Goal: Information Seeking & Learning: Learn about a topic

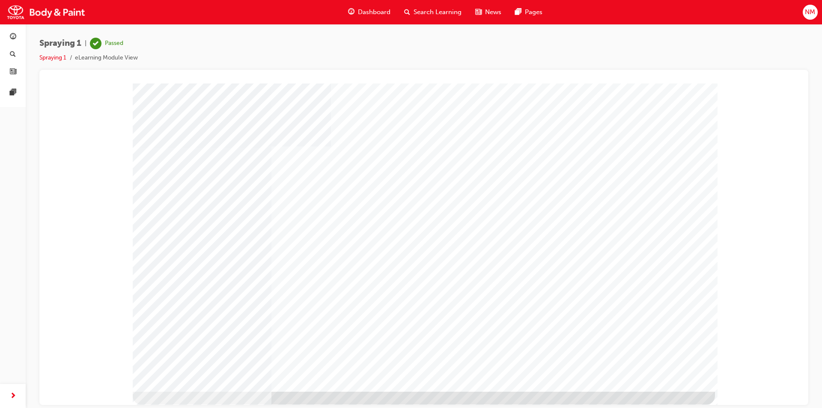
click at [368, 10] on span "Dashboard" at bounding box center [374, 12] width 33 height 10
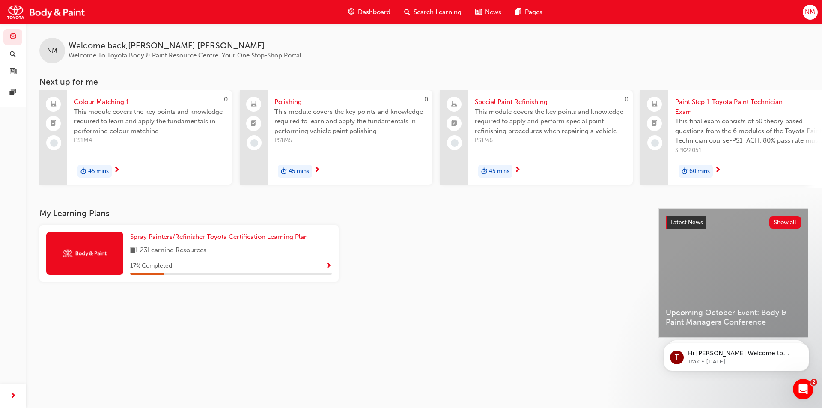
click at [101, 171] on span "45 mins" at bounding box center [98, 172] width 21 height 10
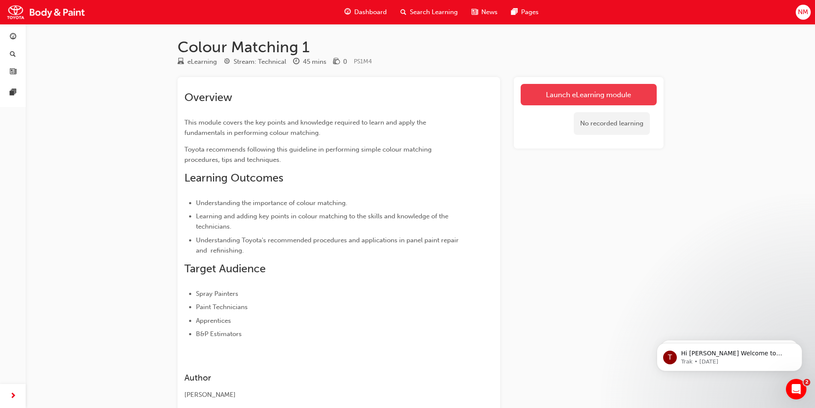
click at [562, 99] on link "Launch eLearning module" at bounding box center [589, 94] width 136 height 21
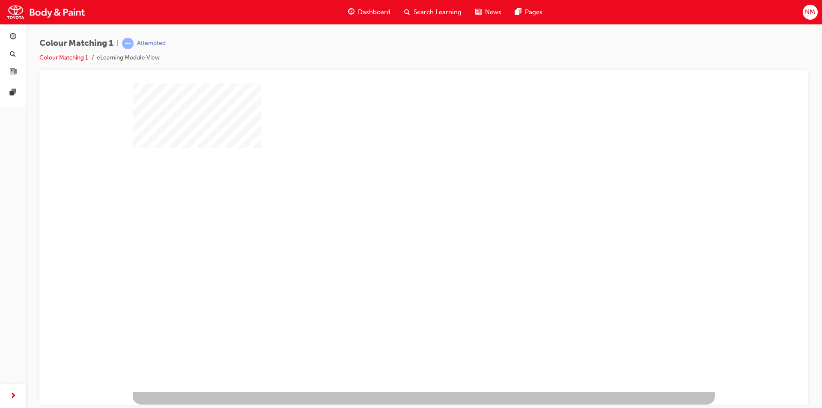
click at [399, 212] on div "play" at bounding box center [399, 212] width 0 height 0
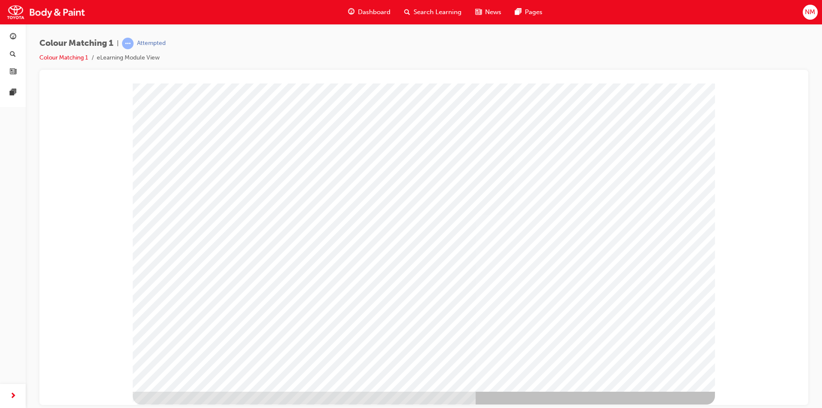
type input "norm"
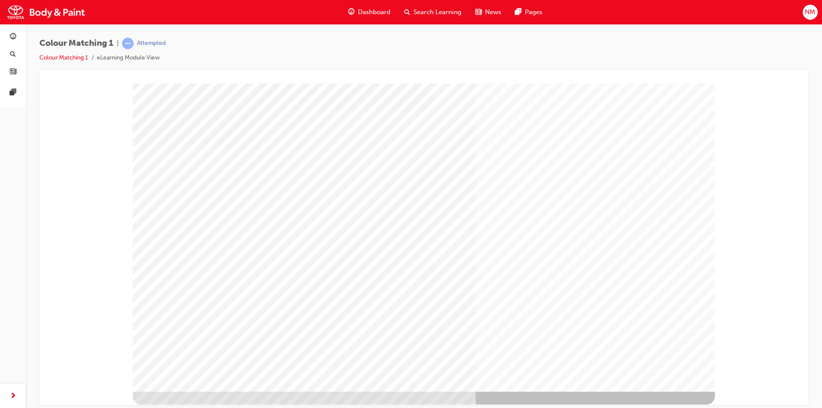
drag, startPoint x: 234, startPoint y: 159, endPoint x: 252, endPoint y: 164, distance: 18.6
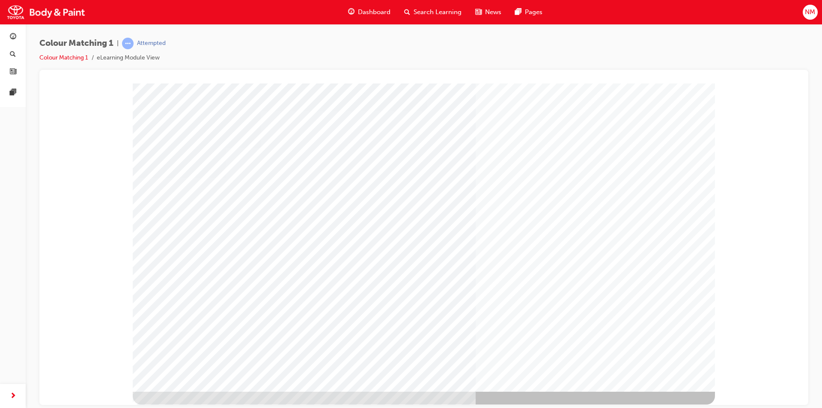
drag, startPoint x: 172, startPoint y: 155, endPoint x: 176, endPoint y: 161, distance: 7.1
drag, startPoint x: 178, startPoint y: 197, endPoint x: 182, endPoint y: 219, distance: 21.7
drag, startPoint x: 178, startPoint y: 249, endPoint x: 179, endPoint y: 262, distance: 12.5
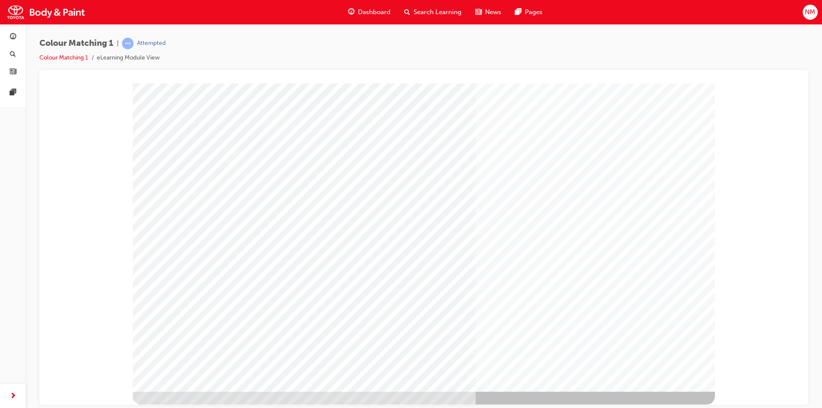
drag, startPoint x: 178, startPoint y: 295, endPoint x: 177, endPoint y: 306, distance: 12.0
drag, startPoint x: 182, startPoint y: 344, endPoint x: 186, endPoint y: 339, distance: 7.0
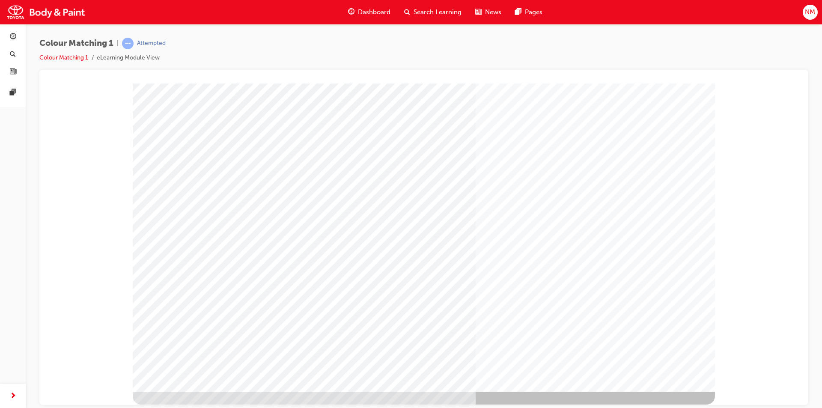
drag, startPoint x: 396, startPoint y: 177, endPoint x: 396, endPoint y: 184, distance: 6.4
drag, startPoint x: 398, startPoint y: 273, endPoint x: 396, endPoint y: 283, distance: 9.6
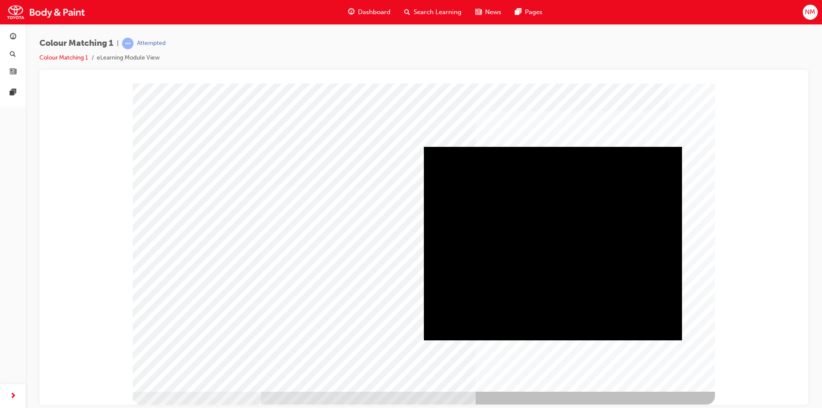
click at [553, 146] on div "Play" at bounding box center [553, 146] width 258 height 0
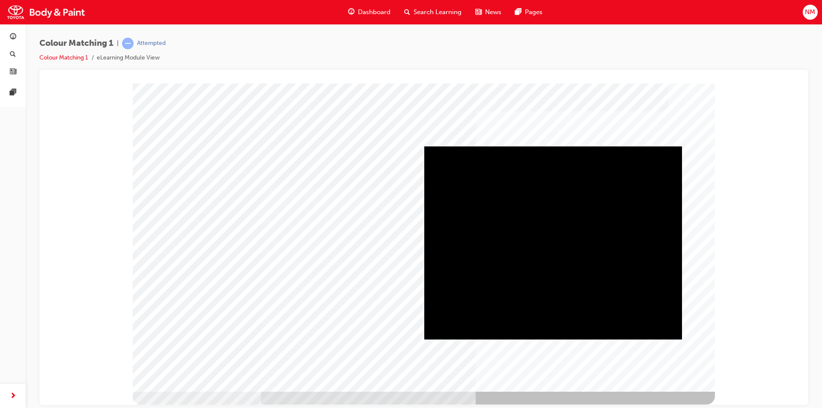
click at [553, 146] on div "Play" at bounding box center [553, 146] width 258 height 0
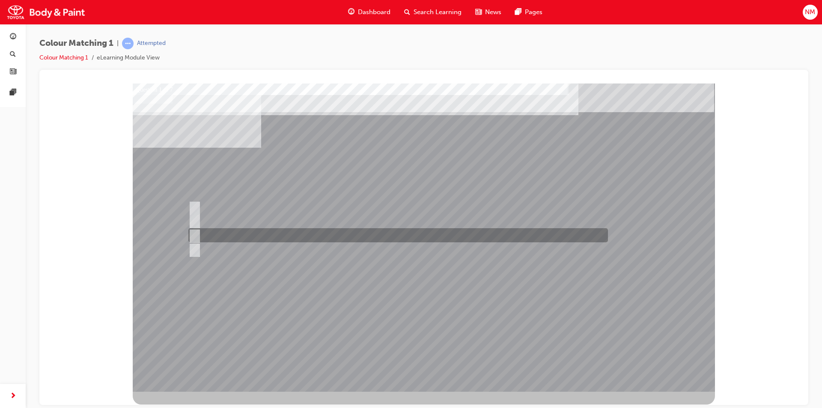
click at [193, 232] on input "Hue" at bounding box center [192, 235] width 9 height 9
radio input "true"
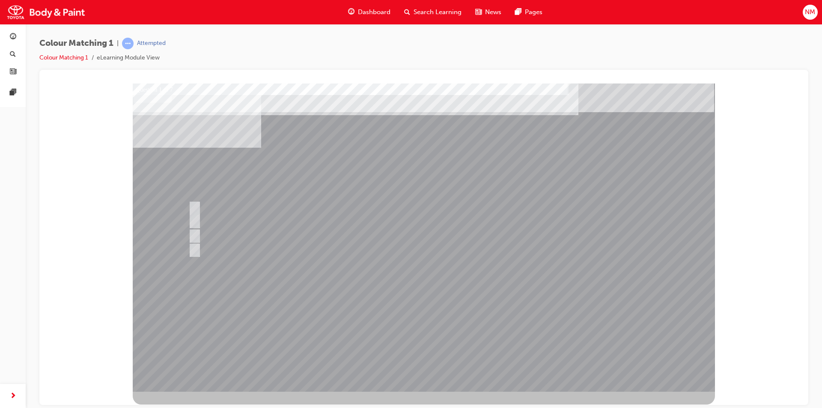
click at [520, 317] on div at bounding box center [424, 237] width 582 height 308
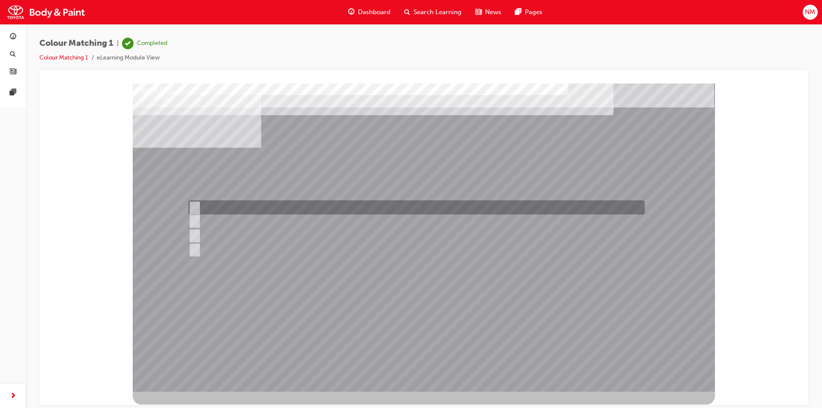
click at [194, 207] on input "1500 - 3000" at bounding box center [192, 207] width 9 height 9
radio input "true"
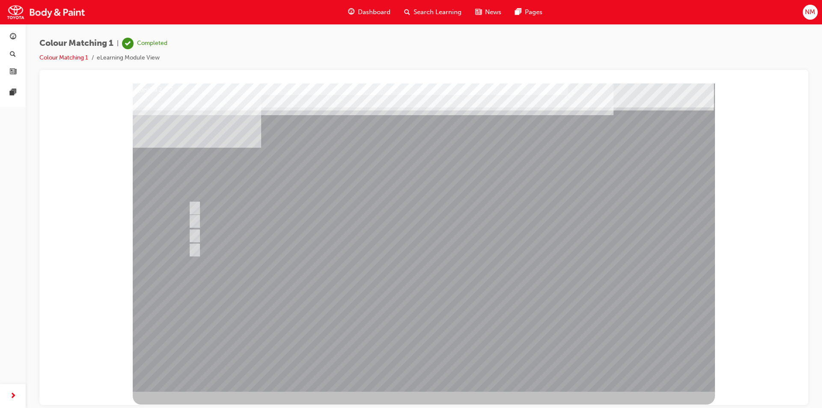
click at [582, 311] on div at bounding box center [424, 237] width 582 height 308
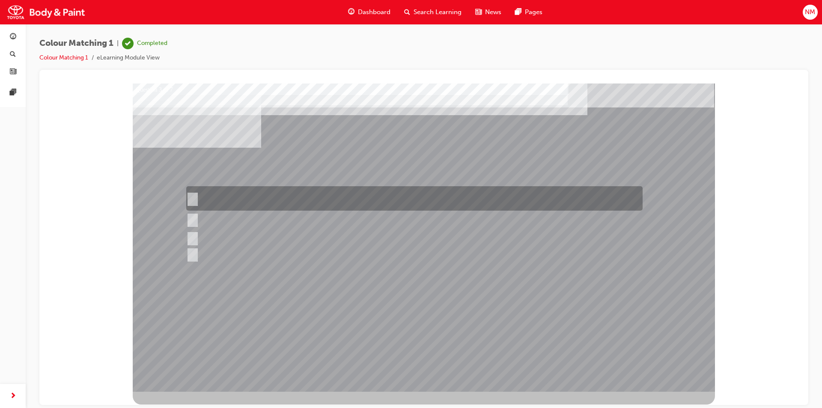
click at [194, 199] on input "Remove dirt from the surface of the paint coat using a polishing compound to re…" at bounding box center [190, 198] width 9 height 9
radio input "true"
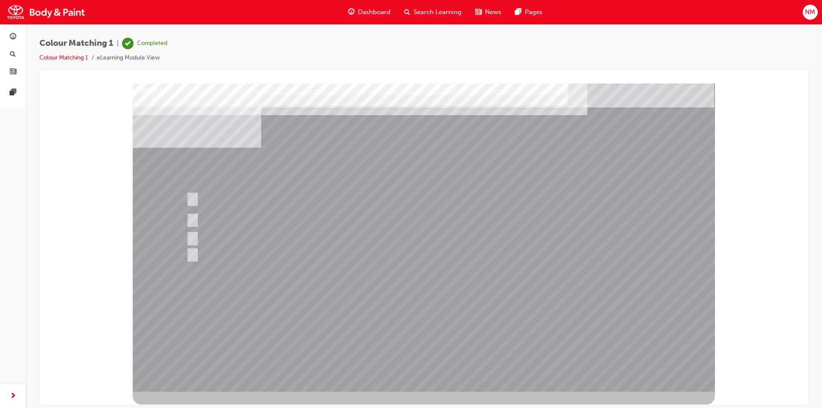
click at [564, 322] on div at bounding box center [424, 237] width 582 height 308
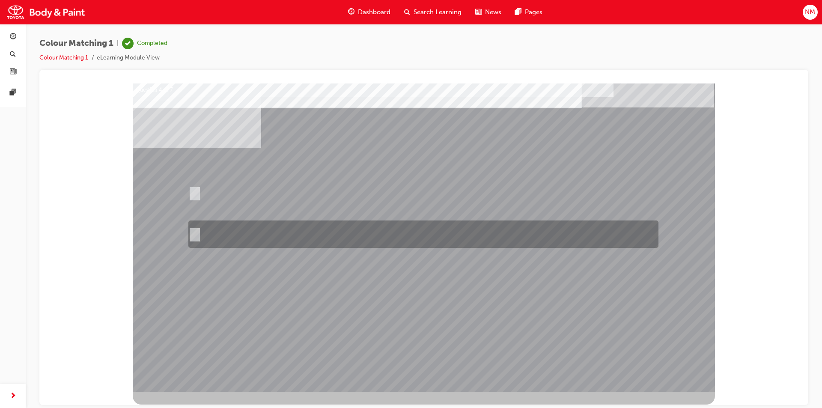
click at [197, 233] on input "If the object to be compared is large, move closer. If the object is small, mov…" at bounding box center [192, 233] width 9 height 9
radio input "true"
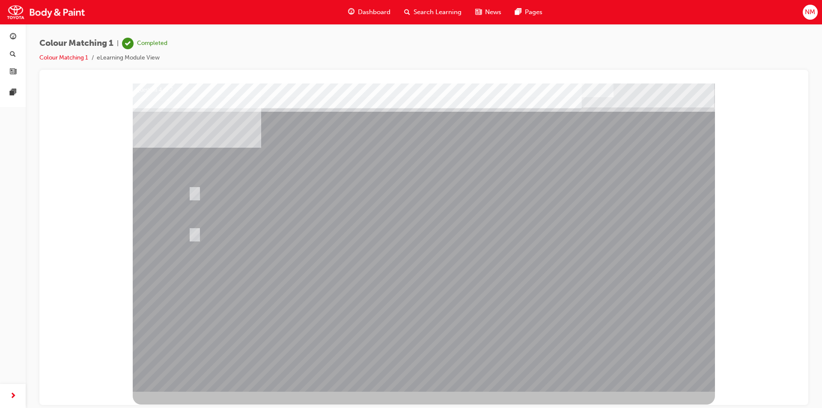
click at [419, 303] on div at bounding box center [424, 237] width 582 height 308
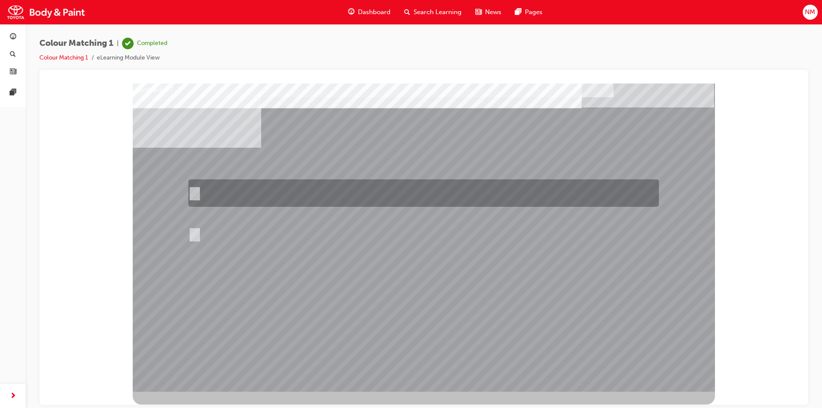
drag, startPoint x: 194, startPoint y: 190, endPoint x: 196, endPoint y: 199, distance: 8.7
click at [194, 190] on input "If the object to be compared is large, move to a far distance. If the object is…" at bounding box center [192, 192] width 9 height 9
radio input "true"
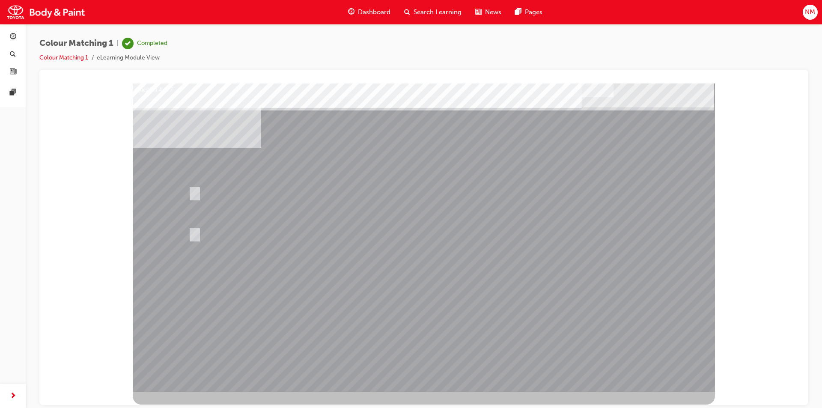
click at [571, 322] on div at bounding box center [424, 237] width 582 height 308
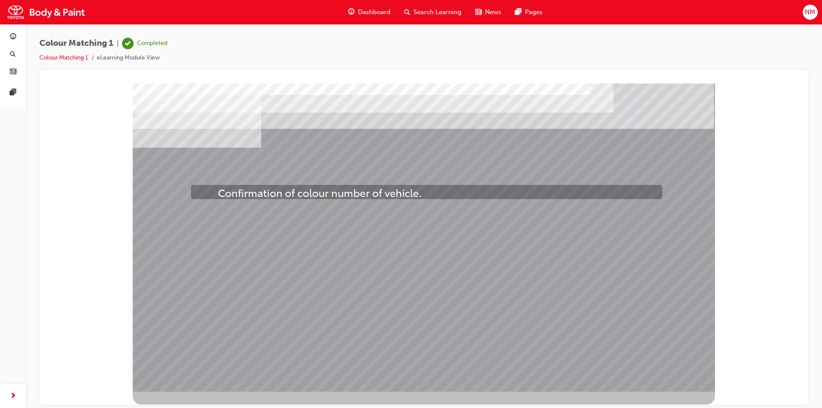
drag, startPoint x: 214, startPoint y: 251, endPoint x: 219, endPoint y: 190, distance: 60.6
click at [219, 190] on div "Question 5 of 7" at bounding box center [424, 237] width 582 height 308
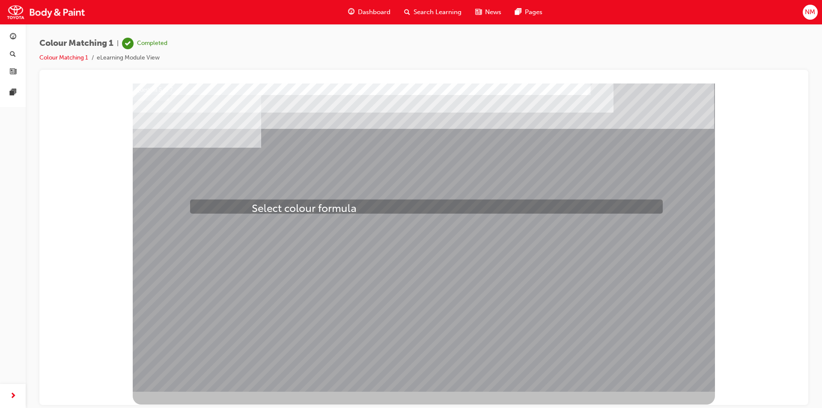
drag, startPoint x: 256, startPoint y: 250, endPoint x: 253, endPoint y: 208, distance: 42.1
click at [252, 204] on div "Question 5 of 7" at bounding box center [424, 237] width 582 height 308
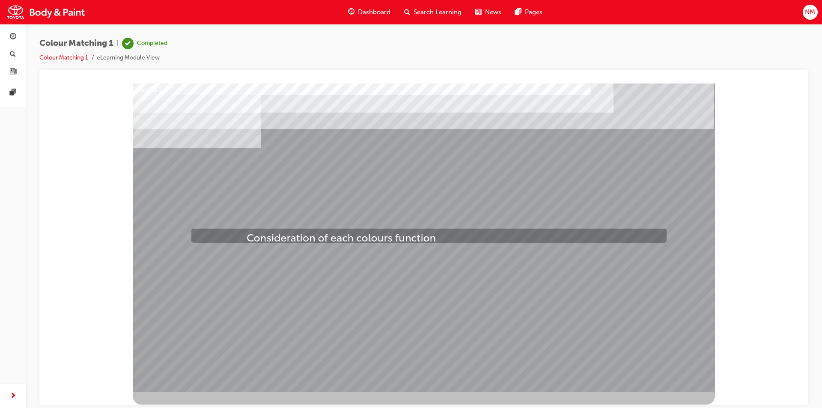
drag, startPoint x: 238, startPoint y: 251, endPoint x: 247, endPoint y: 232, distance: 20.9
click at [247, 232] on div "Question 5 of 7" at bounding box center [424, 237] width 582 height 308
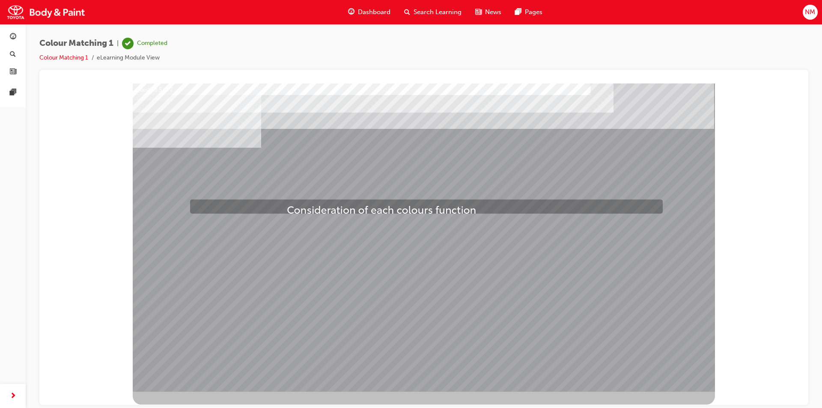
drag, startPoint x: 290, startPoint y: 237, endPoint x: 287, endPoint y: 204, distance: 32.7
click at [287, 204] on div "Question 5 of 7" at bounding box center [424, 237] width 582 height 308
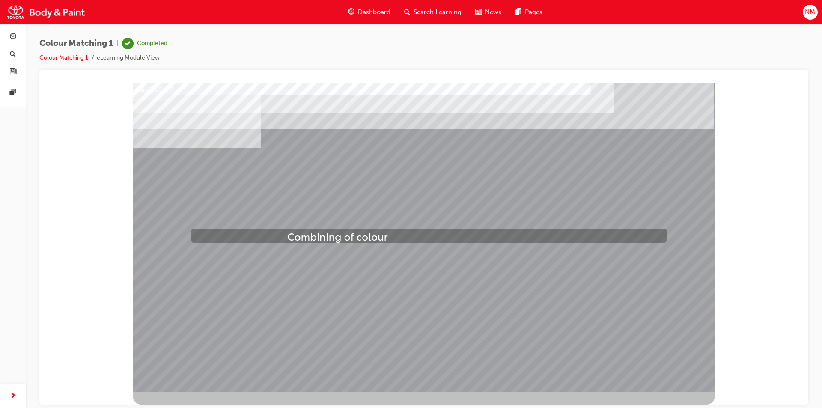
drag, startPoint x: 282, startPoint y: 247, endPoint x: 287, endPoint y: 232, distance: 16.4
click at [287, 232] on div "Question 5 of 7" at bounding box center [424, 237] width 582 height 308
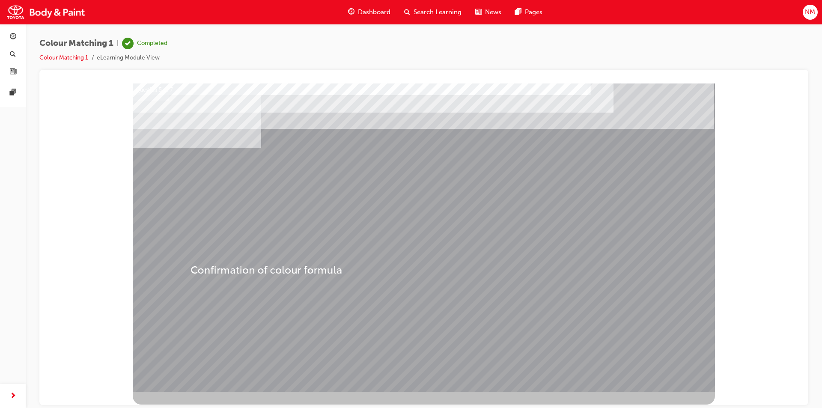
drag, startPoint x: 281, startPoint y: 250, endPoint x: 196, endPoint y: 262, distance: 85.6
click at [196, 262] on div "Question 5 of 7" at bounding box center [424, 237] width 582 height 308
click at [581, 303] on div at bounding box center [424, 237] width 582 height 308
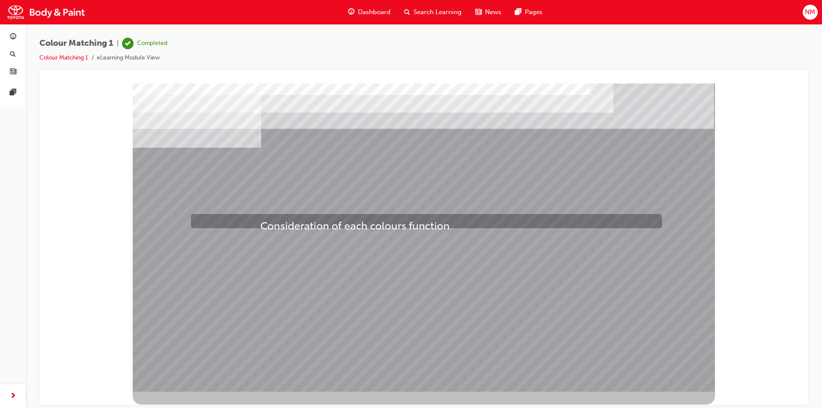
drag, startPoint x: 265, startPoint y: 203, endPoint x: 260, endPoint y: 220, distance: 18.3
click at [260, 220] on div "Question 5 of 7" at bounding box center [424, 237] width 582 height 308
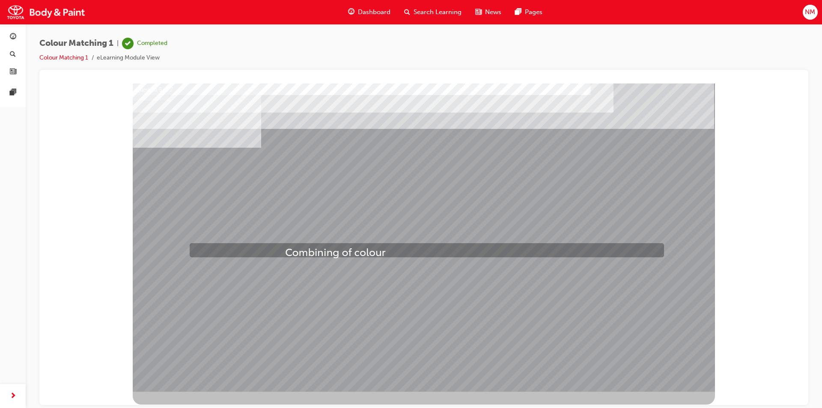
drag, startPoint x: 286, startPoint y: 235, endPoint x: 285, endPoint y: 247, distance: 12.0
click at [285, 247] on div "Question 5 of 7" at bounding box center [424, 237] width 582 height 308
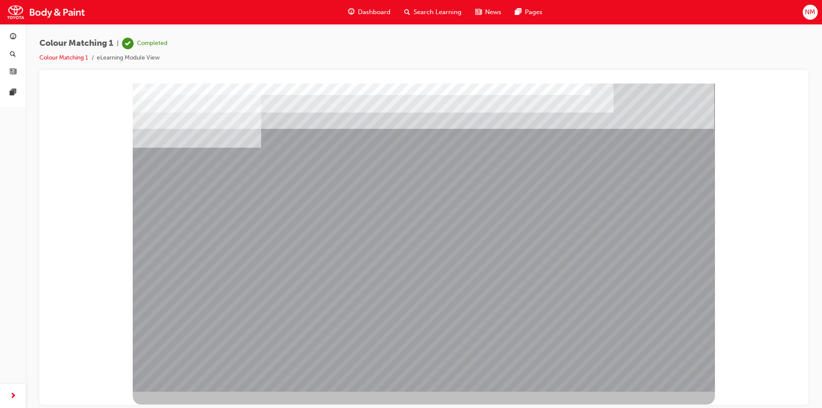
click at [488, 323] on div at bounding box center [424, 237] width 582 height 308
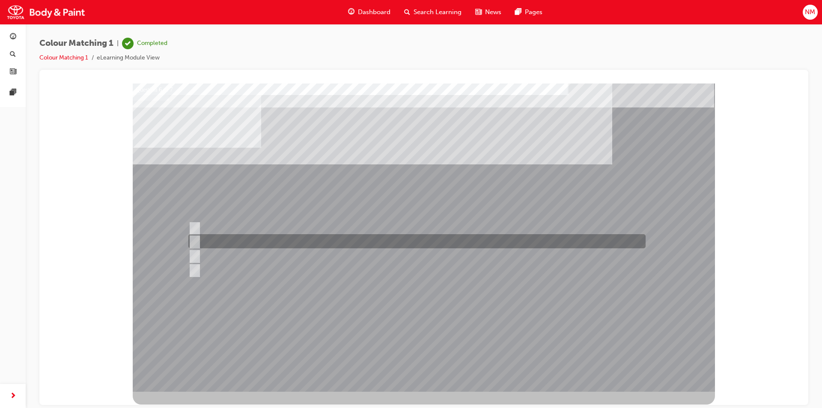
click at [195, 240] on input "Rising pigments" at bounding box center [192, 241] width 9 height 9
radio input "true"
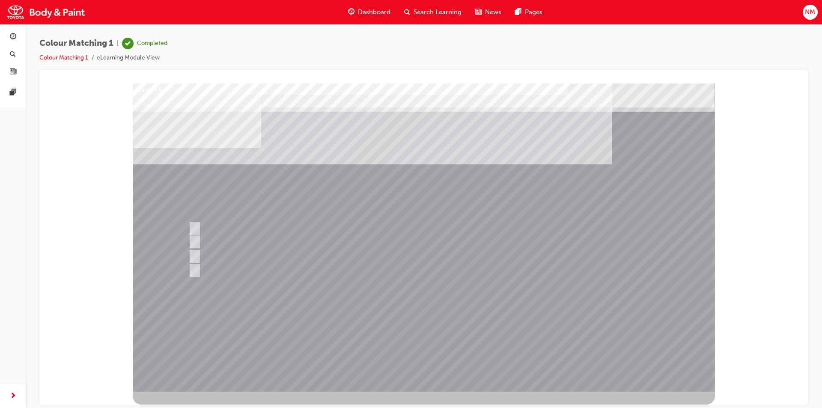
click at [424, 293] on div at bounding box center [424, 237] width 582 height 308
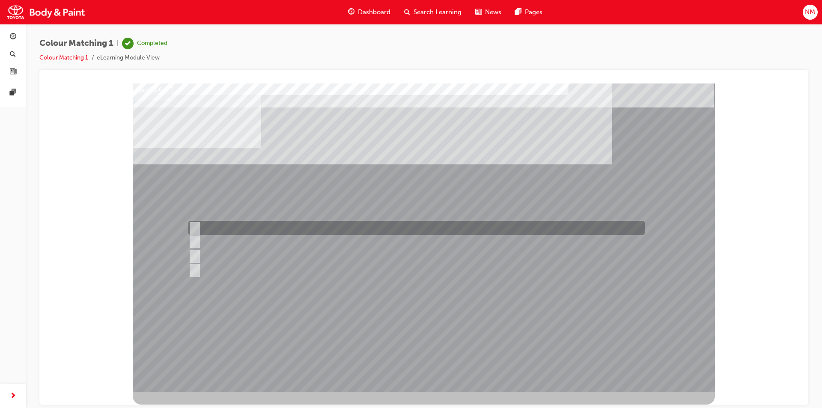
click at [194, 226] on input "Rising colour" at bounding box center [192, 227] width 9 height 9
radio input "true"
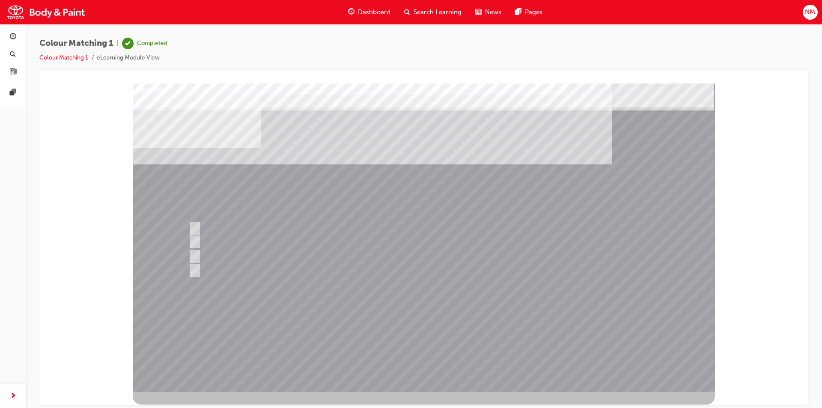
click at [560, 317] on div at bounding box center [424, 237] width 582 height 308
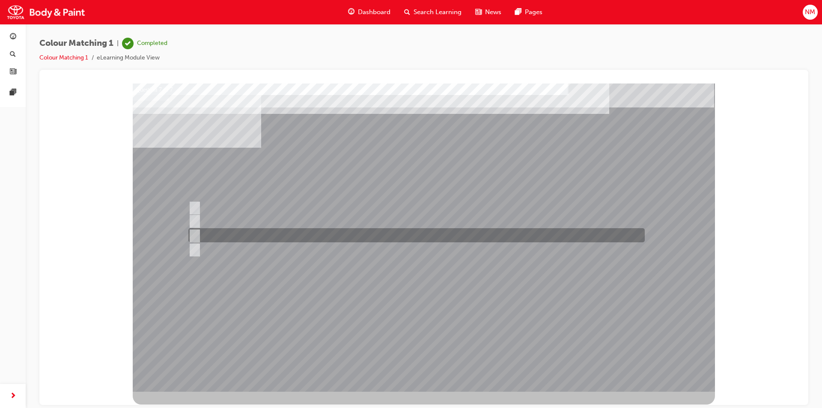
click at [226, 235] on div at bounding box center [414, 235] width 456 height 14
radio input "true"
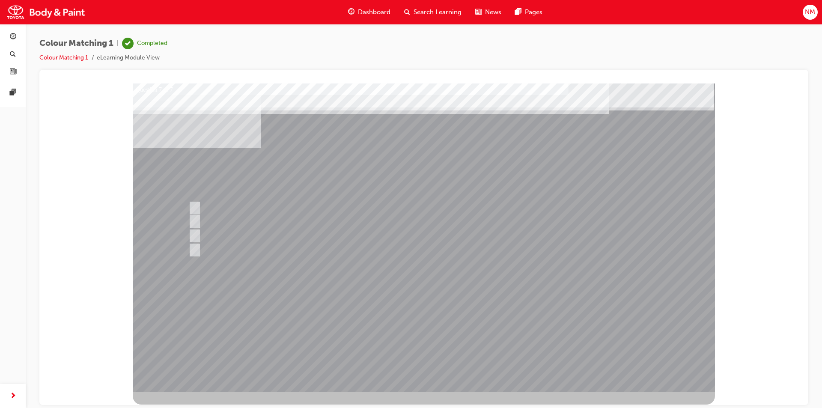
click at [572, 309] on div at bounding box center [424, 237] width 582 height 308
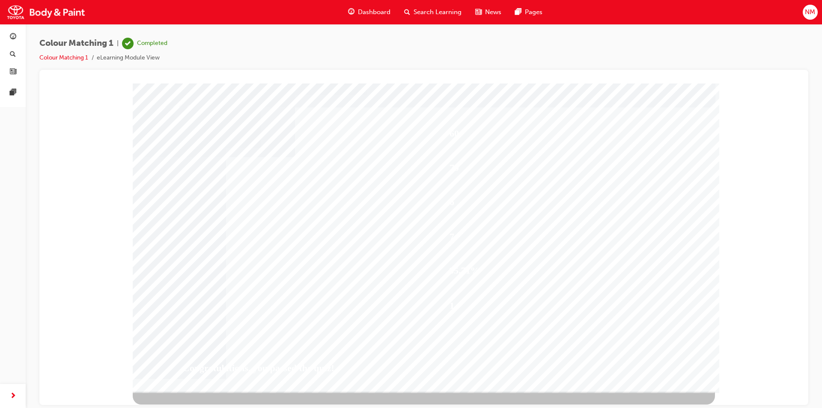
click at [375, 13] on span "Dashboard" at bounding box center [374, 12] width 33 height 10
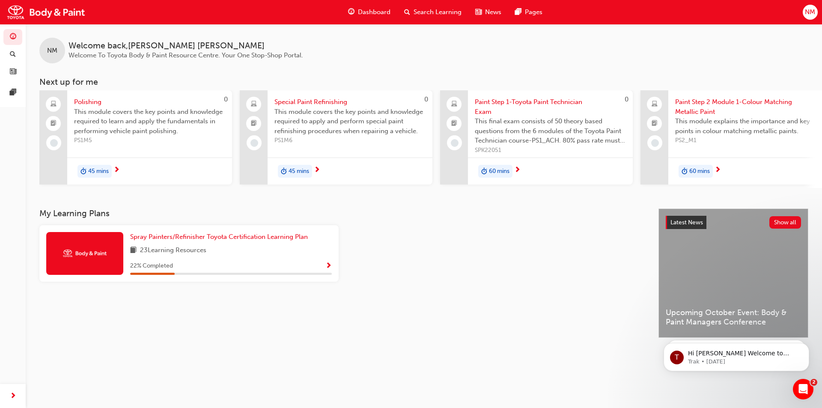
click at [113, 164] on div "45 mins" at bounding box center [149, 171] width 165 height 27
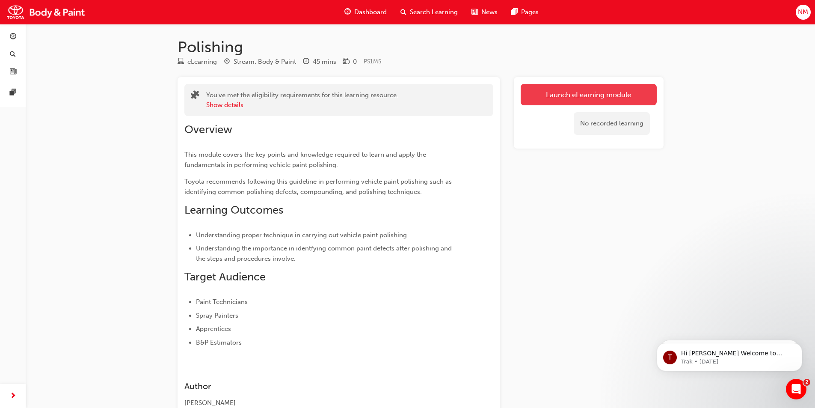
click at [546, 94] on link "Launch eLearning module" at bounding box center [589, 94] width 136 height 21
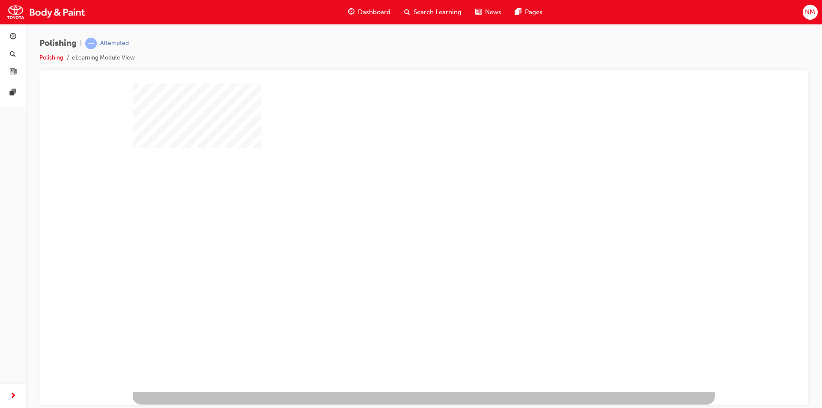
click at [399, 212] on div "play" at bounding box center [399, 212] width 0 height 0
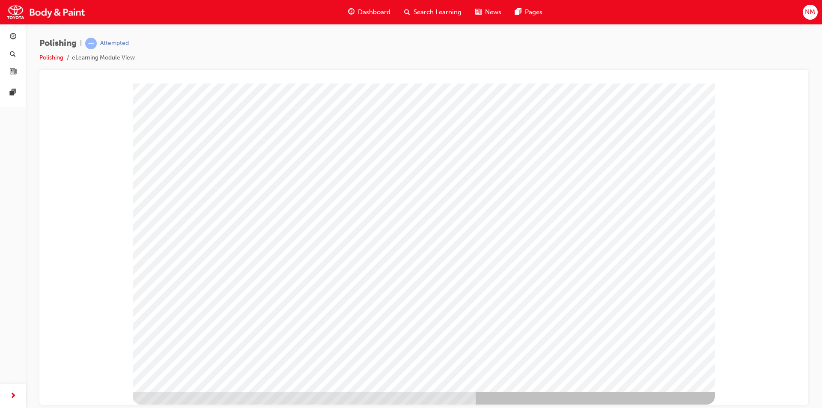
type input "norm"
drag, startPoint x: 357, startPoint y: 213, endPoint x: 382, endPoint y: 241, distance: 37.6
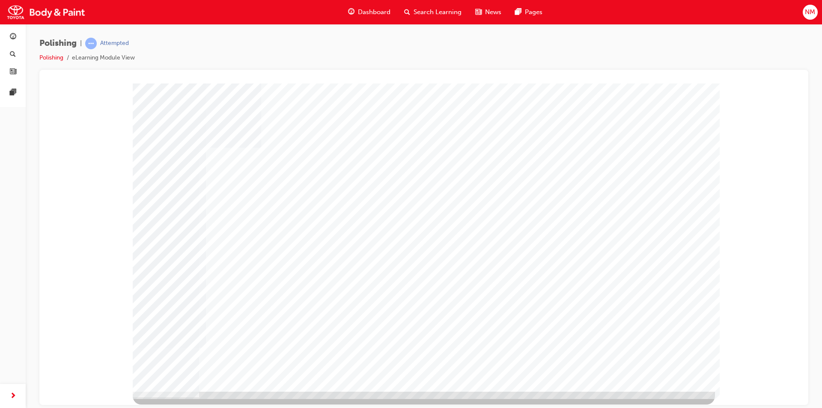
drag, startPoint x: 227, startPoint y: 250, endPoint x: 235, endPoint y: 251, distance: 8.6
drag, startPoint x: 419, startPoint y: 250, endPoint x: 434, endPoint y: 251, distance: 15.1
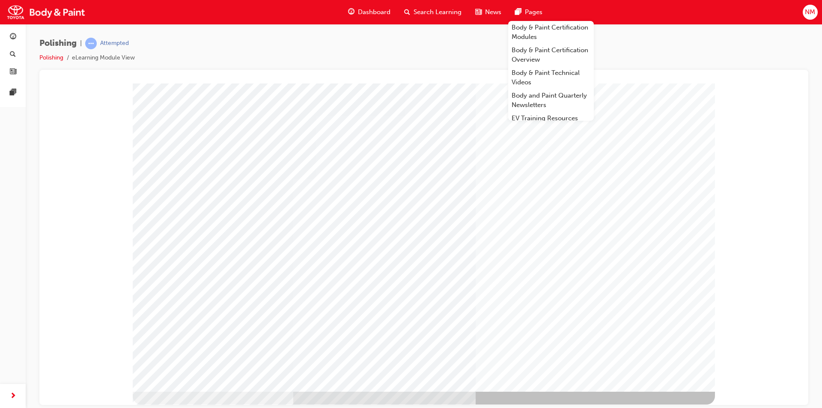
click at [776, 86] on div at bounding box center [424, 86] width 748 height 0
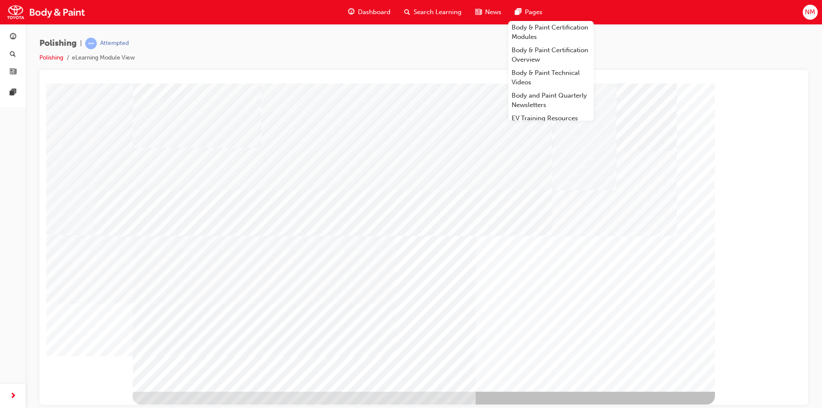
click at [661, 70] on div at bounding box center [423, 237] width 769 height 335
click at [680, 11] on div "Dashboard Search Learning News Pages Body & Paint Certification Modules Body & …" at bounding box center [411, 12] width 822 height 24
click at [539, 9] on span "Pages" at bounding box center [534, 12] width 18 height 10
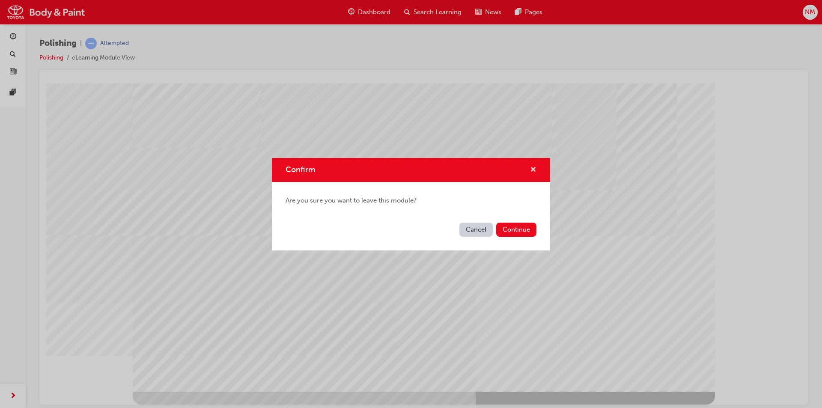
click at [533, 167] on span "cross-icon" at bounding box center [533, 171] width 6 height 8
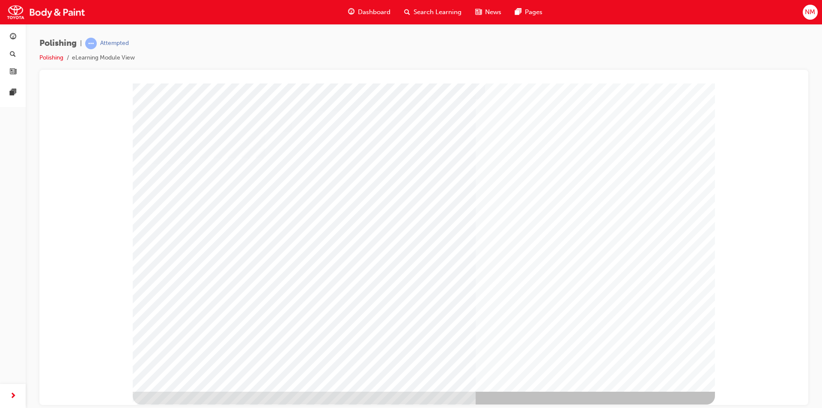
drag, startPoint x: 269, startPoint y: 212, endPoint x: 277, endPoint y: 211, distance: 8.7
drag, startPoint x: 286, startPoint y: 183, endPoint x: 290, endPoint y: 185, distance: 5.0
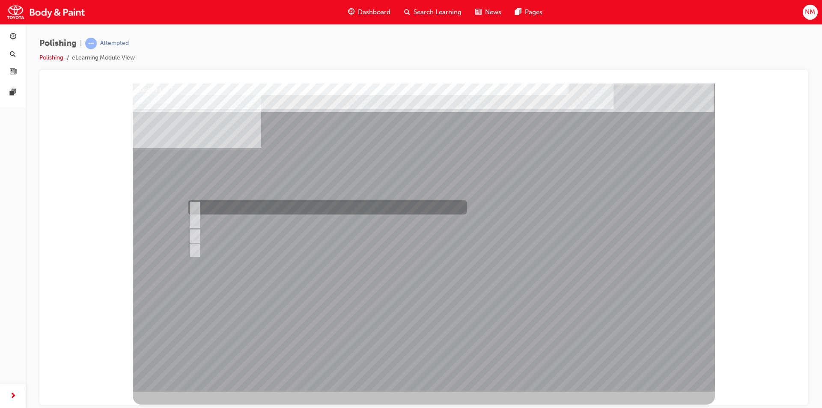
click at [194, 207] on input "Hot air method" at bounding box center [192, 207] width 9 height 9
checkbox input "true"
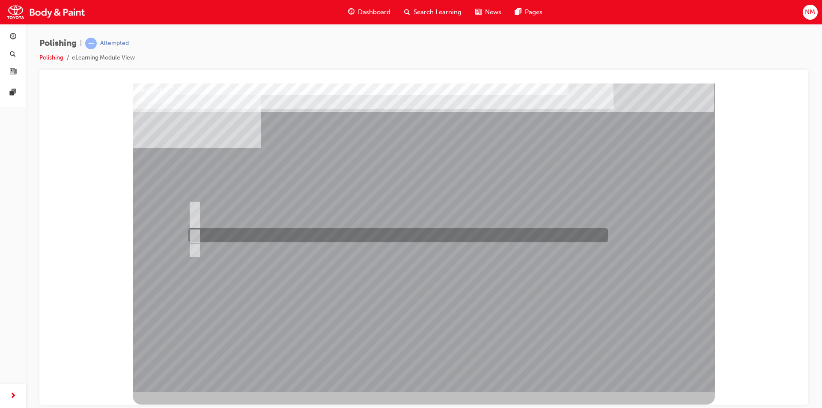
click at [195, 231] on input "Infrared method" at bounding box center [192, 235] width 9 height 9
checkbox input "true"
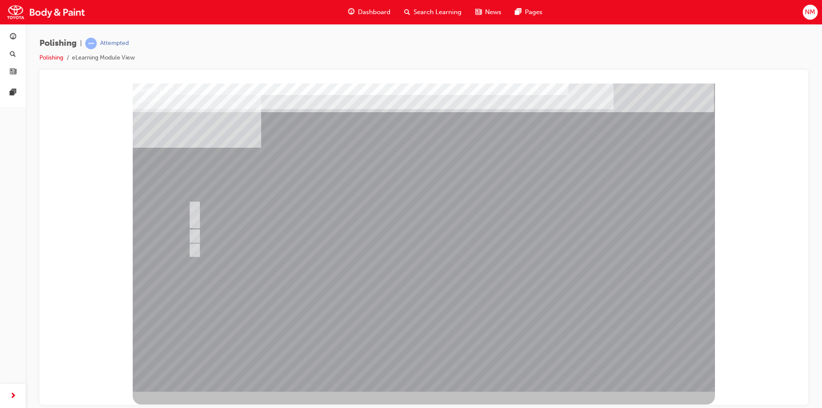
click at [568, 319] on div at bounding box center [424, 237] width 582 height 308
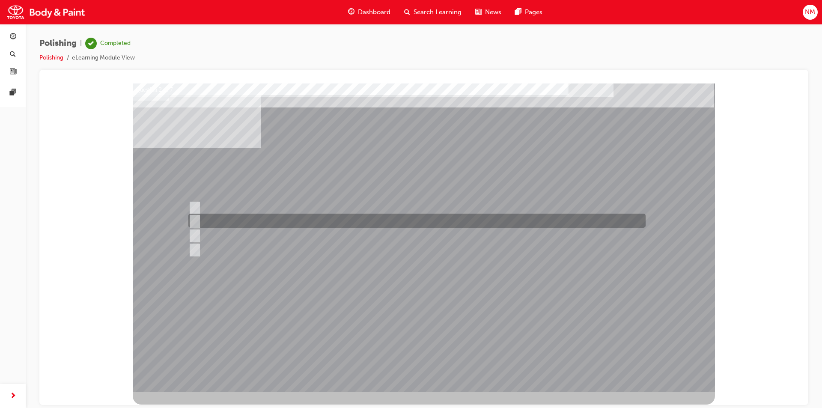
click at [197, 219] on input "Work Environment" at bounding box center [192, 220] width 9 height 9
checkbox input "true"
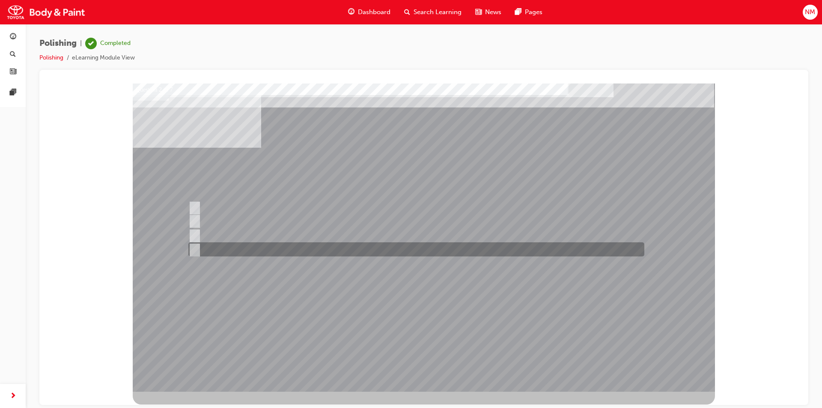
click at [193, 249] on input "Type of polishing compounds being used" at bounding box center [192, 249] width 9 height 9
checkbox input "true"
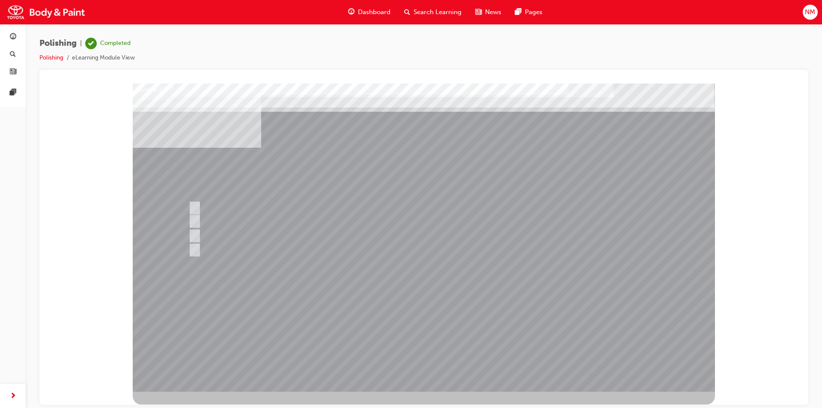
click at [429, 304] on div at bounding box center [424, 237] width 582 height 308
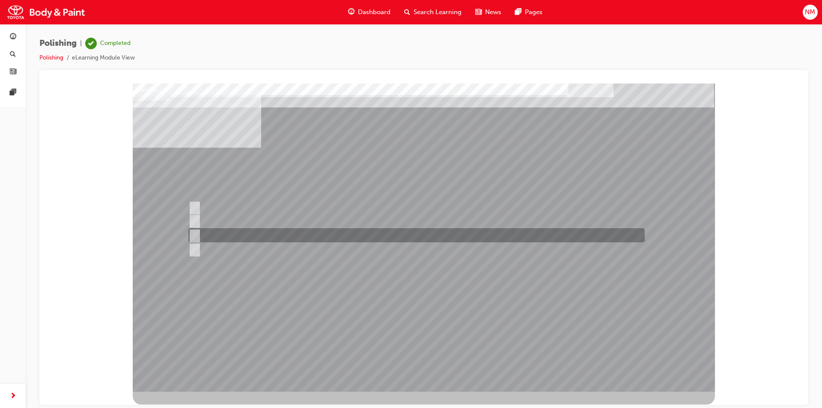
click at [194, 235] on input "Brand of polishing tools" at bounding box center [192, 235] width 9 height 9
checkbox input "true"
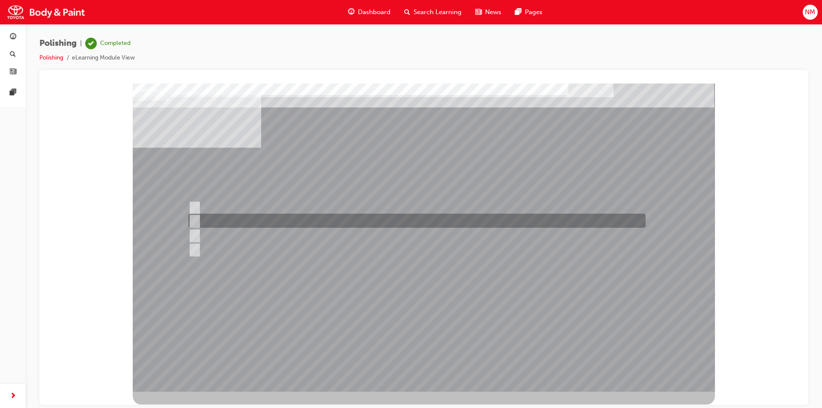
click at [196, 218] on input "Work Environment" at bounding box center [192, 220] width 9 height 9
checkbox input "false"
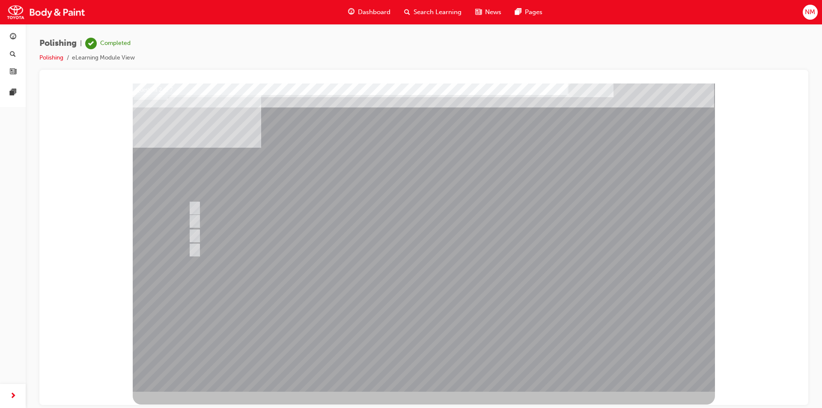
click at [520, 334] on div at bounding box center [424, 237] width 582 height 308
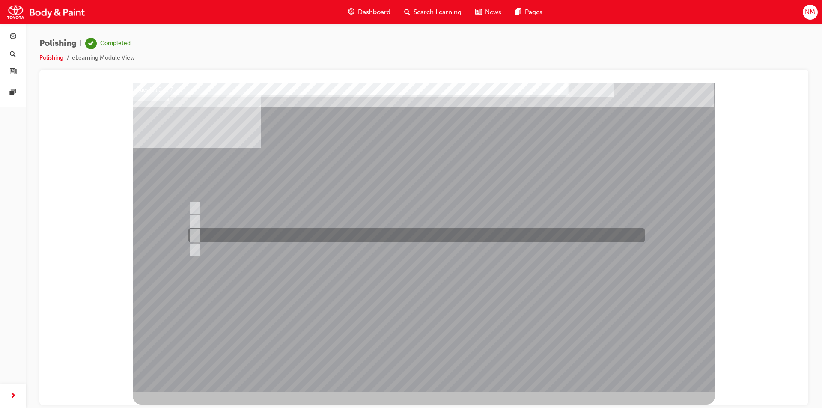
click at [193, 235] on input "You are wearing the right PPE and your area and surrounding is safe to work." at bounding box center [192, 235] width 9 height 9
radio input "true"
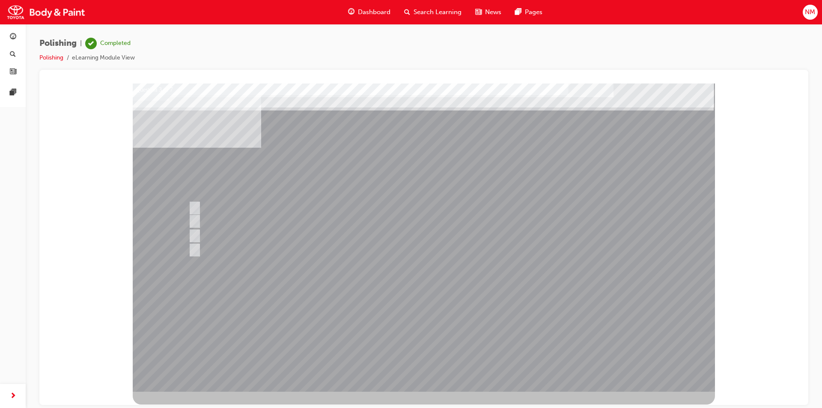
click at [593, 333] on div at bounding box center [424, 237] width 582 height 308
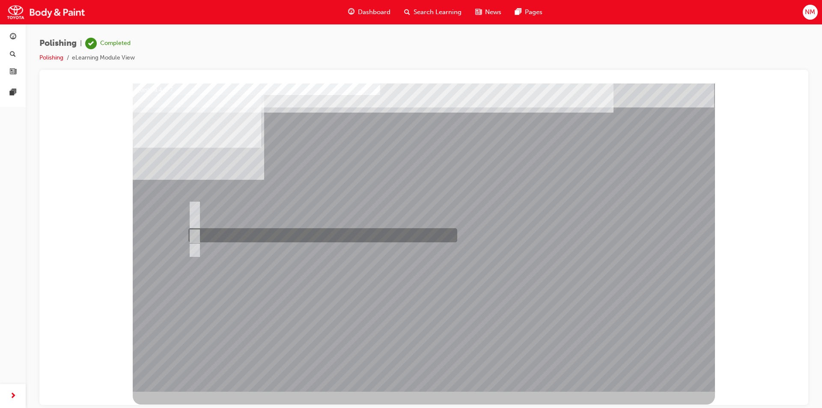
click at [196, 232] on input "#1500 - #3000" at bounding box center [192, 235] width 9 height 9
radio input "true"
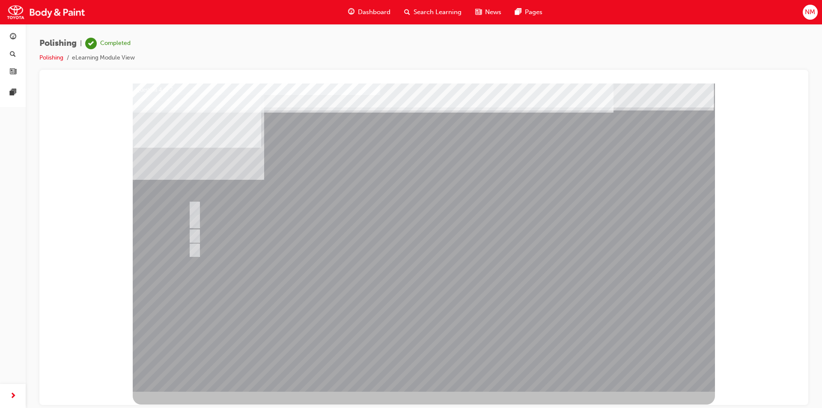
click at [576, 339] on div at bounding box center [424, 237] width 582 height 308
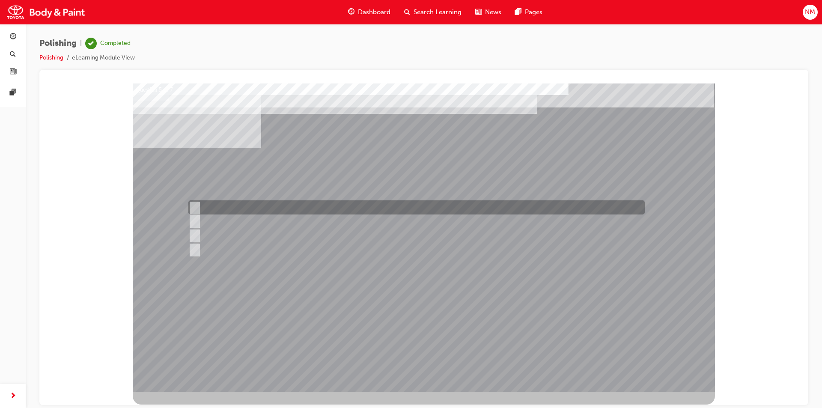
click at [196, 207] on input "Horizontal direction." at bounding box center [192, 207] width 9 height 9
radio input "true"
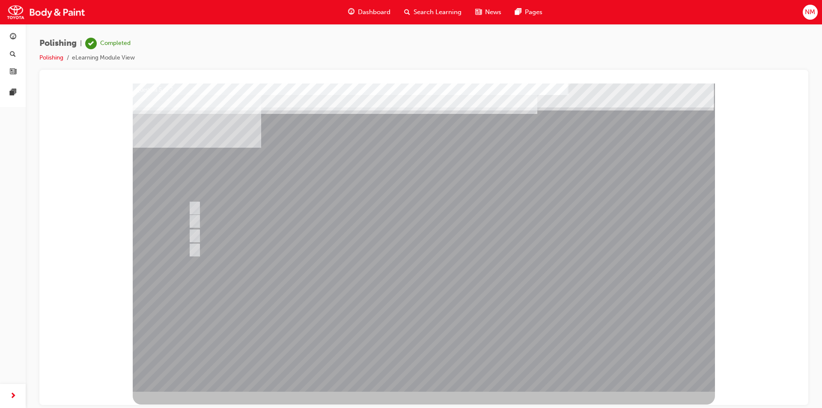
click at [575, 299] on div at bounding box center [424, 237] width 582 height 308
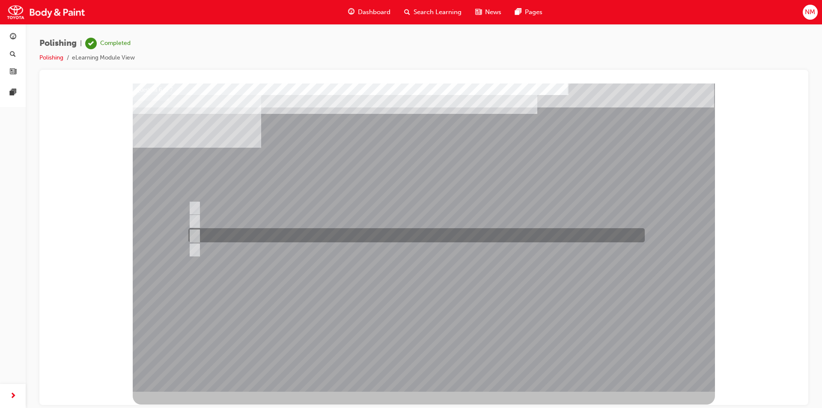
click at [195, 234] on input "Final finishing" at bounding box center [192, 235] width 9 height 9
radio input "true"
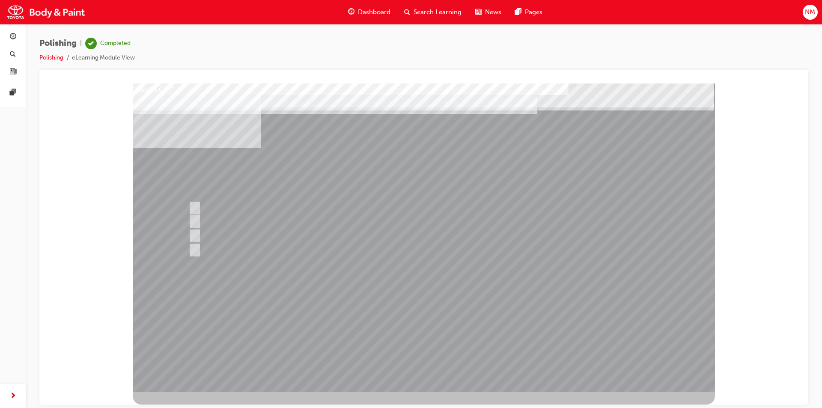
drag, startPoint x: 578, startPoint y: 318, endPoint x: 564, endPoint y: 320, distance: 14.2
click at [577, 318] on div at bounding box center [424, 237] width 582 height 308
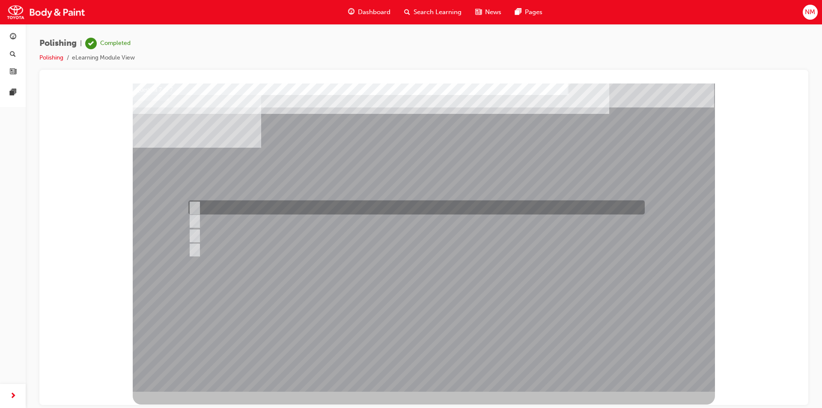
click at [196, 206] on input "The surface was over-polished." at bounding box center [192, 207] width 9 height 9
radio input "true"
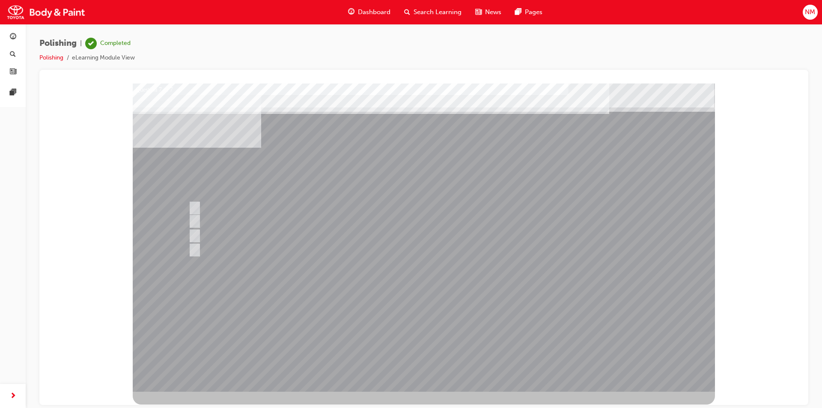
click at [413, 302] on div at bounding box center [424, 237] width 582 height 308
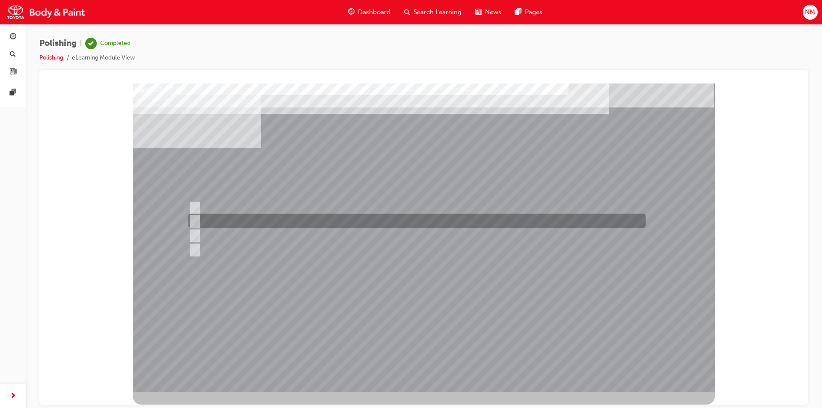
click at [196, 220] on input "Buffing pad was not checked and cleaned before using." at bounding box center [192, 220] width 9 height 9
radio input "true"
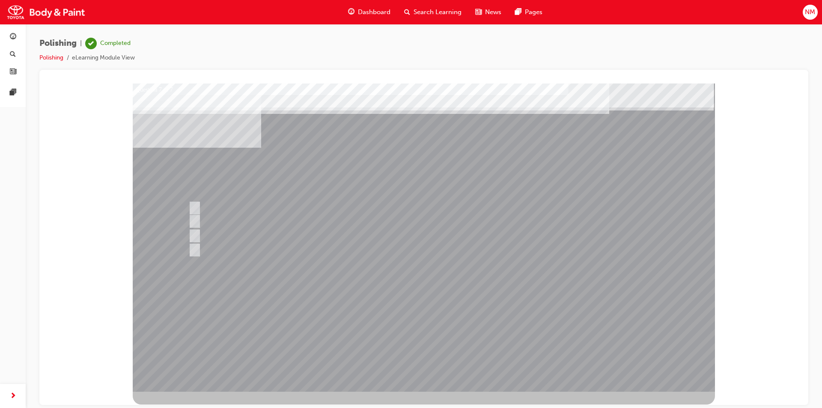
click at [567, 310] on div at bounding box center [424, 237] width 582 height 308
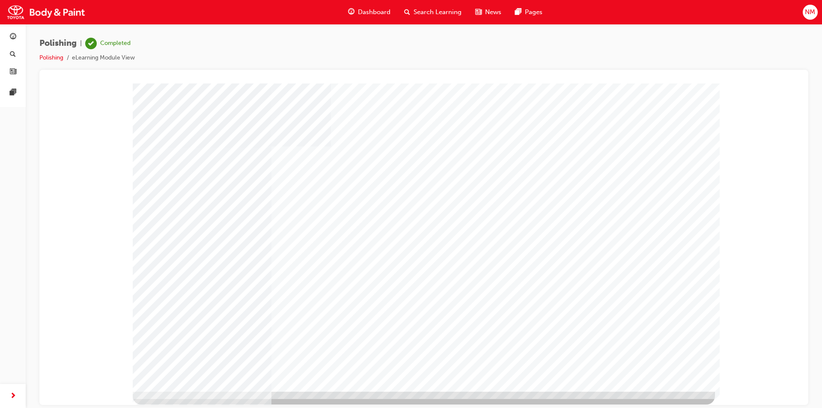
click at [363, 12] on span "Dashboard" at bounding box center [374, 12] width 33 height 10
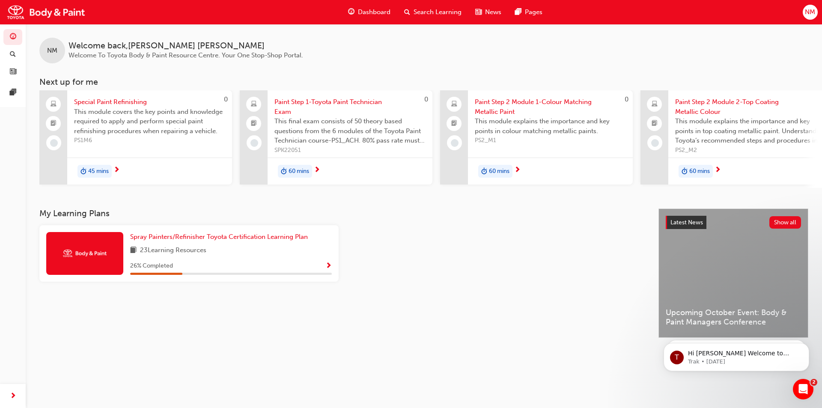
click at [110, 170] on div "45 mins" at bounding box center [94, 171] width 34 height 13
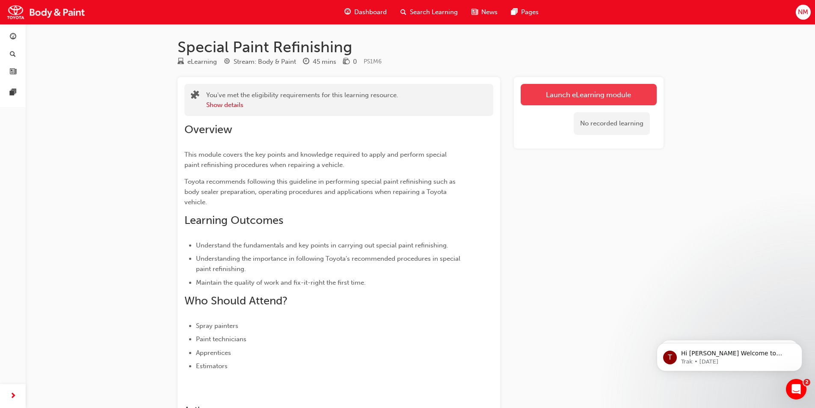
click at [592, 97] on link "Launch eLearning module" at bounding box center [589, 94] width 136 height 21
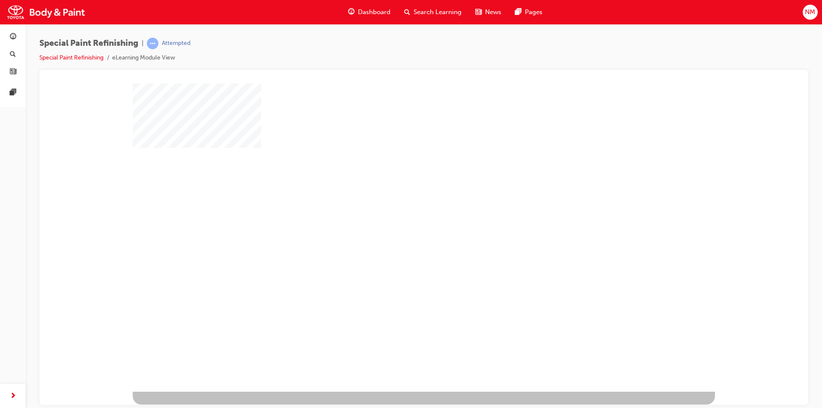
click at [399, 212] on div "play" at bounding box center [399, 212] width 0 height 0
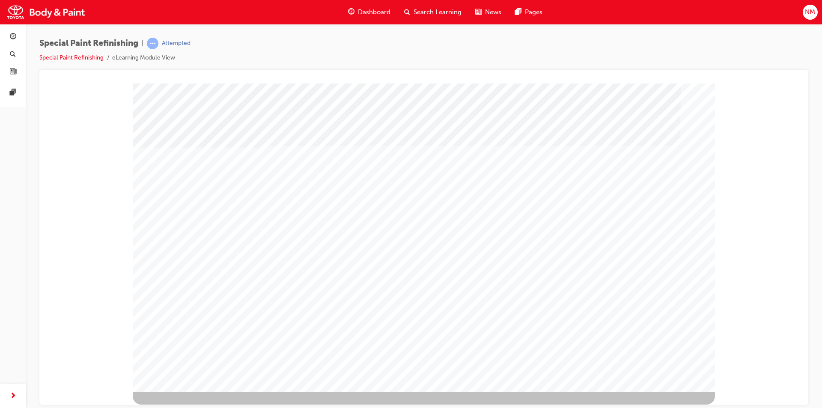
drag, startPoint x: 245, startPoint y: 229, endPoint x: 250, endPoint y: 230, distance: 4.8
type input "norm"
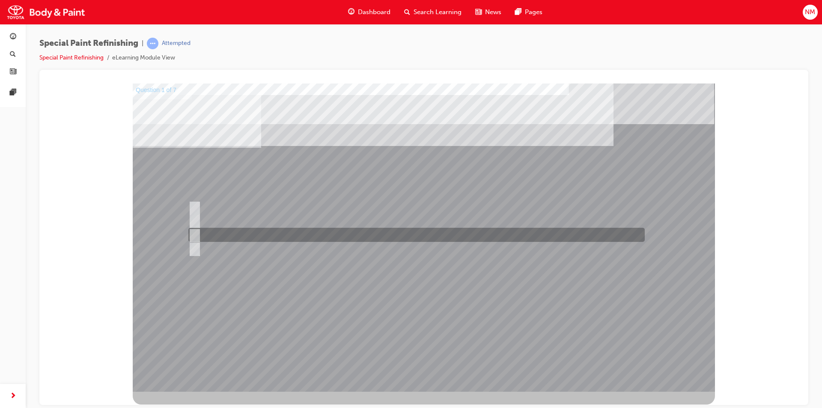
click at [196, 234] on input "c) Cleaning and degreasing." at bounding box center [192, 234] width 9 height 9
radio input "true"
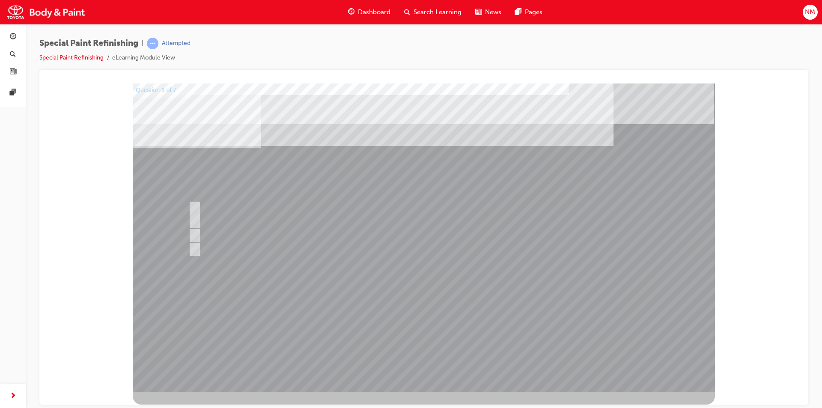
click at [567, 335] on div at bounding box center [424, 237] width 582 height 308
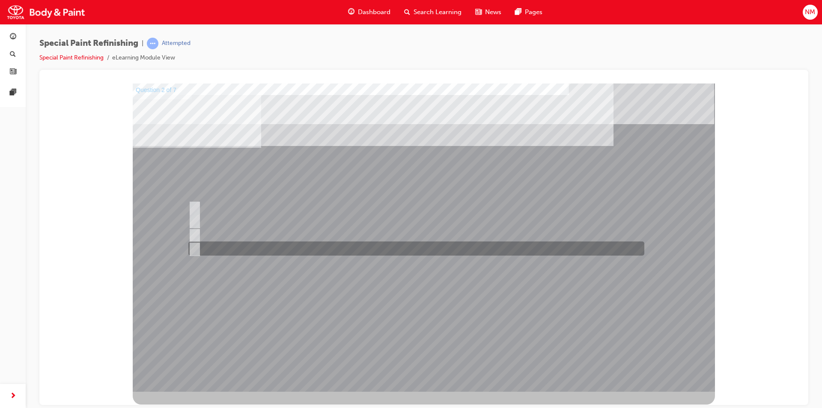
click at [191, 247] on input "d) Prevents water and dust from entering the gaps, such as hemmed areas." at bounding box center [192, 248] width 9 height 9
checkbox input "true"
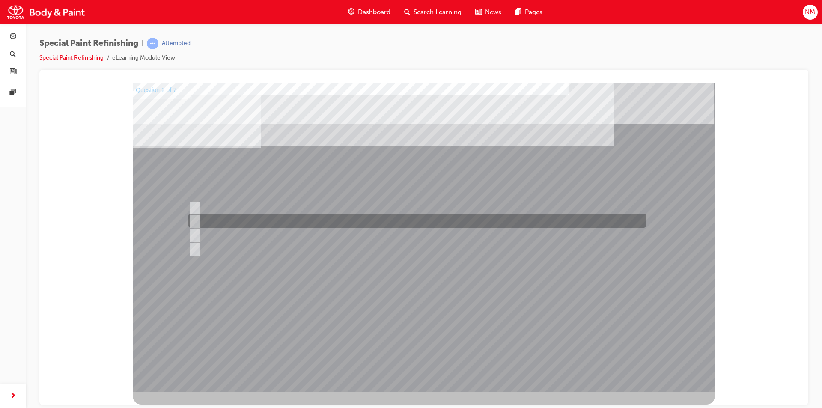
click at [196, 221] on input "b) Prevents rust from occurring in the vehicle’s interior." at bounding box center [192, 220] width 9 height 9
checkbox input "true"
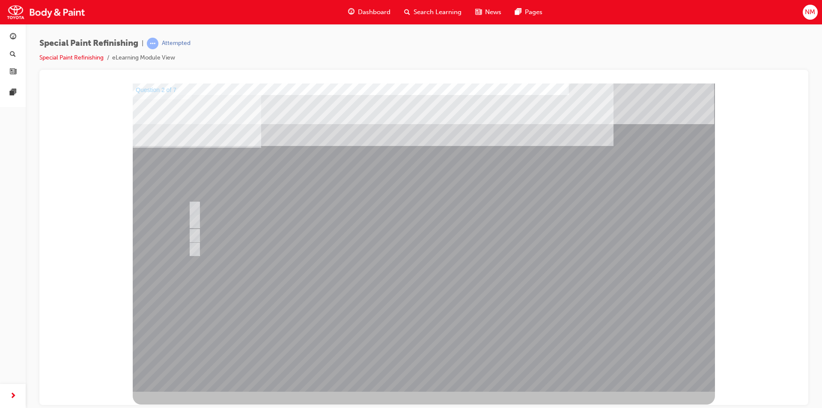
click at [561, 327] on div at bounding box center [424, 237] width 582 height 308
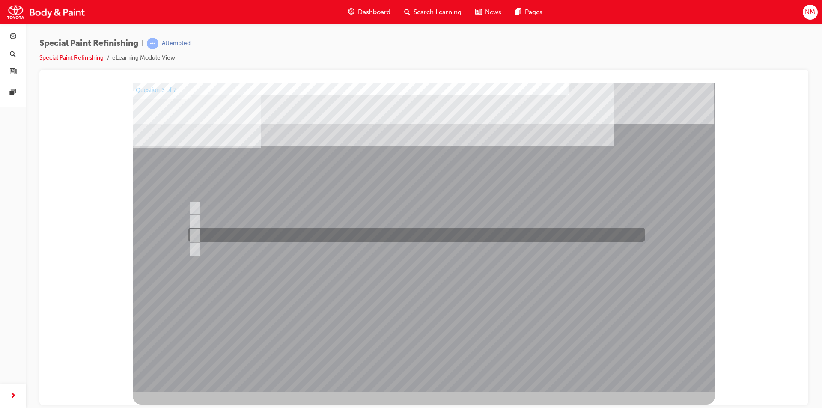
click at [196, 232] on input "c) Refer to the Body Repair Manual for instructions where shaping is necessary." at bounding box center [192, 234] width 9 height 9
radio input "true"
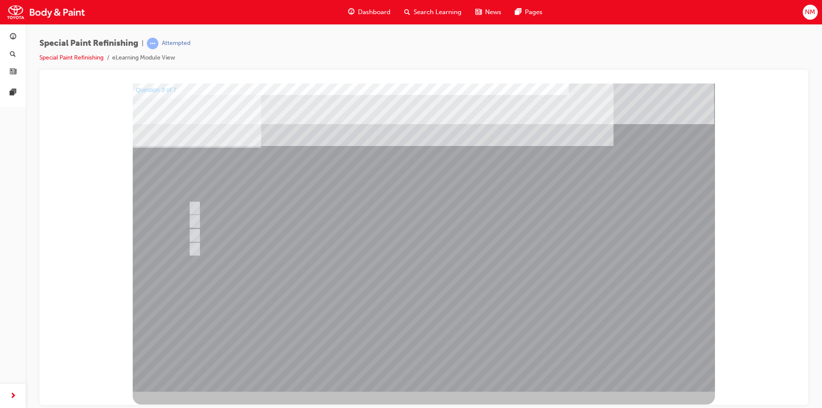
click at [587, 329] on div at bounding box center [424, 237] width 582 height 308
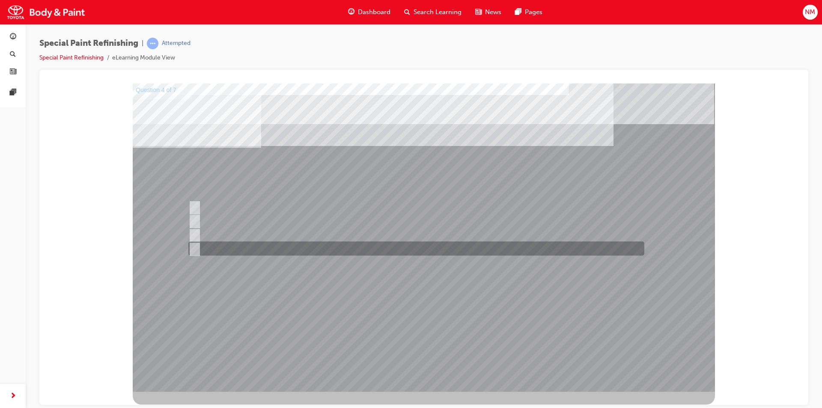
click at [197, 247] on input "d) Shape" at bounding box center [192, 248] width 9 height 9
radio input "true"
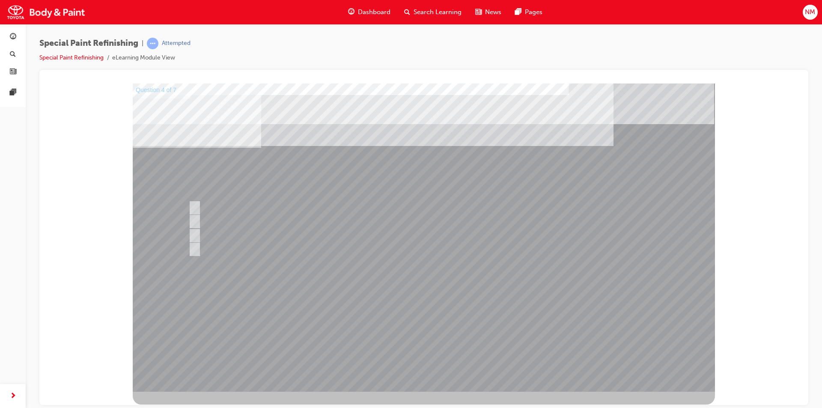
click at [560, 316] on div at bounding box center [424, 237] width 582 height 308
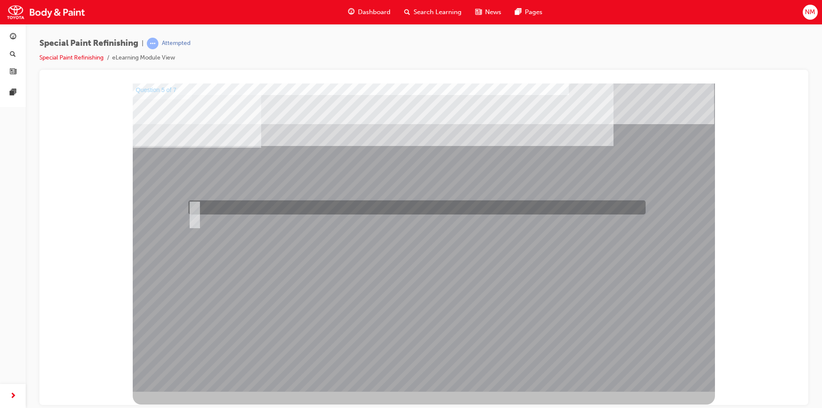
click at [194, 207] on input "True" at bounding box center [192, 207] width 9 height 9
radio input "true"
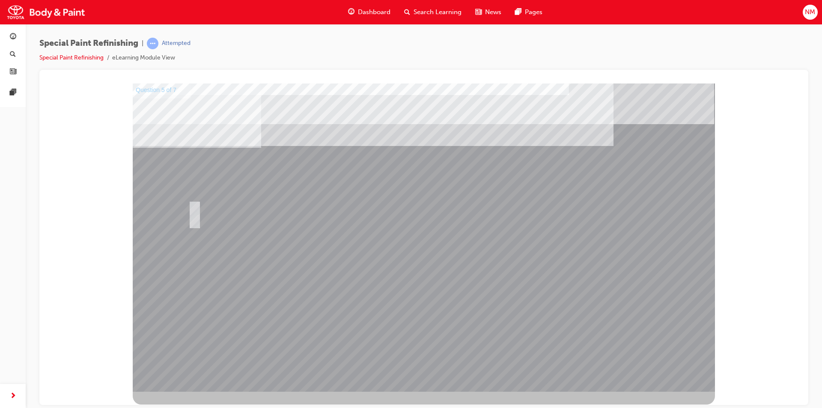
click at [589, 310] on div at bounding box center [424, 237] width 582 height 308
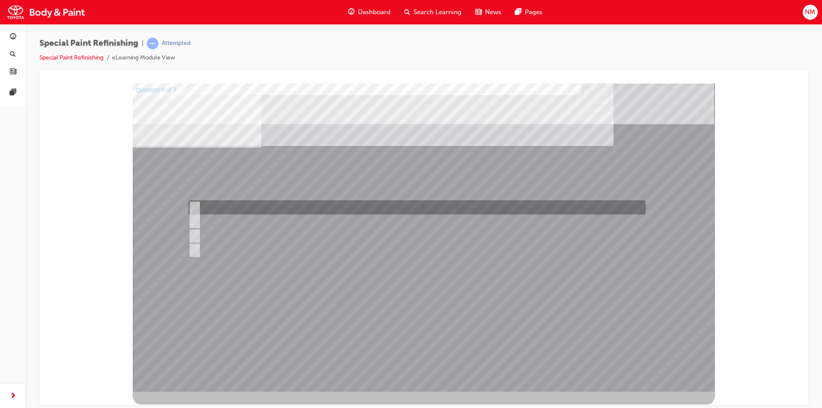
click at [197, 208] on input "a) Solvent resistant gloves." at bounding box center [192, 207] width 9 height 9
radio input "true"
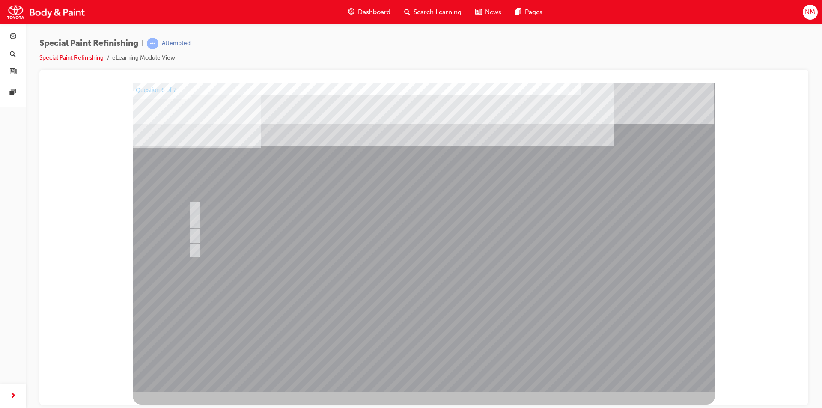
click at [547, 301] on div at bounding box center [424, 237] width 582 height 308
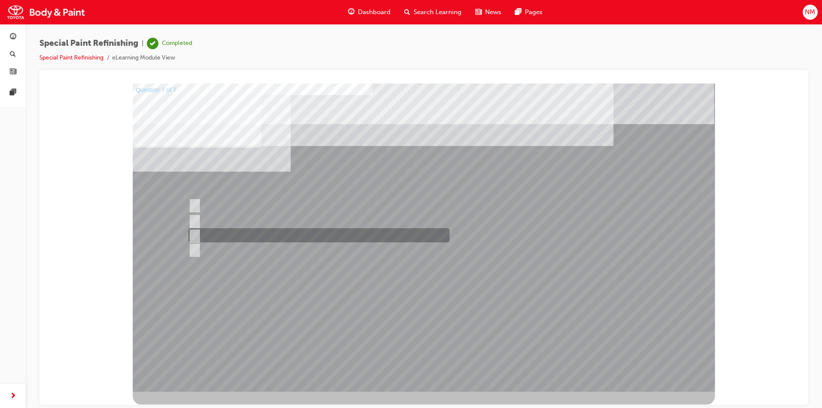
drag, startPoint x: 195, startPoint y: 202, endPoint x: 223, endPoint y: 267, distance: 70.0
click at [223, 265] on div "Question 7 of 7" at bounding box center [424, 237] width 582 height 308
click at [194, 233] on input "c) Contact surfaces and hemmed area." at bounding box center [192, 235] width 9 height 9
radio input "true"
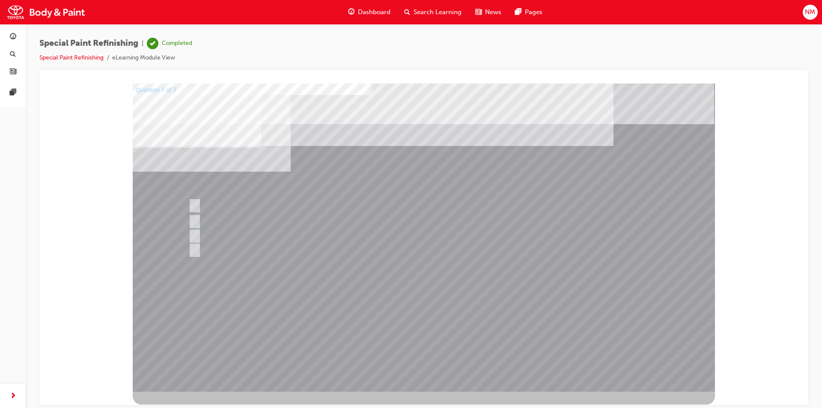
click at [586, 305] on div at bounding box center [424, 237] width 582 height 308
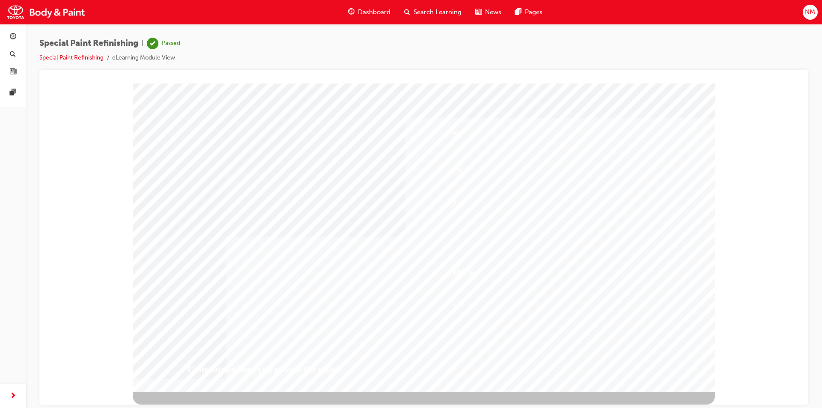
click at [375, 12] on span "Dashboard" at bounding box center [374, 12] width 33 height 10
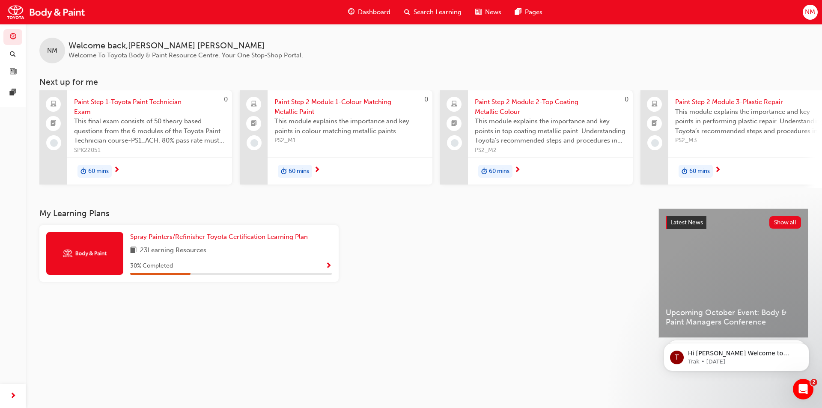
click at [112, 169] on div "60 mins" at bounding box center [94, 171] width 34 height 13
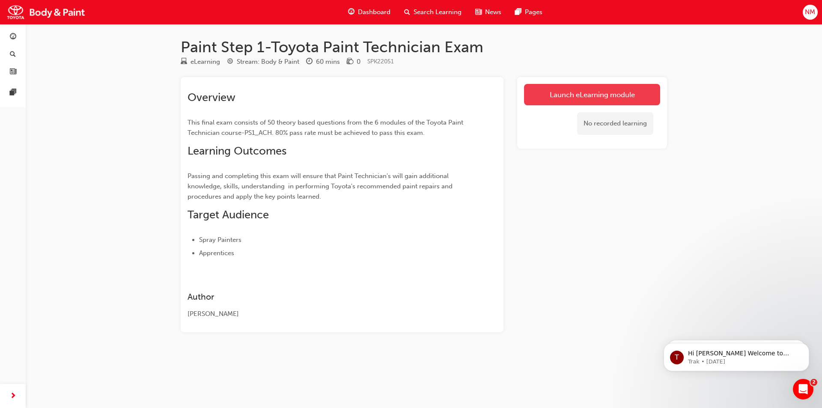
click at [601, 98] on link "Launch eLearning module" at bounding box center [592, 94] width 136 height 21
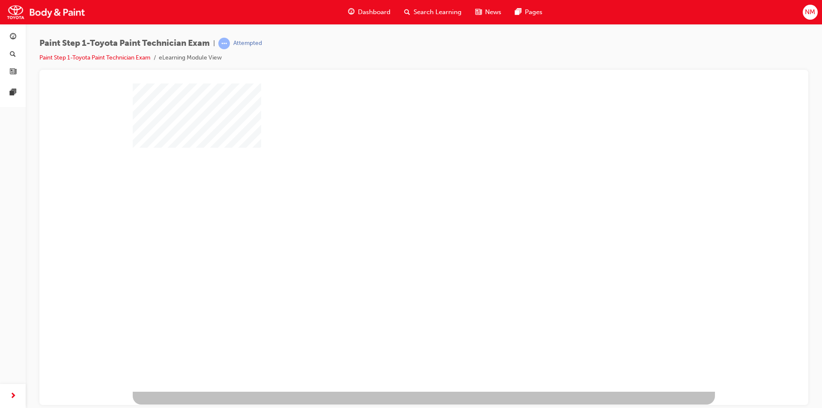
click at [399, 212] on div "play" at bounding box center [399, 212] width 0 height 0
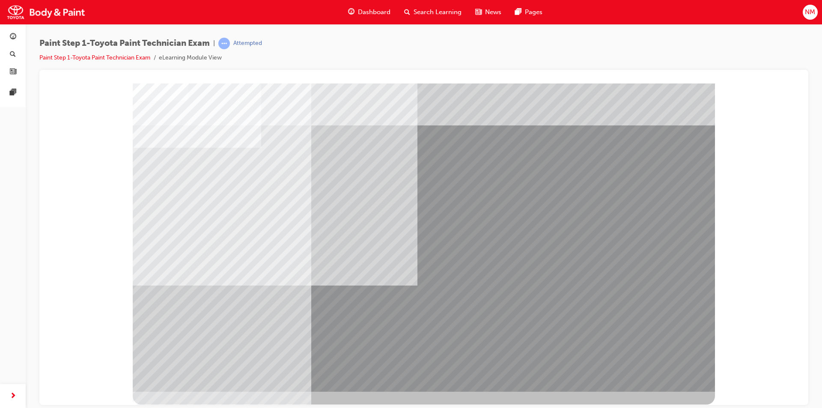
click at [662, 373] on div at bounding box center [424, 237] width 582 height 308
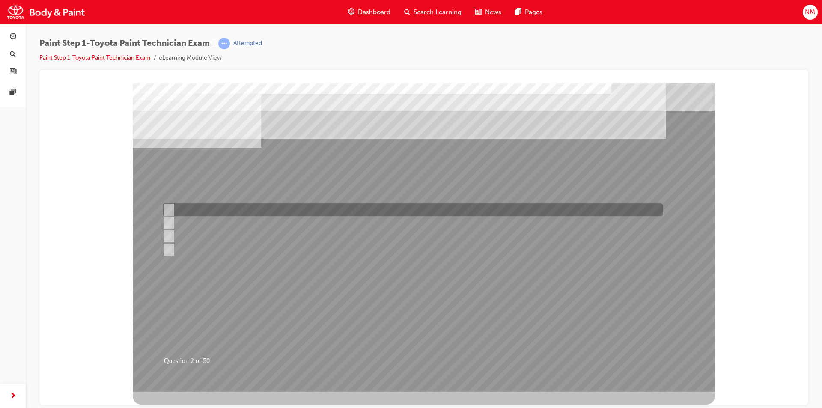
click at [170, 207] on input "Ultraviolet light" at bounding box center [167, 209] width 9 height 9
radio input "true"
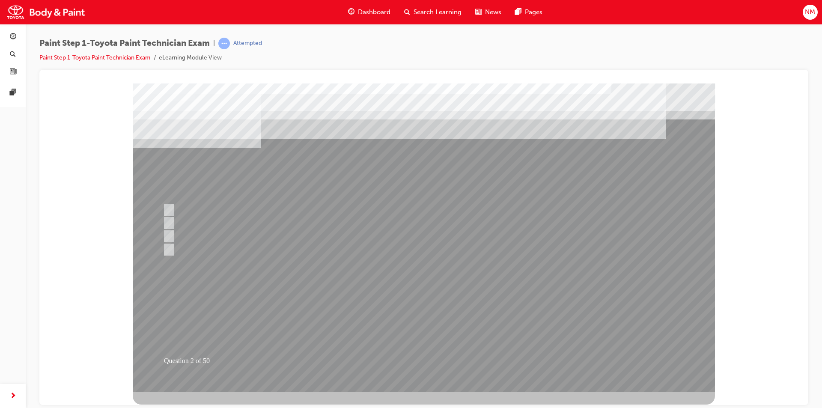
click at [427, 360] on div at bounding box center [424, 237] width 582 height 308
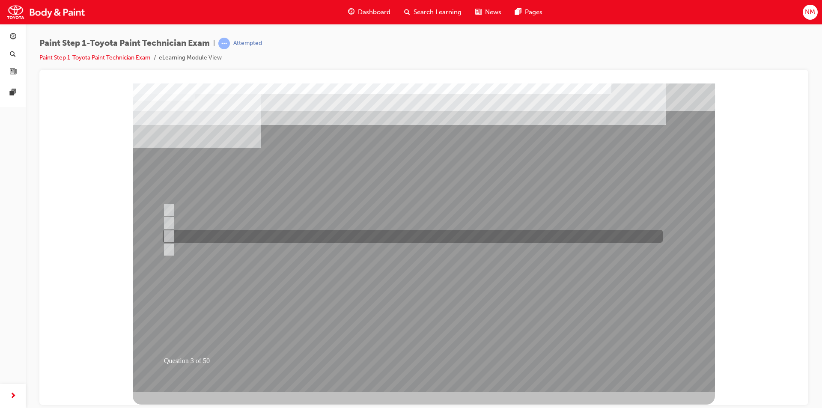
click at [170, 235] on input "Spatula or a brush." at bounding box center [167, 236] width 9 height 9
radio input "true"
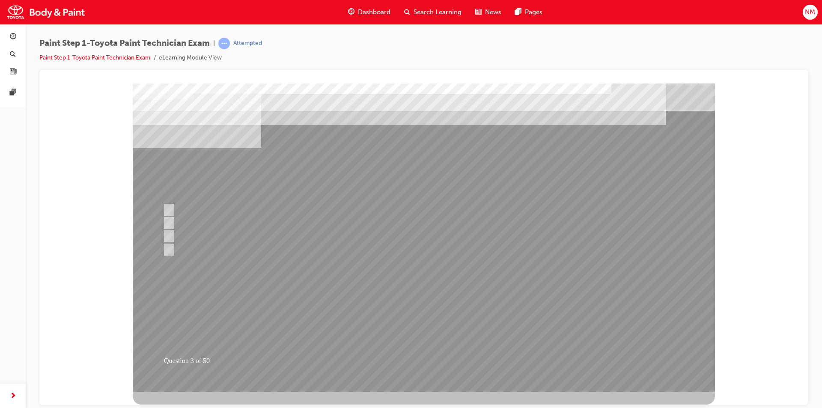
drag, startPoint x: 419, startPoint y: 356, endPoint x: 423, endPoint y: 355, distance: 4.9
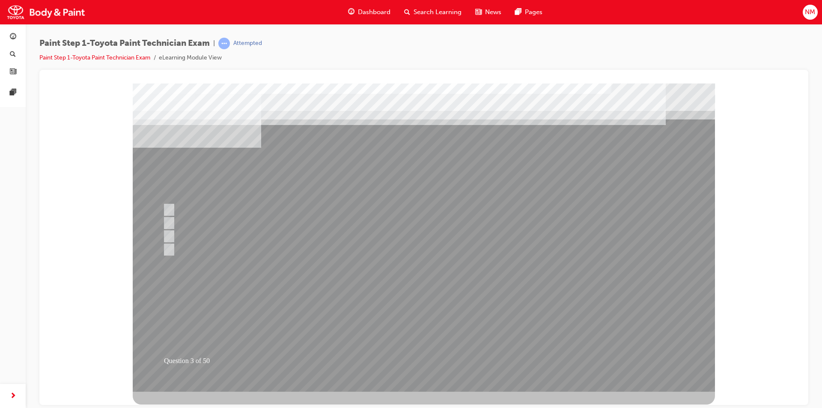
click at [613, 319] on div at bounding box center [424, 237] width 582 height 308
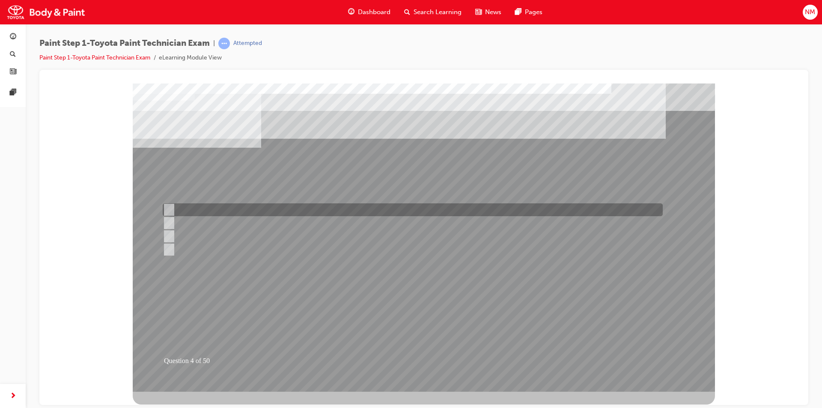
click at [170, 212] on input "Horizontal direction." at bounding box center [167, 209] width 9 height 9
radio input "true"
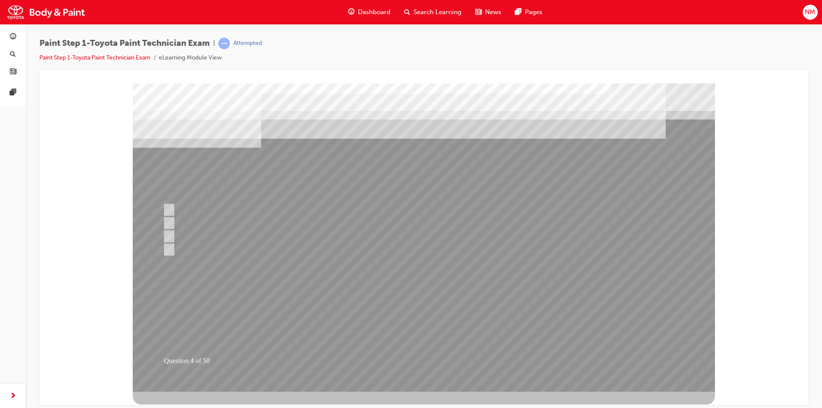
click at [606, 303] on div at bounding box center [424, 237] width 582 height 308
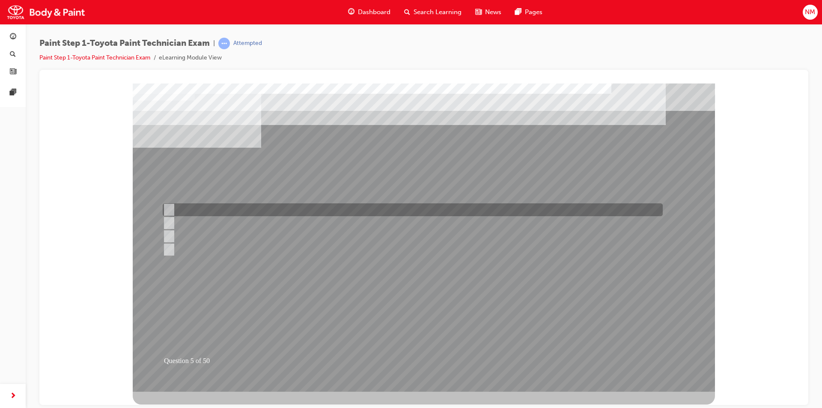
click at [169, 207] on input "1500-3000" at bounding box center [167, 209] width 9 height 9
radio input "true"
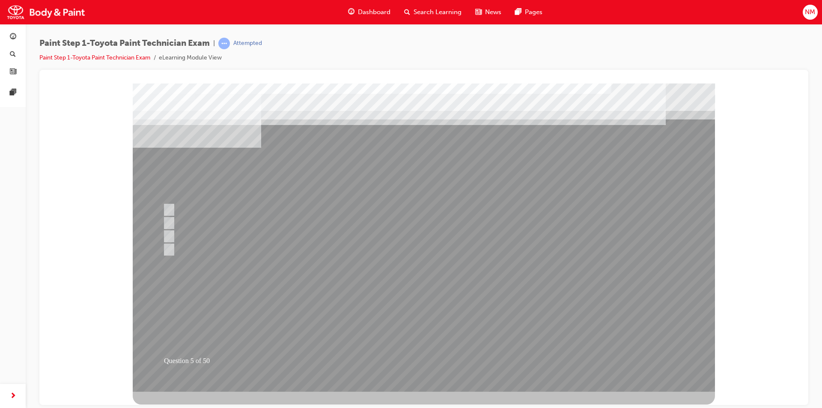
click at [589, 302] on div at bounding box center [424, 237] width 582 height 308
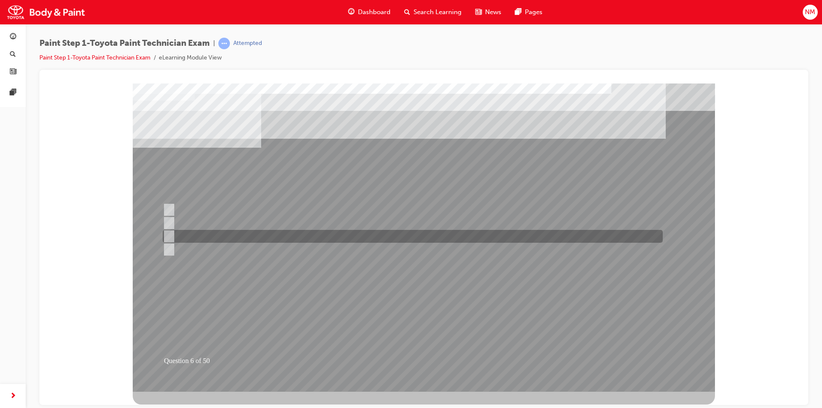
click at [170, 233] on input "Refer to the body repair manual for instructions where shaping is necessary." at bounding box center [167, 236] width 9 height 9
radio input "true"
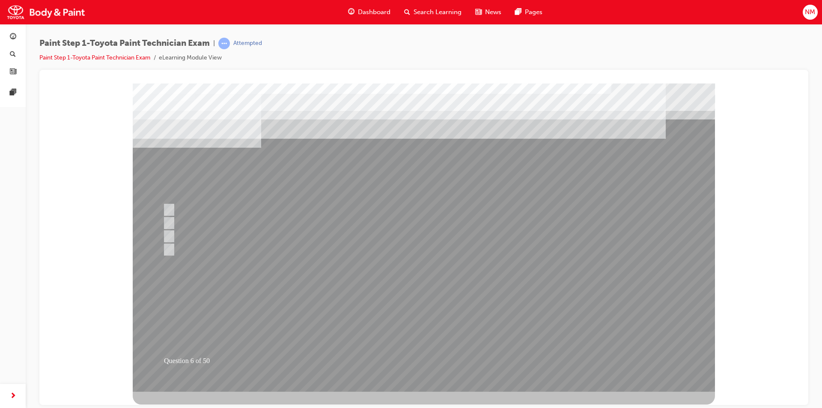
click at [582, 309] on div at bounding box center [424, 237] width 582 height 308
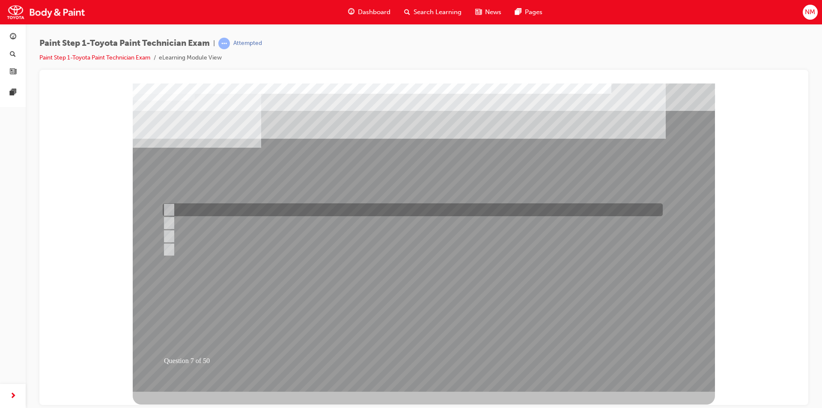
click at [169, 207] on input "Rising colour" at bounding box center [167, 209] width 9 height 9
radio input "true"
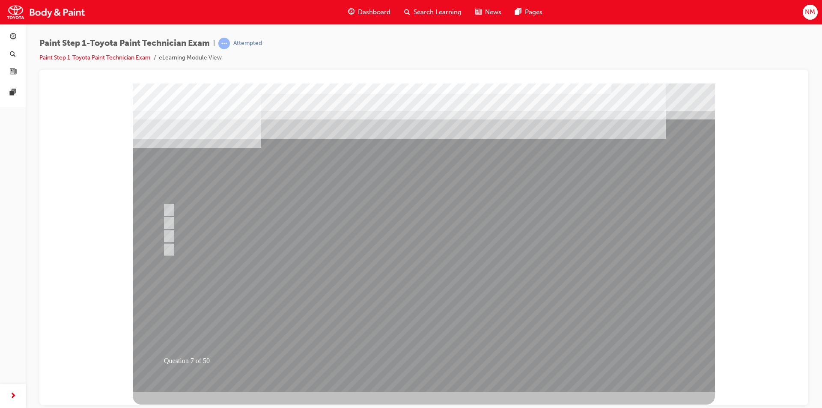
click at [609, 283] on div at bounding box center [424, 237] width 582 height 308
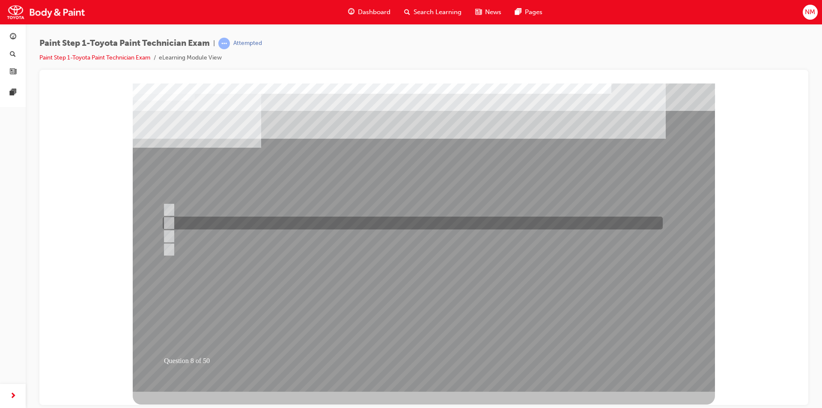
click at [168, 221] on input "Buffing pad was not checked and cleaned before using." at bounding box center [167, 222] width 9 height 9
radio input "true"
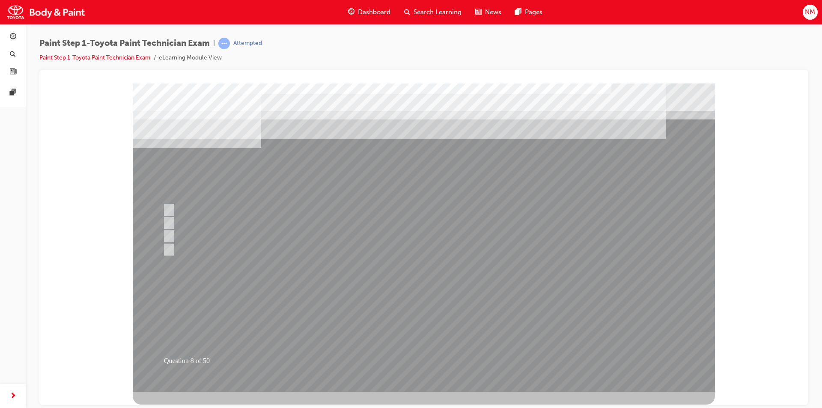
drag, startPoint x: 668, startPoint y: 291, endPoint x: 619, endPoint y: 301, distance: 49.9
click at [648, 295] on div at bounding box center [424, 237] width 582 height 308
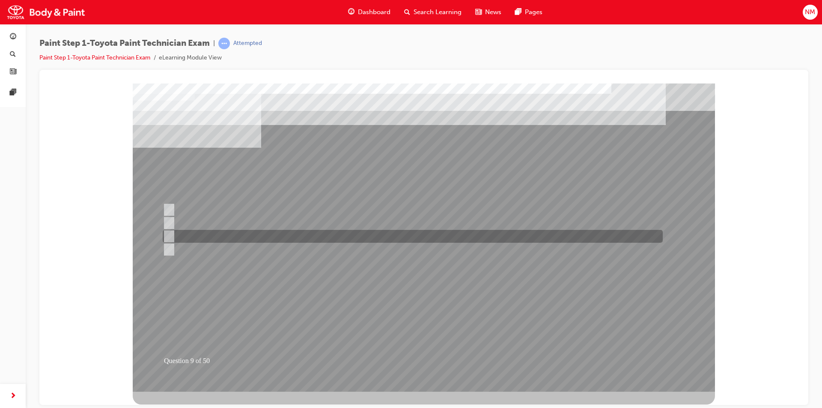
click at [169, 235] on input "Putty shaping" at bounding box center [167, 236] width 9 height 9
radio input "true"
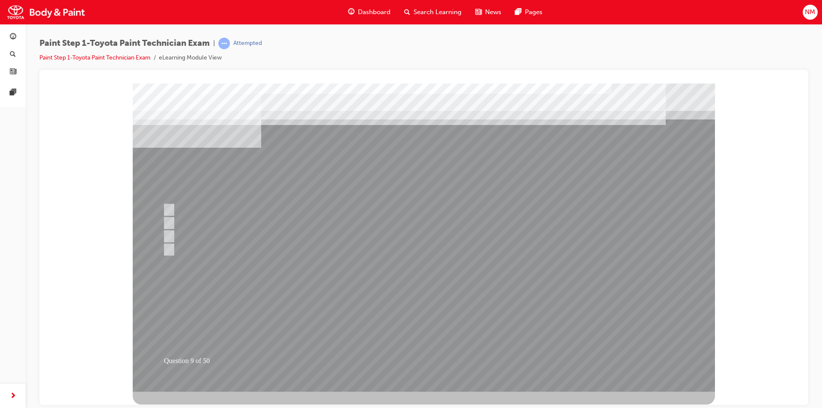
click at [622, 317] on div at bounding box center [424, 237] width 582 height 308
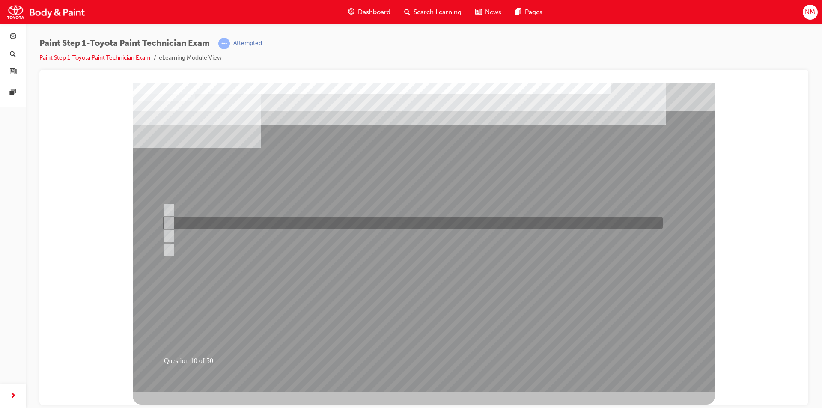
click at [169, 221] on input "Surface shaping" at bounding box center [167, 222] width 9 height 9
radio input "true"
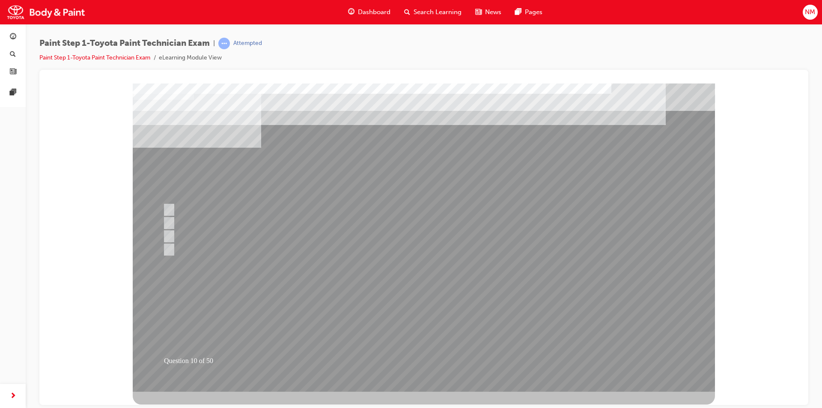
click at [576, 308] on div at bounding box center [424, 237] width 582 height 308
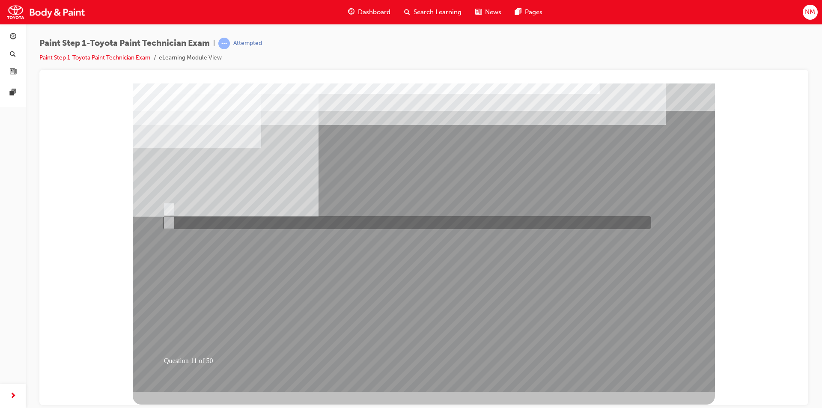
click at [167, 221] on input "A-Do not smooth the surface, B-Smooth the surface" at bounding box center [167, 222] width 9 height 9
radio input "true"
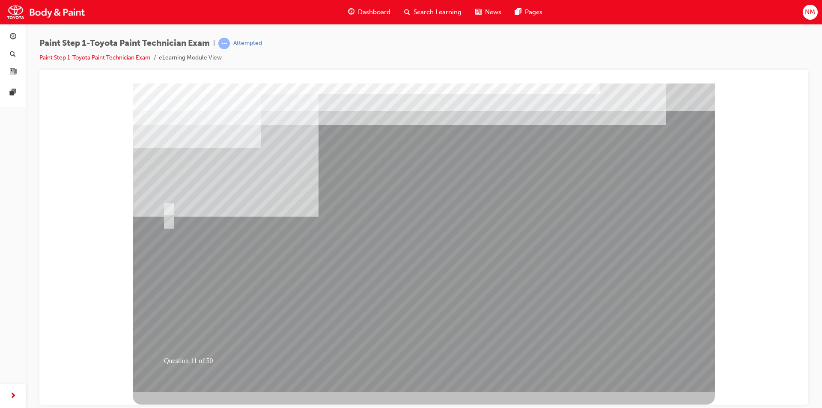
click at [526, 362] on div at bounding box center [424, 237] width 582 height 308
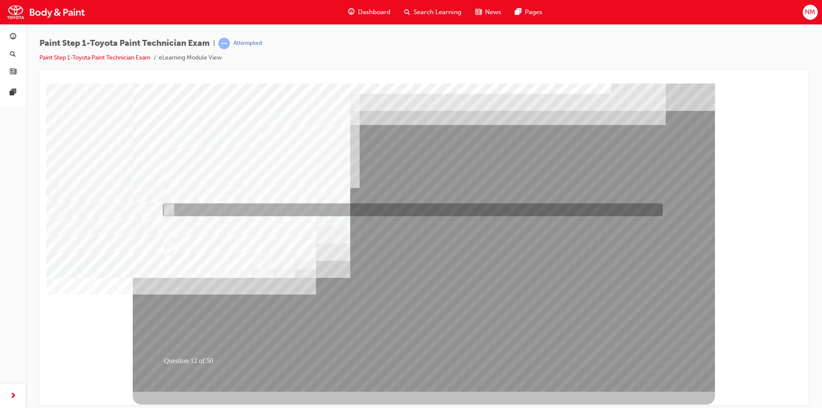
click at [169, 208] on input "Removing old paint coat and rust" at bounding box center [166, 209] width 9 height 9
checkbox input "true"
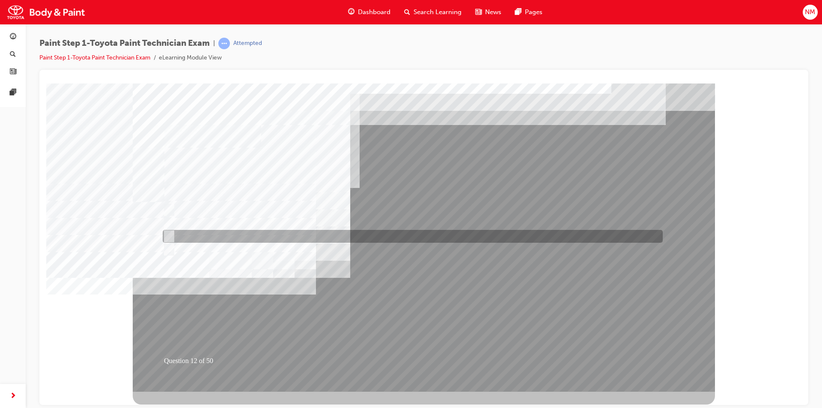
click at [170, 232] on input "Rough sanding" at bounding box center [166, 236] width 9 height 9
checkbox input "true"
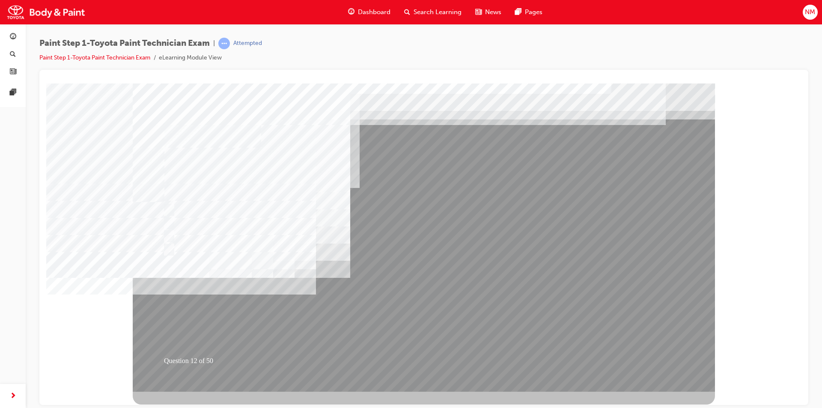
click at [586, 344] on div at bounding box center [424, 237] width 582 height 308
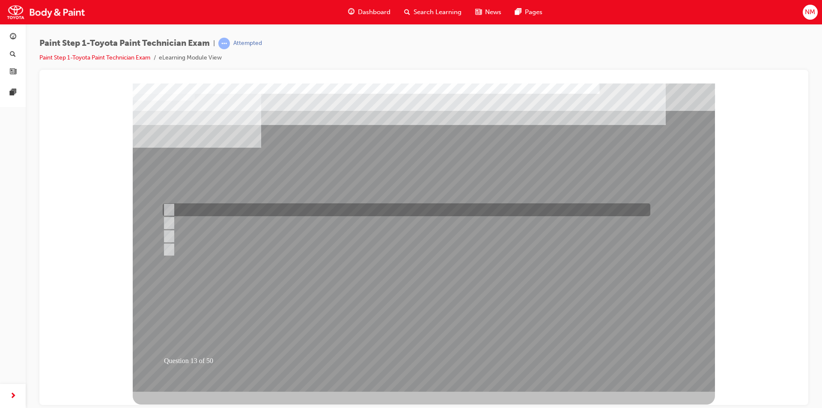
click at [169, 208] on input "Solvent resistant gloves." at bounding box center [167, 209] width 9 height 9
radio input "true"
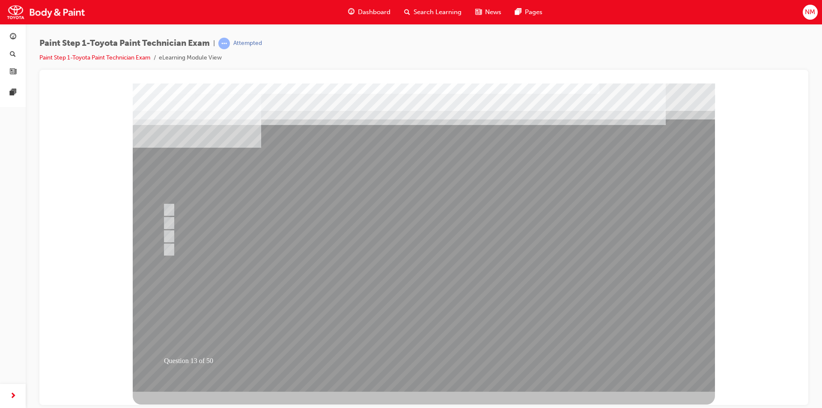
click at [598, 318] on div at bounding box center [424, 237] width 582 height 308
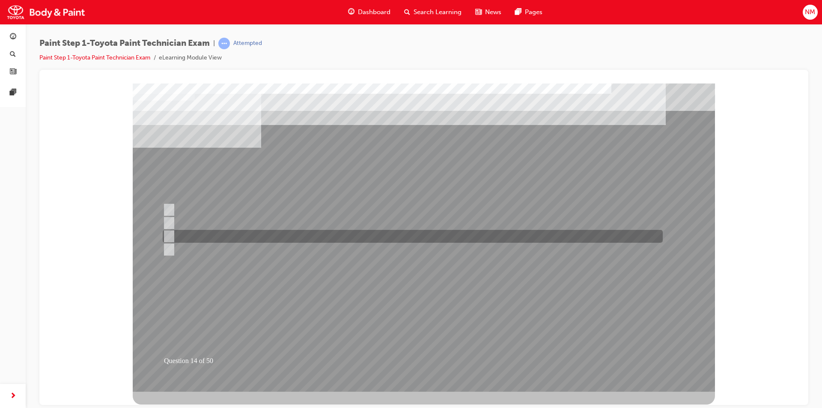
click at [172, 235] on input "Hue" at bounding box center [167, 236] width 9 height 9
radio input "true"
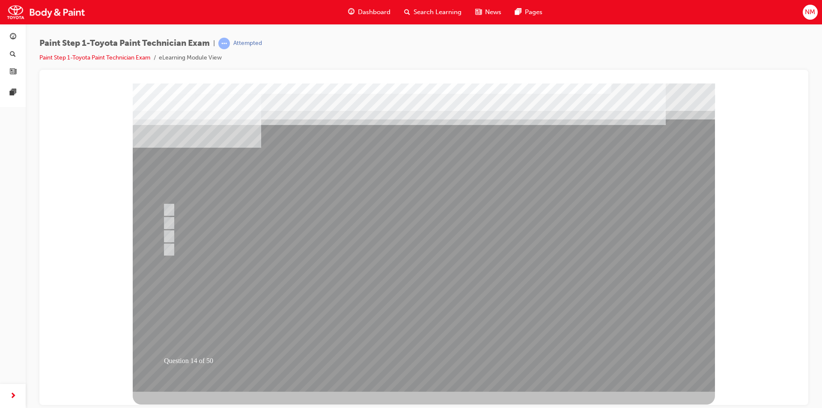
click at [550, 301] on div at bounding box center [424, 237] width 582 height 308
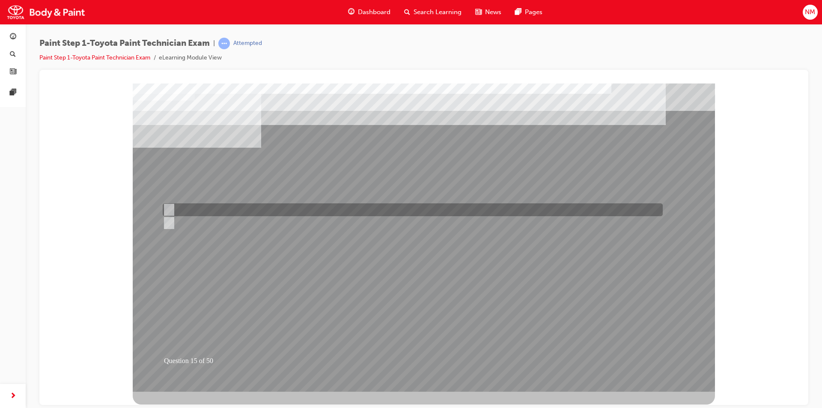
click at [168, 207] on input "True" at bounding box center [167, 209] width 9 height 9
radio input "true"
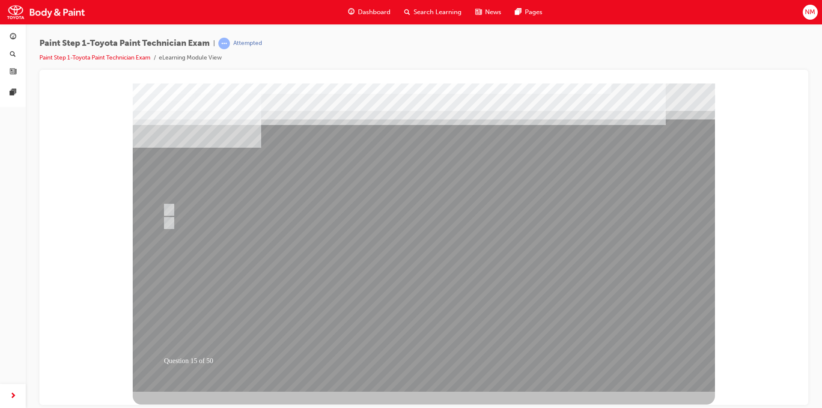
click at [579, 340] on div at bounding box center [424, 237] width 582 height 308
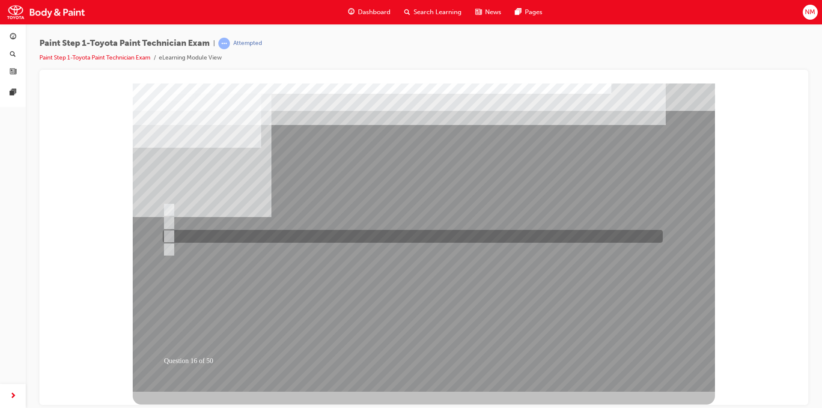
click at [168, 236] on input "Solvent" at bounding box center [167, 236] width 9 height 9
radio input "true"
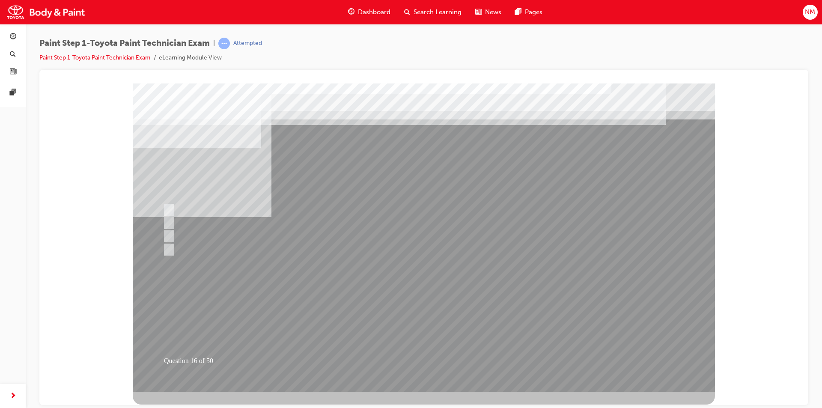
click at [643, 358] on div at bounding box center [424, 237] width 582 height 308
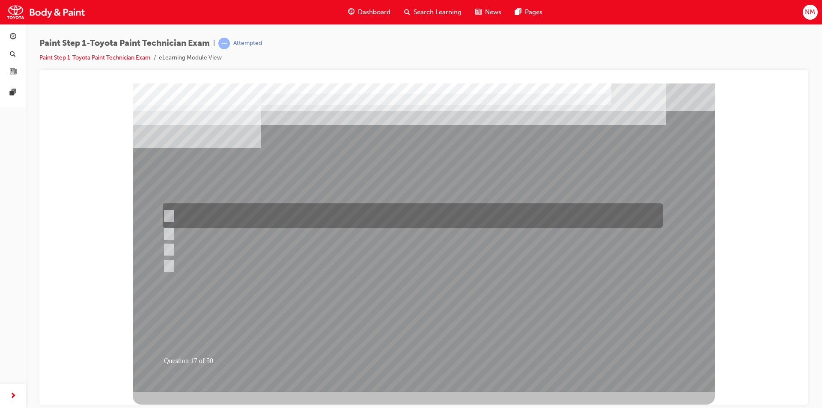
click at [167, 214] on input "Remove dirt from the surface of the paint coat using a polishing compound to re…" at bounding box center [167, 215] width 9 height 9
radio input "true"
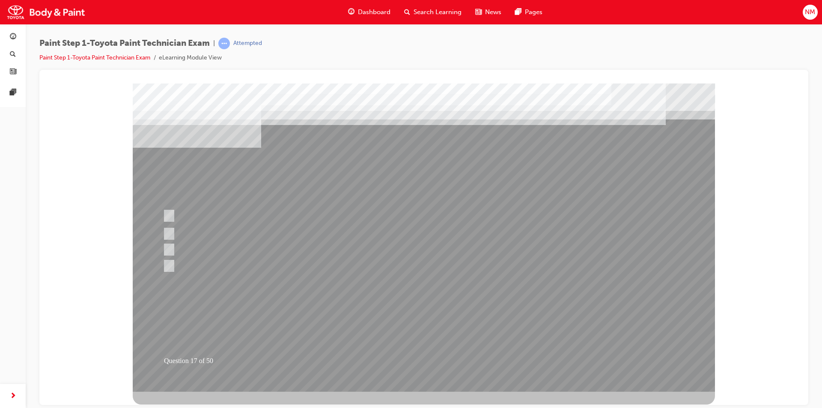
click at [618, 325] on div at bounding box center [424, 237] width 582 height 308
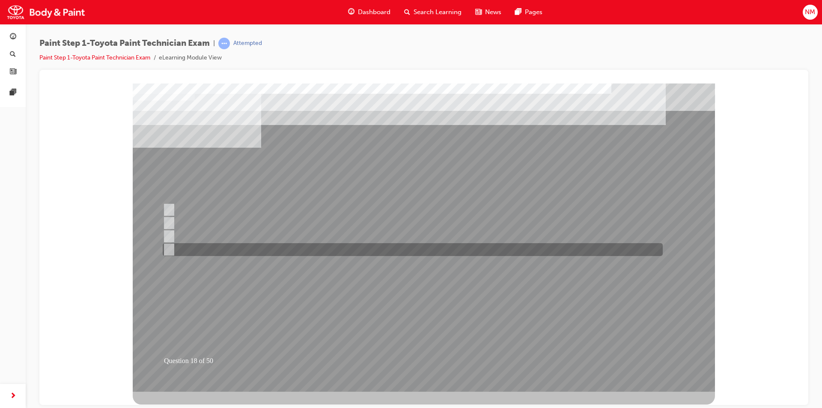
click at [171, 247] on input "Lacquer primer" at bounding box center [167, 249] width 9 height 9
radio input "true"
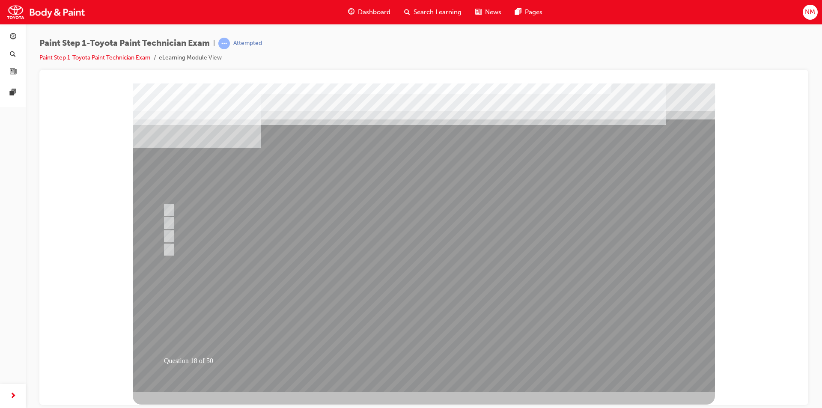
click at [586, 353] on div at bounding box center [424, 237] width 582 height 308
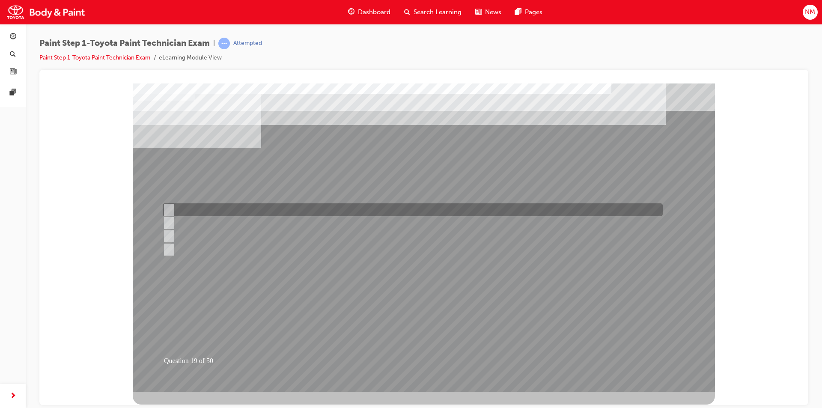
click at [168, 208] on input "3/4" at bounding box center [167, 209] width 9 height 9
radio input "true"
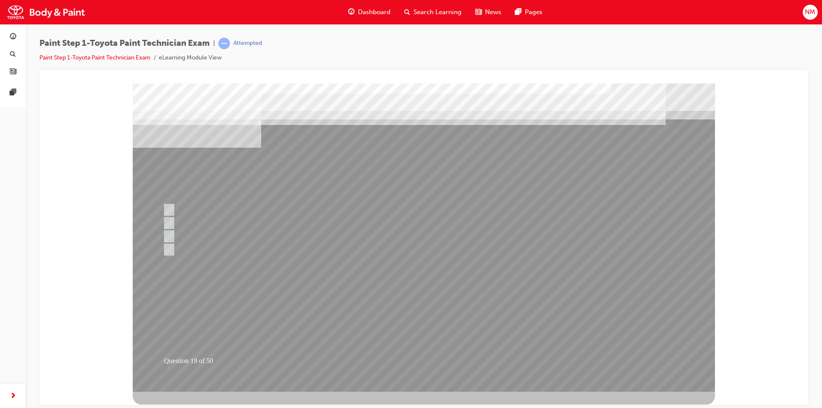
click at [563, 343] on div at bounding box center [424, 237] width 582 height 308
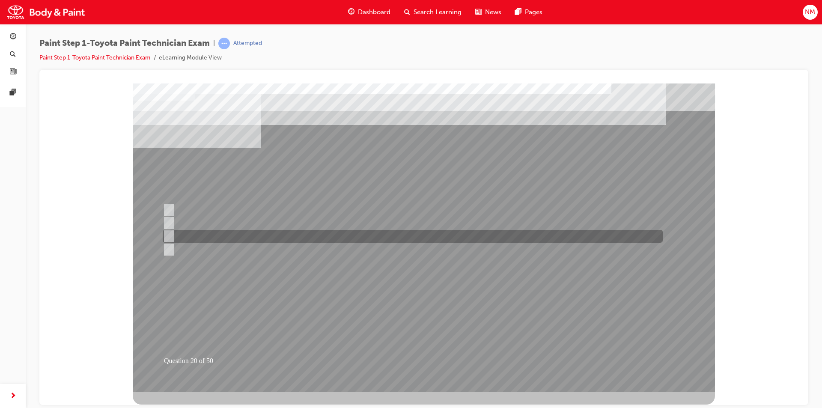
click at [171, 235] on input "Spray pattern overlapping" at bounding box center [167, 236] width 9 height 9
radio input "true"
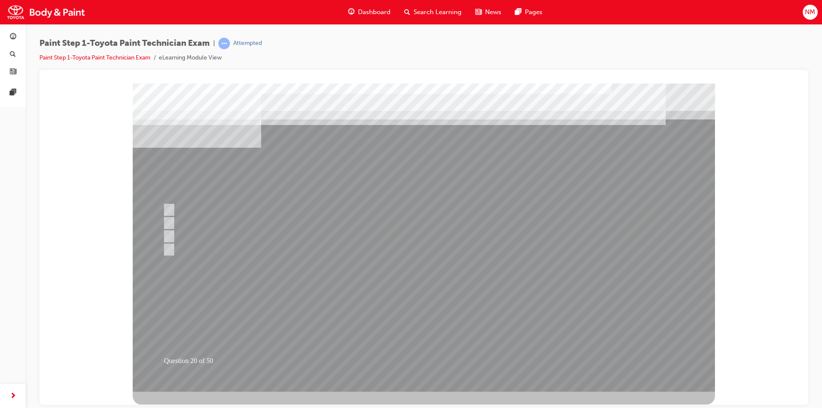
click at [169, 235] on div at bounding box center [424, 237] width 582 height 308
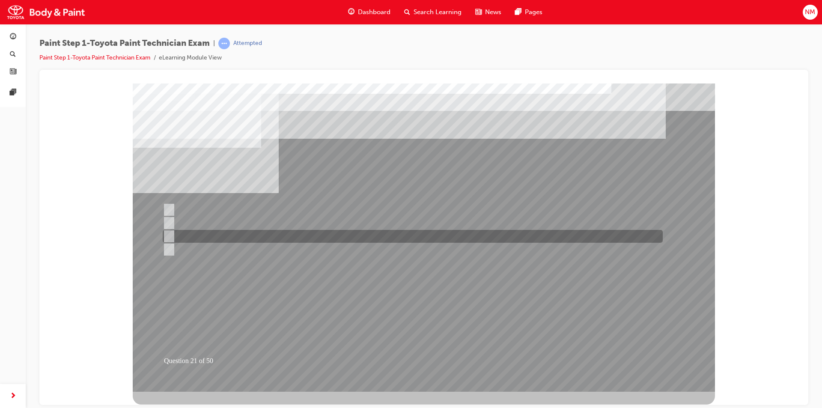
click at [167, 235] on input "#1500-#3000" at bounding box center [167, 236] width 9 height 9
radio input "true"
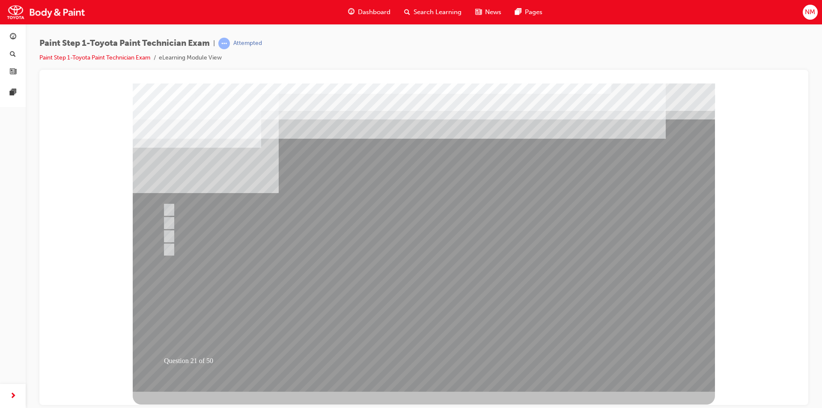
click at [470, 284] on div at bounding box center [424, 237] width 582 height 308
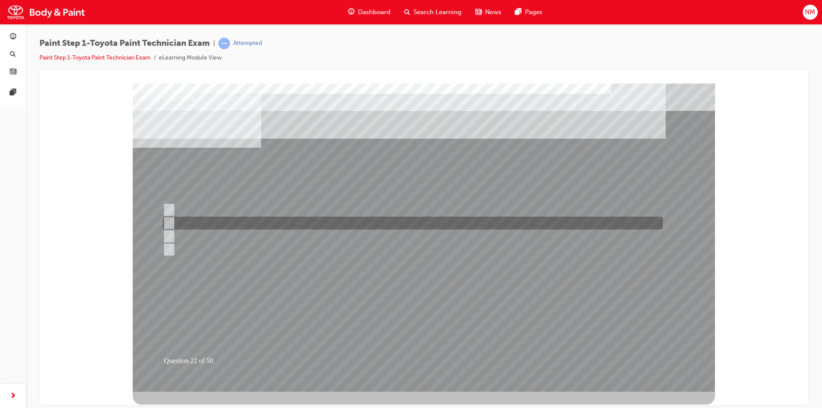
click at [170, 222] on input "Colour matching light" at bounding box center [167, 222] width 9 height 9
radio input "true"
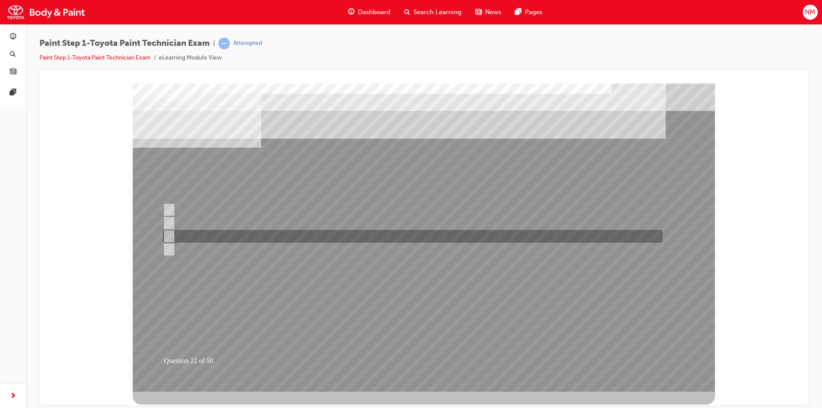
click at [170, 235] on input "Sunlight" at bounding box center [167, 236] width 9 height 9
radio input "true"
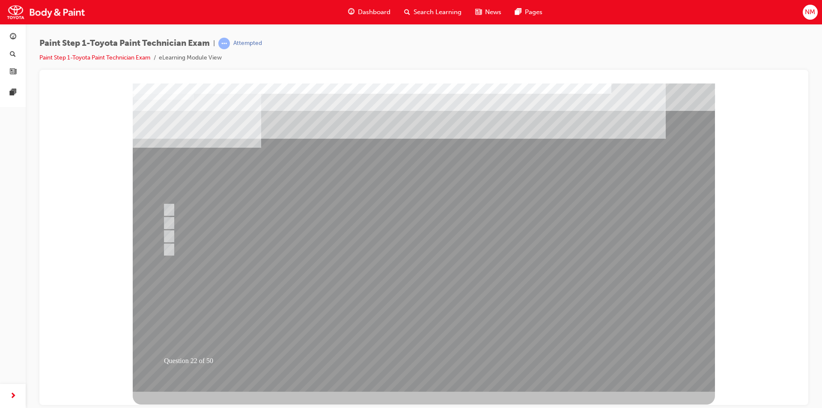
click at [530, 342] on div at bounding box center [424, 237] width 582 height 308
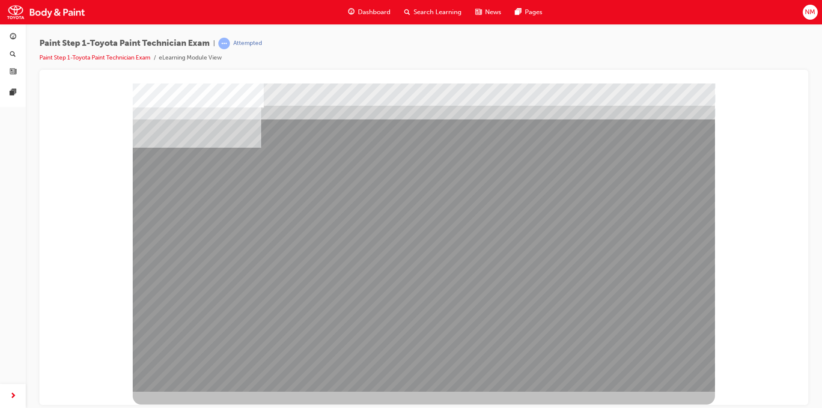
drag, startPoint x: 469, startPoint y: 227, endPoint x: 471, endPoint y: 237, distance: 9.7
click at [471, 237] on div at bounding box center [424, 237] width 582 height 308
drag, startPoint x: 574, startPoint y: 366, endPoint x: 579, endPoint y: 362, distance: 6.7
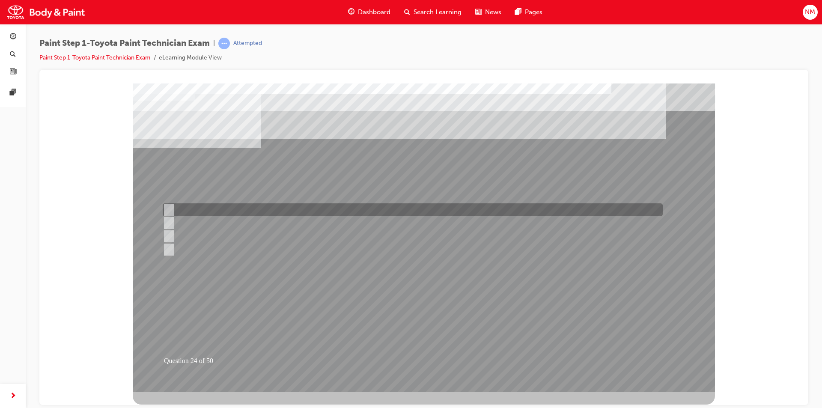
drag, startPoint x: 172, startPoint y: 209, endPoint x: 171, endPoint y: 217, distance: 8.2
click at [171, 210] on div at bounding box center [411, 209] width 500 height 13
checkbox input "true"
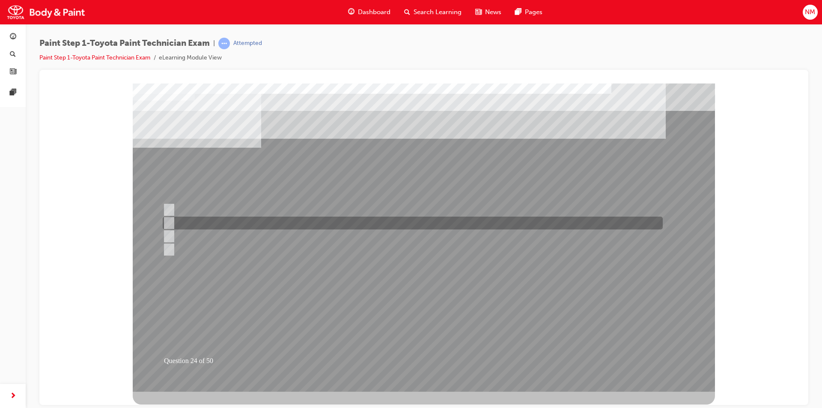
click at [170, 222] on input "Work environment" at bounding box center [166, 222] width 9 height 9
checkbox input "true"
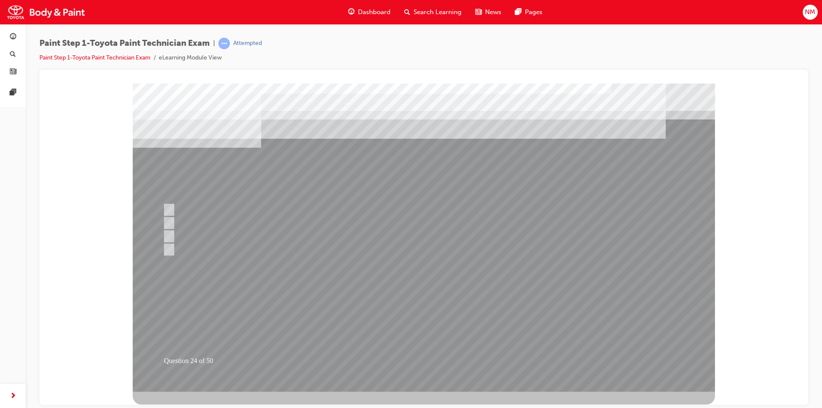
click at [619, 352] on div at bounding box center [424, 237] width 582 height 308
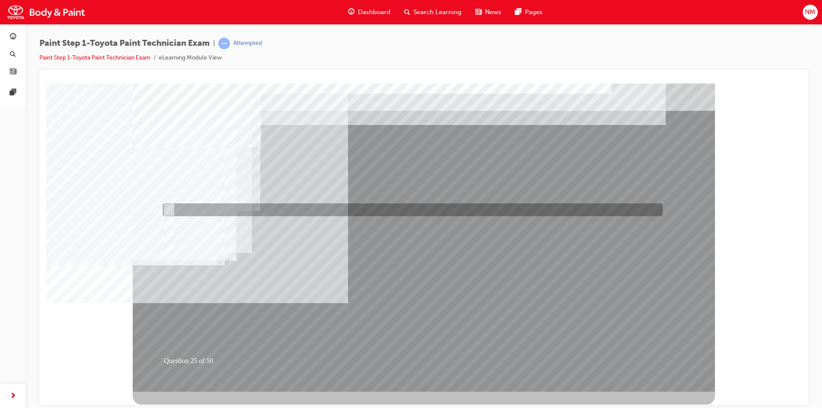
click at [169, 205] on input "10mm" at bounding box center [167, 209] width 9 height 9
radio input "true"
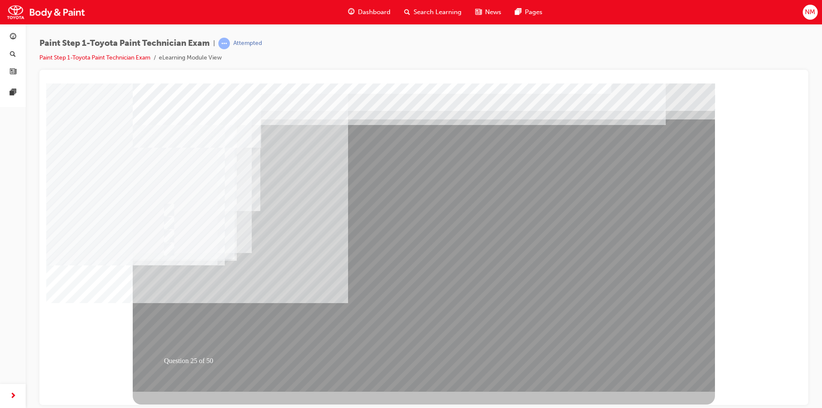
click at [427, 328] on div at bounding box center [424, 237] width 582 height 308
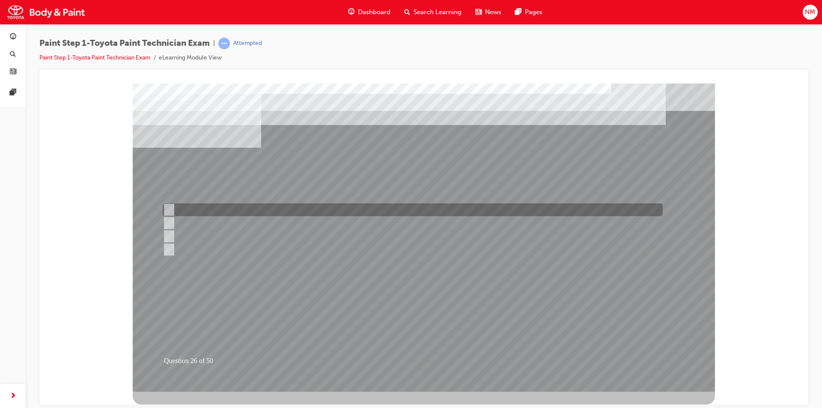
drag, startPoint x: 184, startPoint y: 203, endPoint x: 190, endPoint y: 204, distance: 6.9
click at [184, 204] on div at bounding box center [411, 209] width 500 height 13
radio input "true"
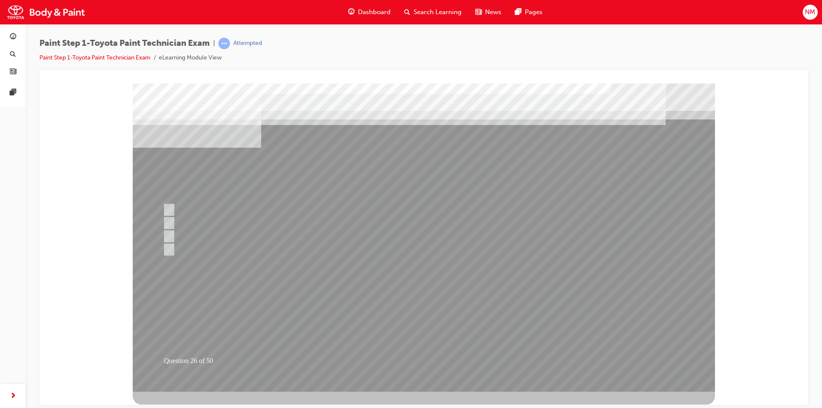
click at [393, 302] on div at bounding box center [424, 237] width 582 height 308
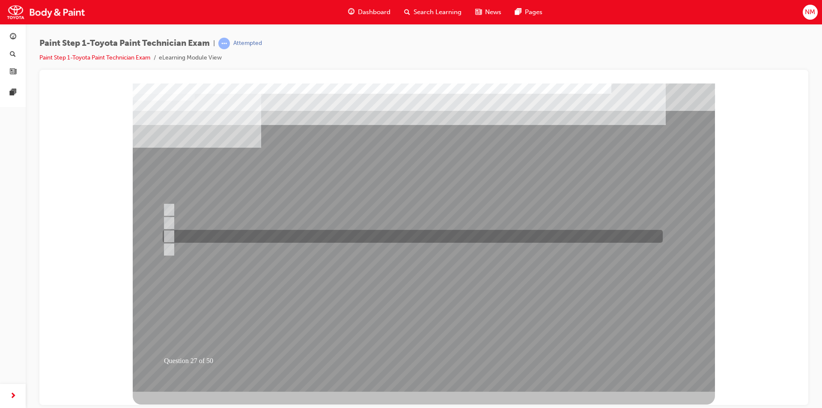
click at [202, 234] on div at bounding box center [411, 236] width 500 height 13
radio input "true"
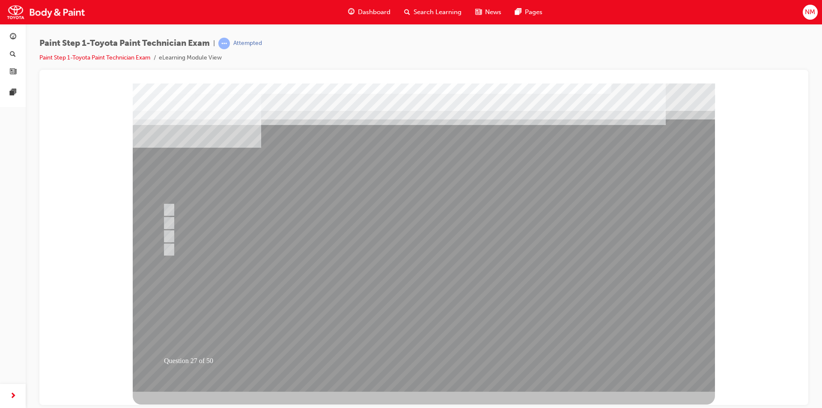
click at [410, 320] on div at bounding box center [424, 237] width 582 height 308
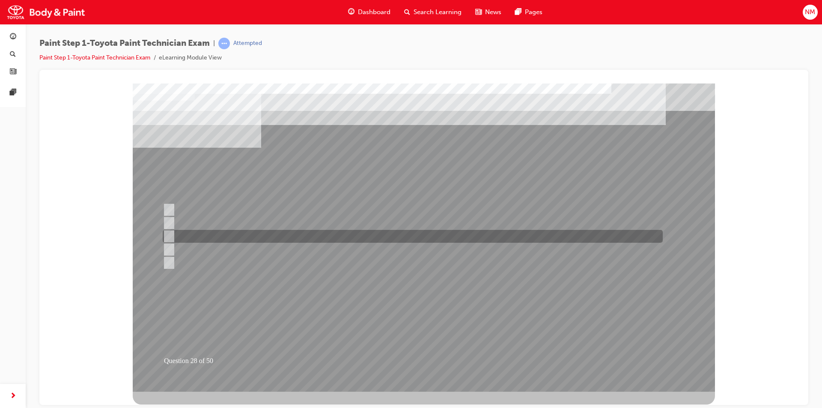
click at [170, 235] on input "Colour coat refinishing" at bounding box center [166, 236] width 9 height 9
checkbox input "true"
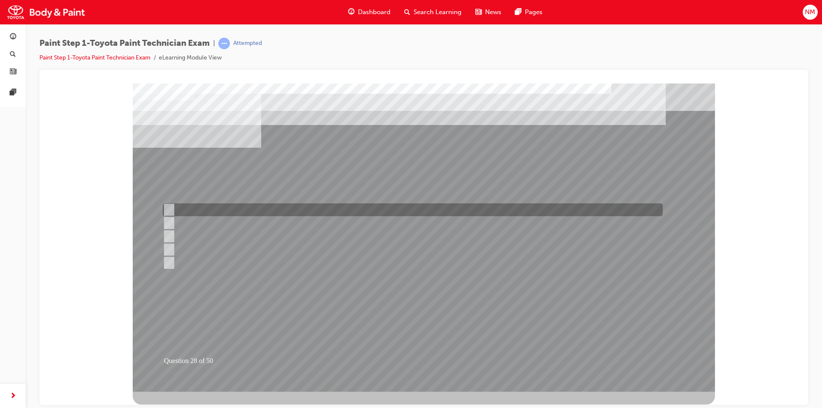
drag, startPoint x: 172, startPoint y: 208, endPoint x: 171, endPoint y: 219, distance: 11.2
click at [172, 208] on div at bounding box center [411, 209] width 500 height 13
checkbox input "true"
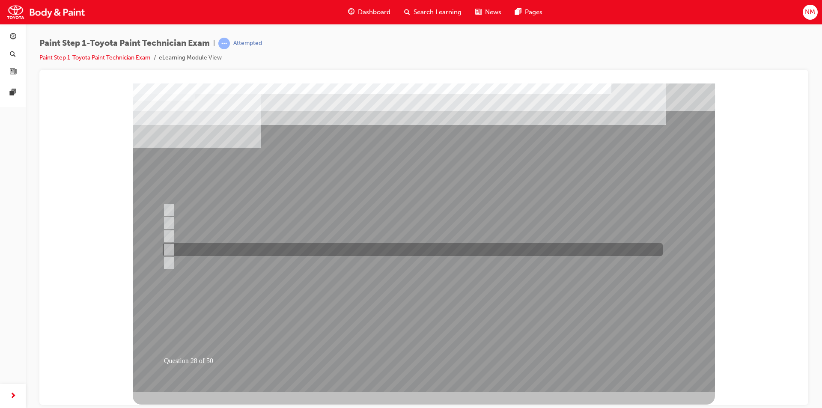
click at [170, 245] on input "Block refinishing" at bounding box center [166, 249] width 9 height 9
click at [172, 249] on div at bounding box center [411, 249] width 500 height 13
checkbox input "false"
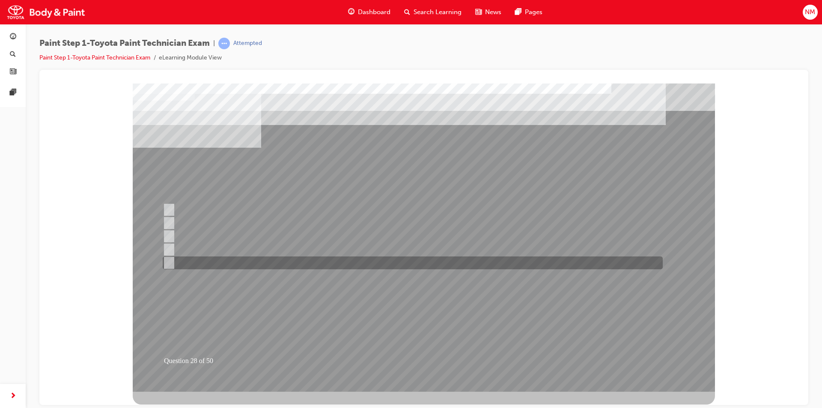
click at [171, 258] on input "Spot refinishing" at bounding box center [166, 262] width 9 height 9
checkbox input "true"
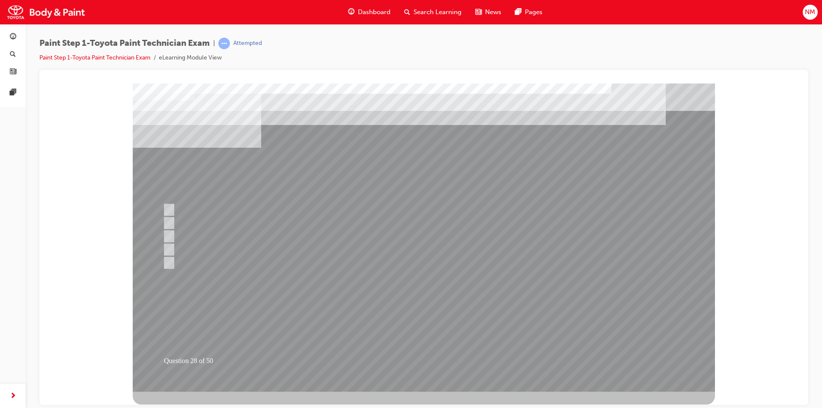
click at [521, 342] on div at bounding box center [424, 237] width 582 height 308
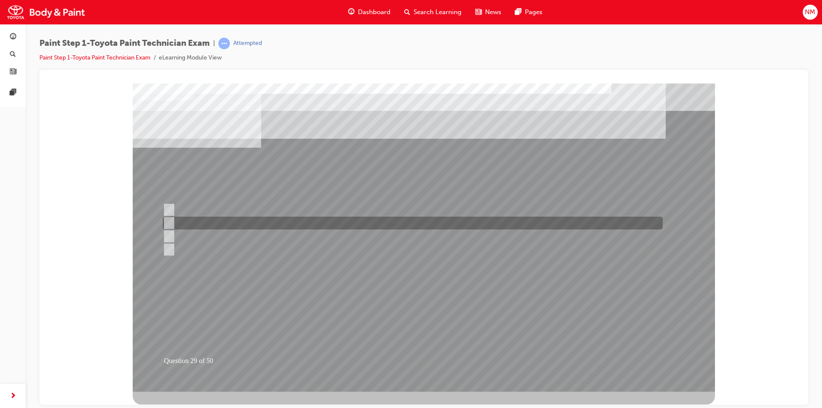
click at [173, 222] on div at bounding box center [411, 223] width 500 height 13
radio input "true"
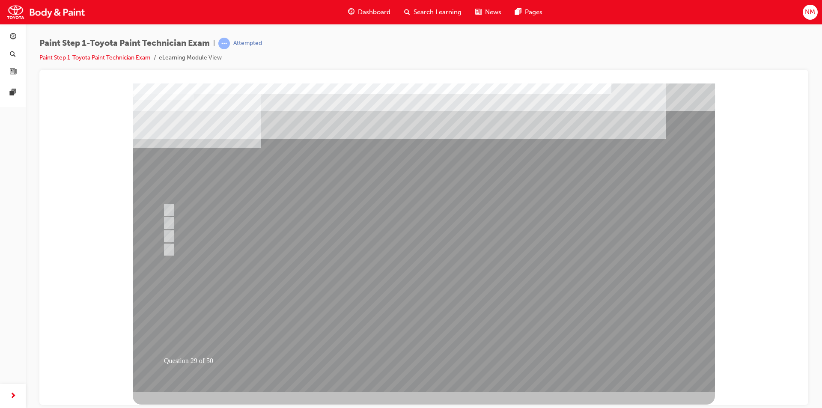
drag, startPoint x: 422, startPoint y: 358, endPoint x: 427, endPoint y: 359, distance: 5.7
click at [427, 355] on div at bounding box center [424, 237] width 582 height 308
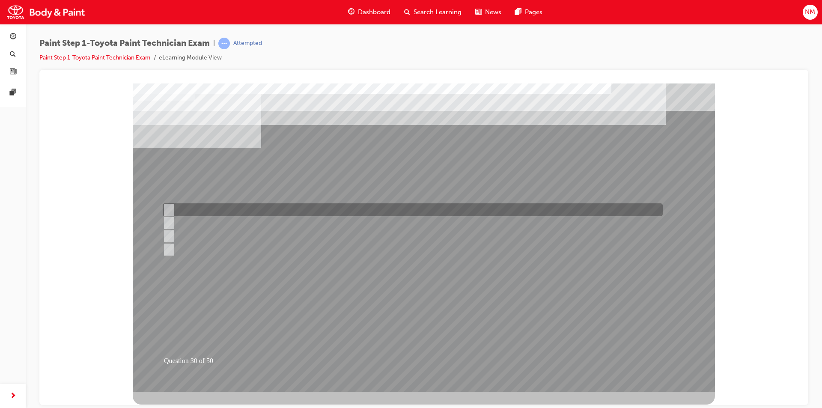
click at [170, 206] on input "Distance" at bounding box center [166, 209] width 9 height 9
checkbox input "true"
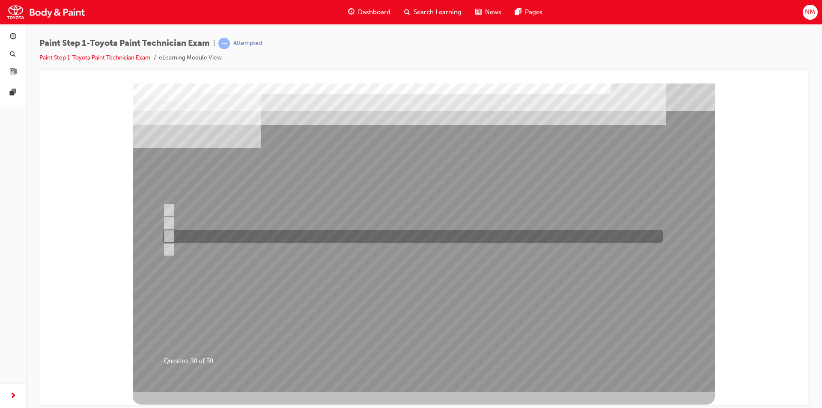
drag, startPoint x: 171, startPoint y: 235, endPoint x: 184, endPoint y: 231, distance: 14.1
click at [184, 231] on div at bounding box center [411, 236] width 500 height 13
checkbox input "true"
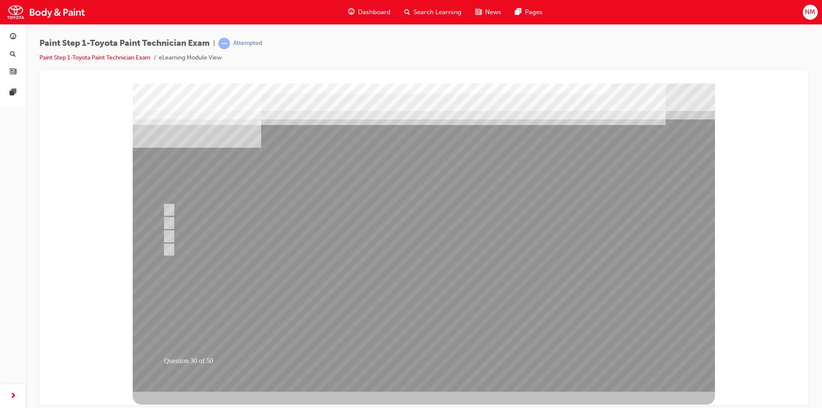
click at [574, 330] on div at bounding box center [424, 237] width 582 height 308
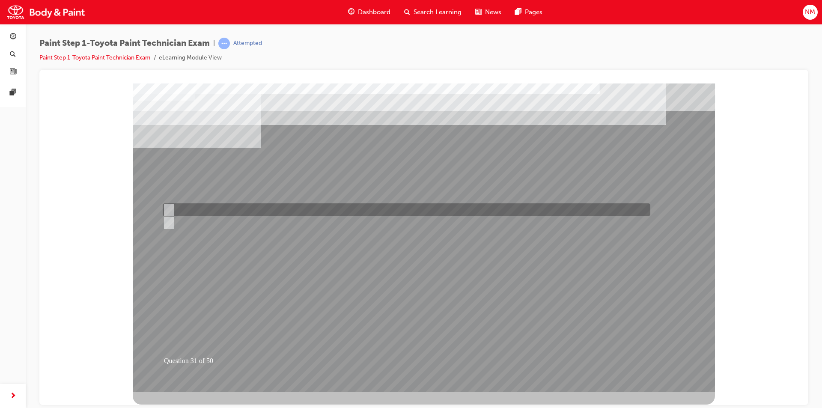
drag, startPoint x: 171, startPoint y: 210, endPoint x: 181, endPoint y: 212, distance: 9.8
click at [178, 211] on div at bounding box center [405, 209] width 488 height 13
radio input "true"
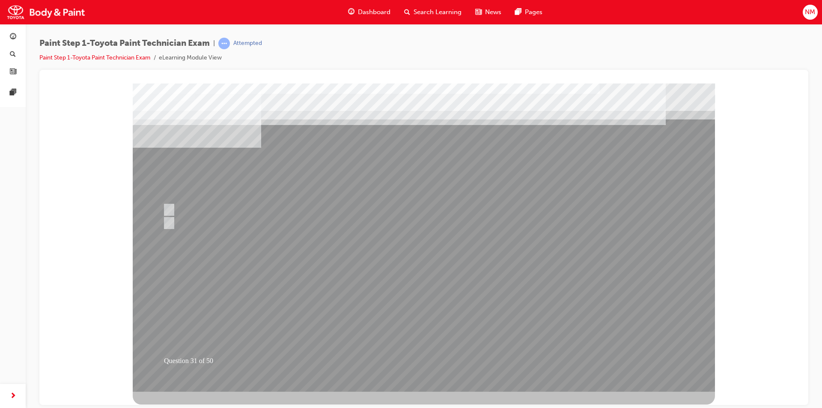
click at [614, 298] on div at bounding box center [424, 237] width 582 height 308
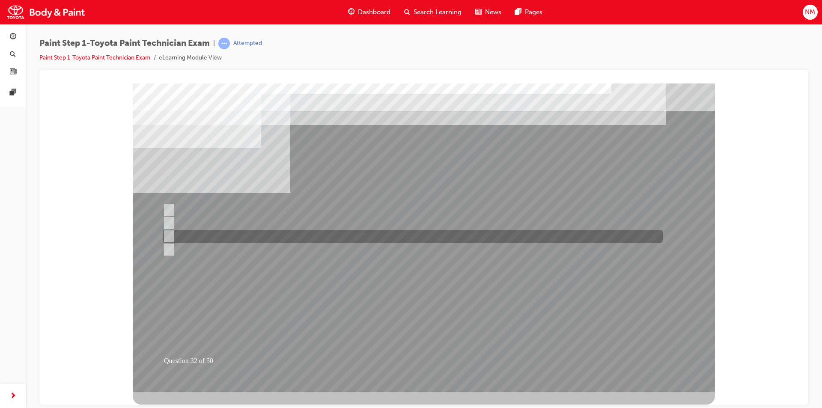
click at [170, 235] on input "400mm" at bounding box center [167, 236] width 9 height 9
radio input "true"
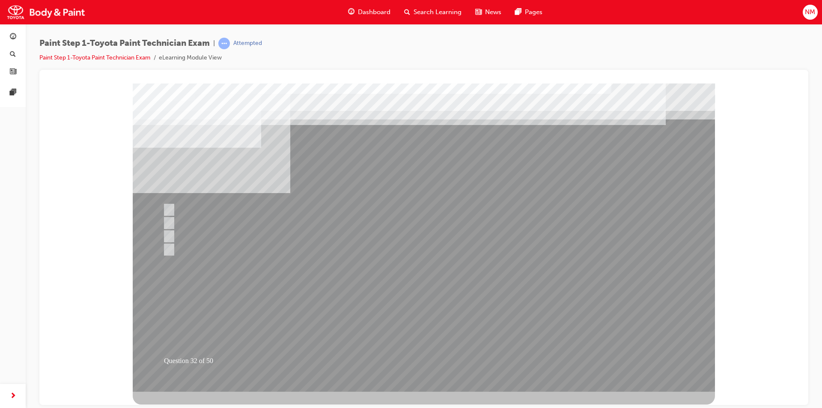
click at [626, 321] on div at bounding box center [424, 237] width 582 height 308
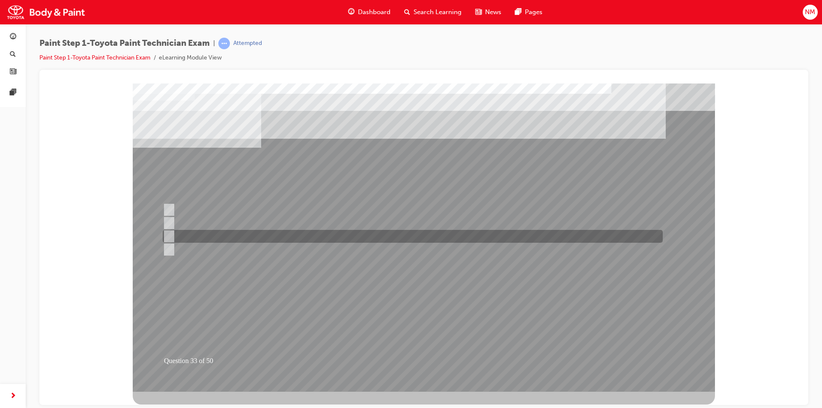
click at [171, 237] on input "You are wearing the right PPE and your area and surrounding is safe to work." at bounding box center [167, 236] width 9 height 9
radio input "true"
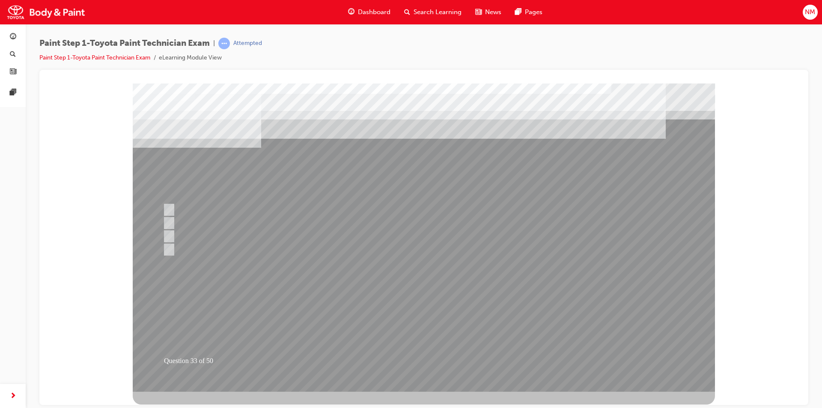
click at [610, 319] on div at bounding box center [424, 237] width 582 height 308
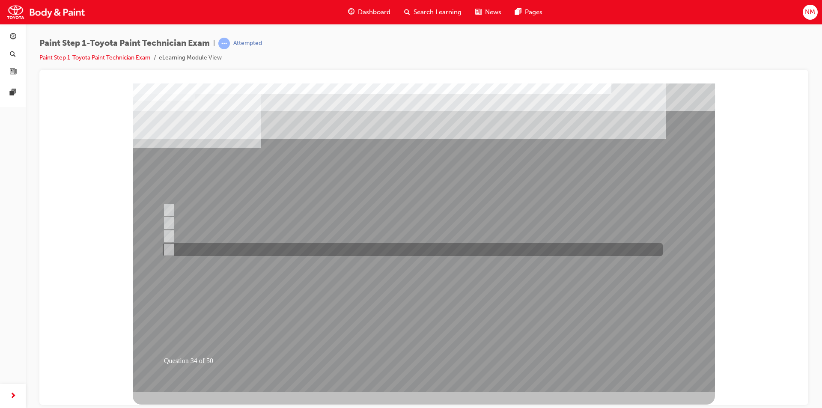
click at [171, 248] on input "Final waxing" at bounding box center [167, 249] width 9 height 9
radio input "true"
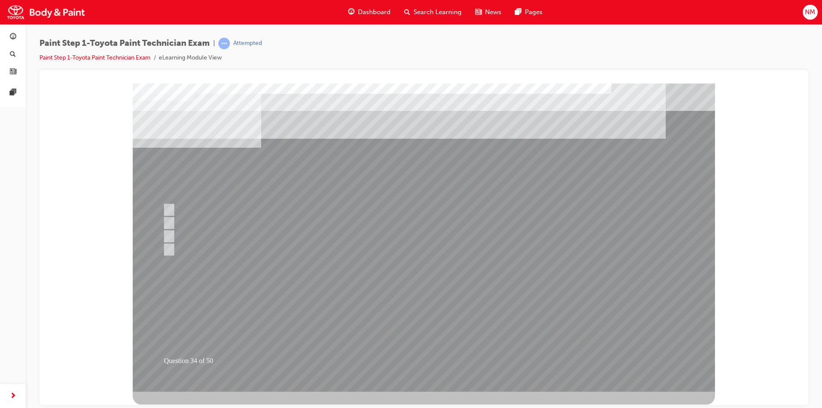
click at [595, 356] on div at bounding box center [424, 237] width 582 height 308
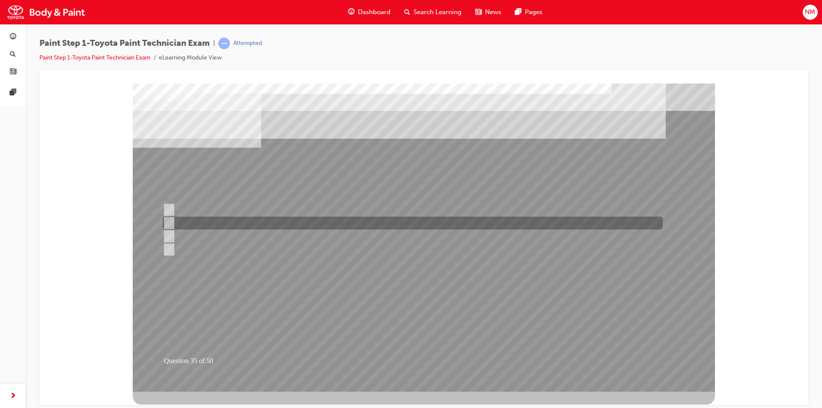
click at [166, 221] on input "Prevents rust from occurring in the vehicle’s interior." at bounding box center [166, 222] width 9 height 9
checkbox input "true"
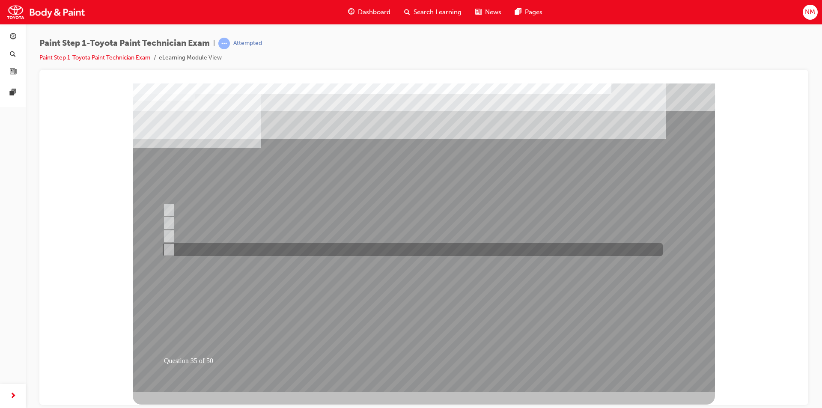
click at [168, 247] on input "Prevents water and dust from entering the gaps, such as hemmed areas." at bounding box center [166, 249] width 9 height 9
checkbox input "true"
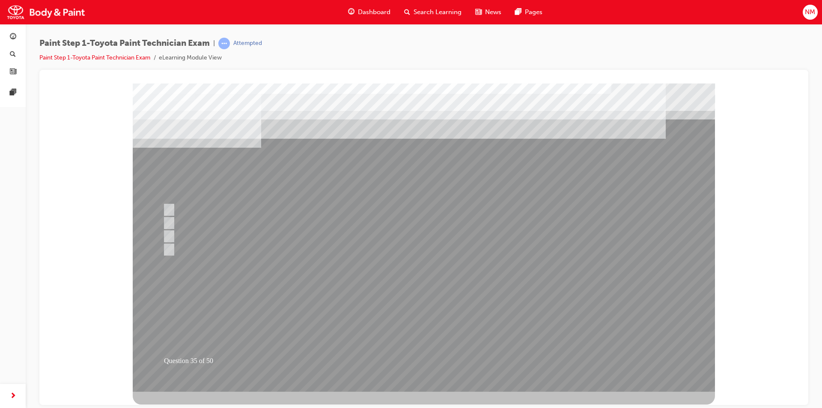
drag, startPoint x: 598, startPoint y: 327, endPoint x: 539, endPoint y: 332, distance: 59.3
click at [574, 331] on div at bounding box center [424, 237] width 582 height 308
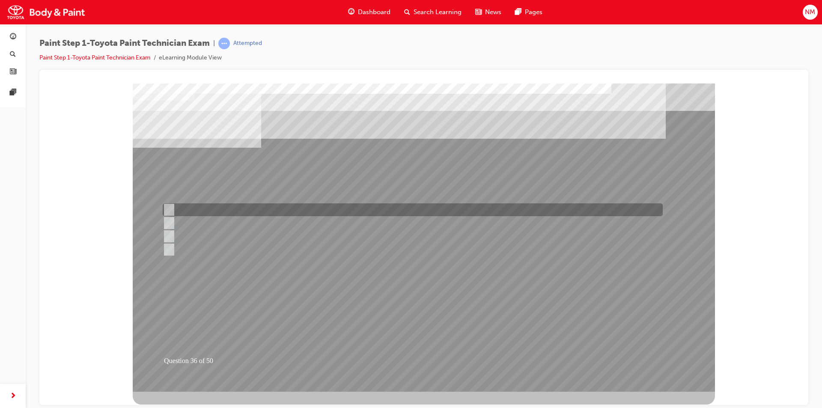
drag, startPoint x: 167, startPoint y: 208, endPoint x: 169, endPoint y: 219, distance: 11.7
click at [168, 218] on div "Question 36 of 50" at bounding box center [424, 237] width 582 height 308
click at [171, 205] on div "Question 36 of 50" at bounding box center [424, 237] width 582 height 308
click at [170, 208] on input "Hot air method" at bounding box center [166, 209] width 9 height 9
checkbox input "true"
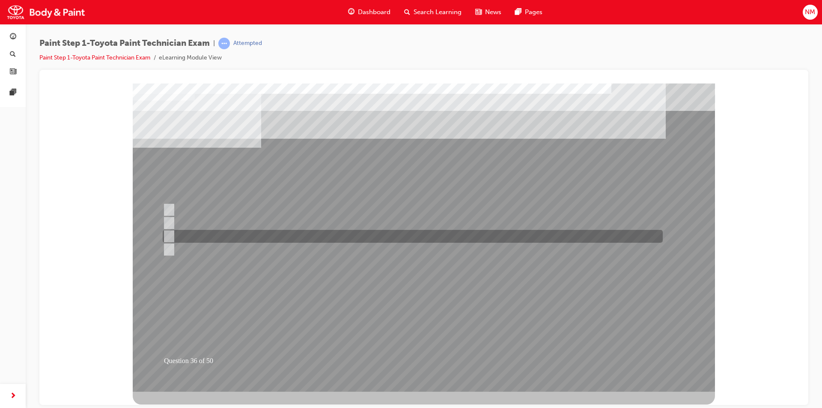
drag, startPoint x: 170, startPoint y: 234, endPoint x: 178, endPoint y: 240, distance: 9.8
click at [175, 237] on div at bounding box center [411, 236] width 500 height 13
checkbox input "true"
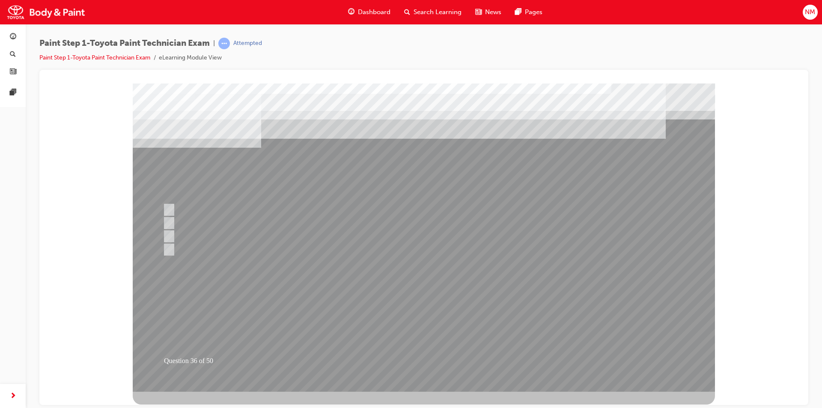
click at [436, 289] on div at bounding box center [424, 237] width 582 height 308
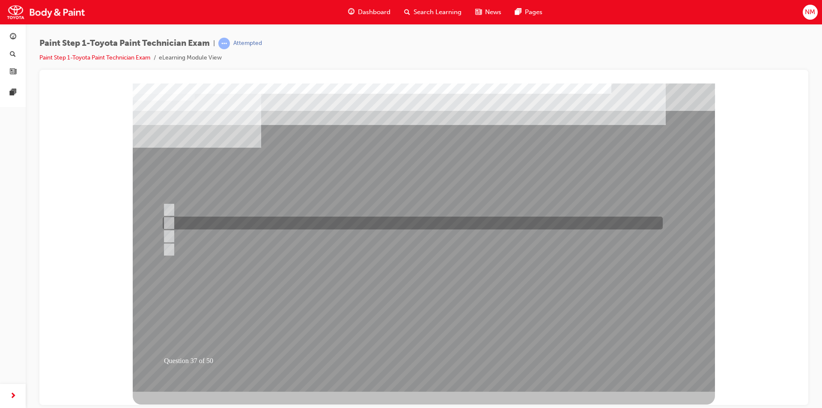
click at [259, 222] on div at bounding box center [411, 223] width 500 height 13
radio input "true"
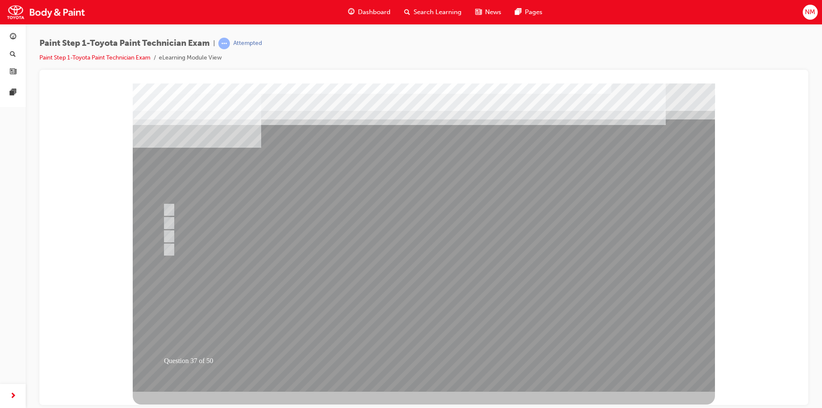
click at [512, 273] on div at bounding box center [424, 237] width 582 height 308
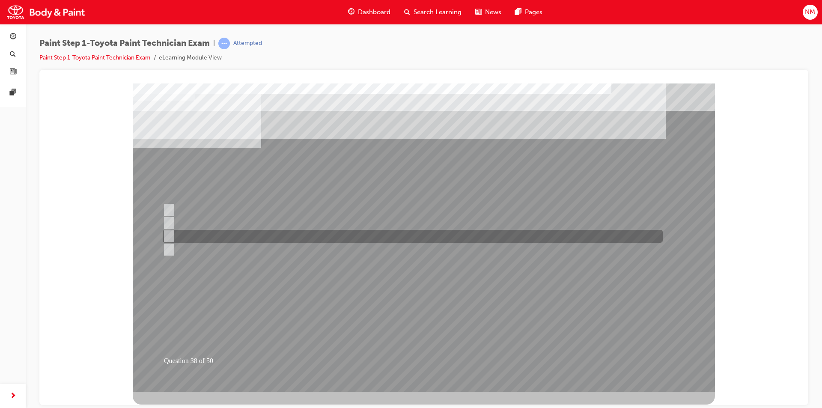
drag, startPoint x: 170, startPoint y: 235, endPoint x: 176, endPoint y: 238, distance: 6.5
click at [171, 235] on input "Cleaning & degreasing" at bounding box center [167, 236] width 9 height 9
radio input "true"
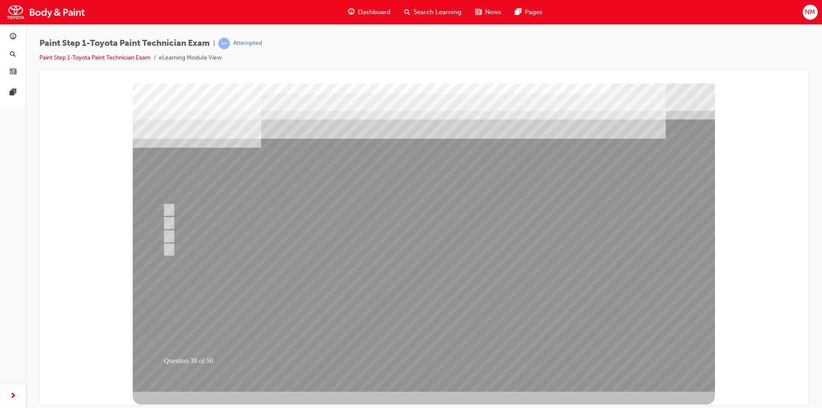
click at [446, 283] on div at bounding box center [424, 237] width 582 height 308
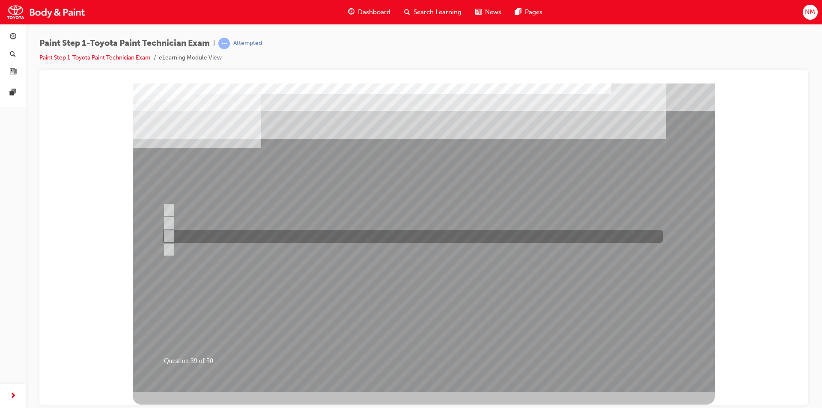
click at [232, 239] on div at bounding box center [411, 236] width 500 height 13
radio input "true"
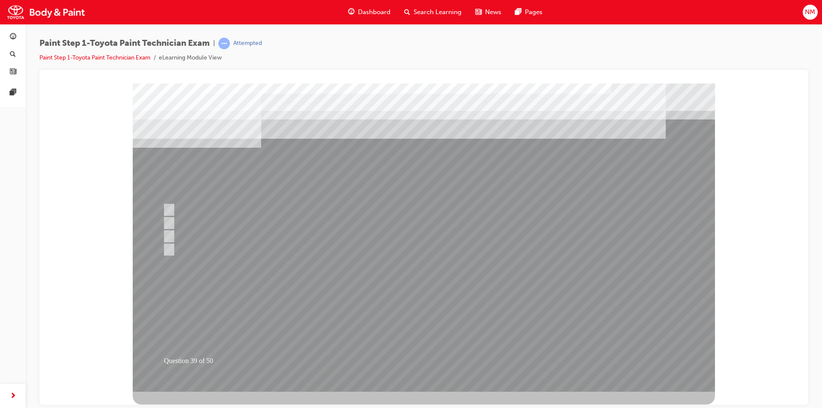
click at [562, 295] on div at bounding box center [424, 237] width 582 height 308
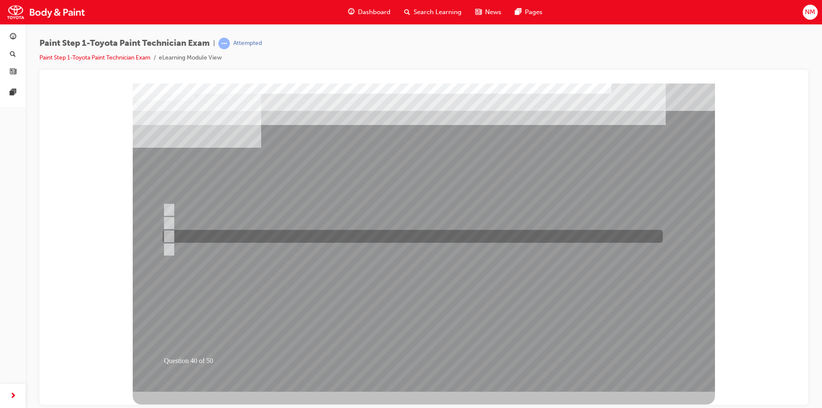
click at [264, 239] on div at bounding box center [411, 236] width 500 height 13
radio input "true"
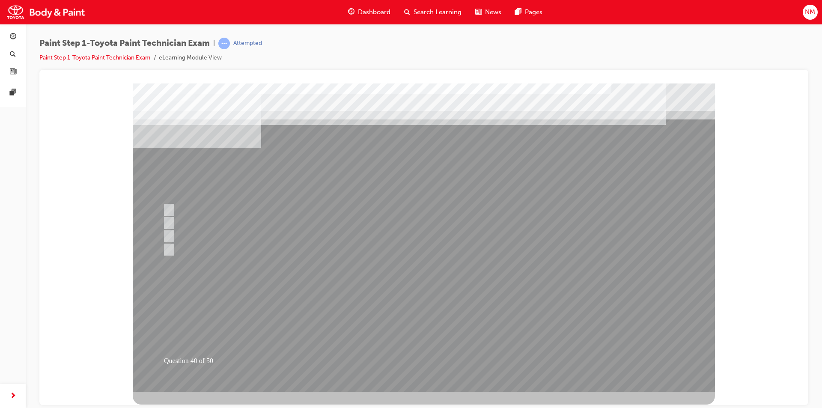
click at [423, 292] on div at bounding box center [424, 237] width 582 height 308
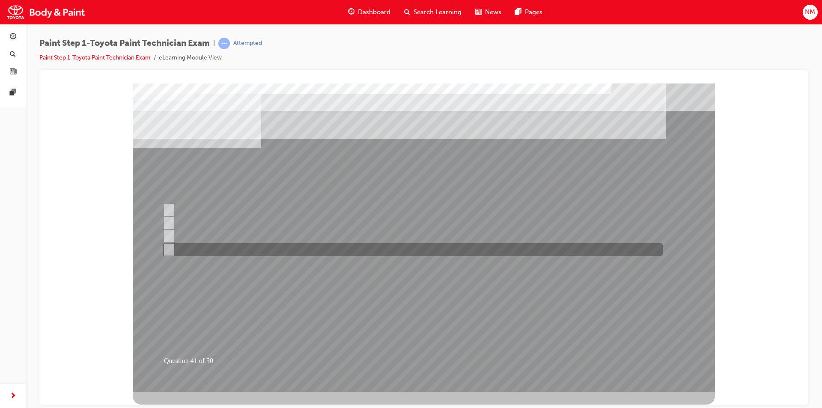
click at [213, 248] on div at bounding box center [411, 249] width 500 height 13
radio input "true"
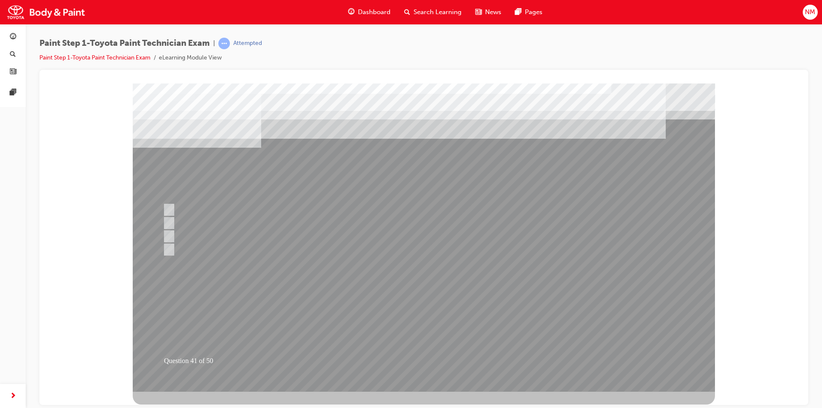
click at [509, 288] on div at bounding box center [424, 237] width 582 height 308
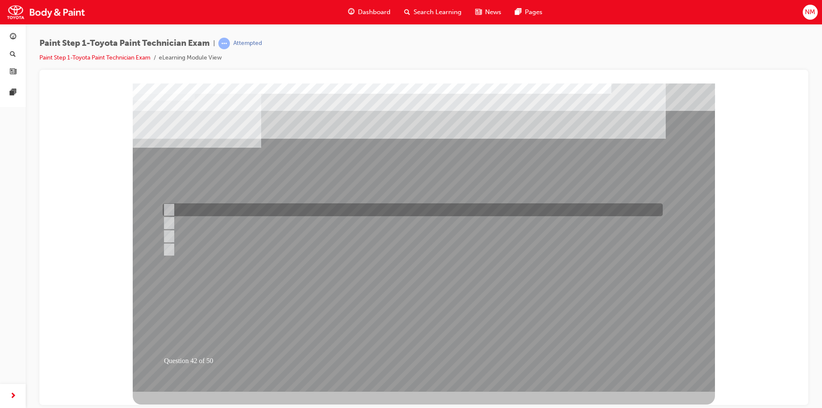
click at [256, 210] on div at bounding box center [411, 209] width 500 height 13
radio input "true"
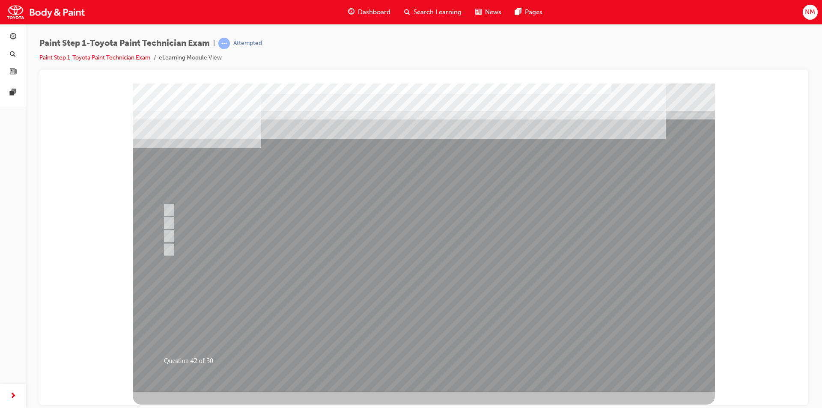
click at [481, 271] on div at bounding box center [424, 237] width 582 height 308
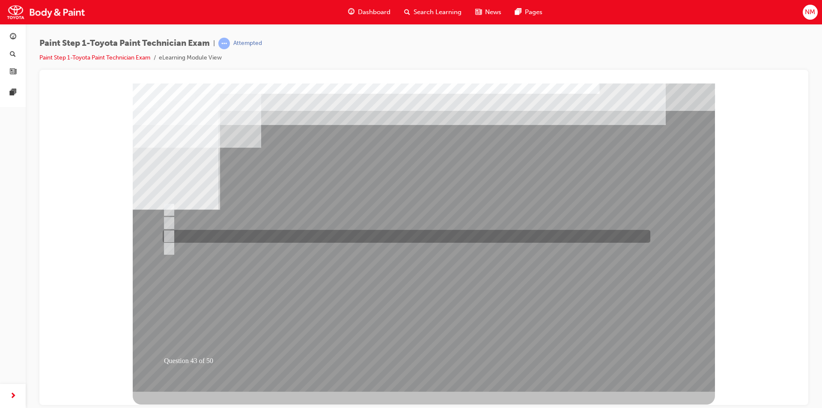
click at [209, 236] on div at bounding box center [405, 236] width 488 height 13
radio input "true"
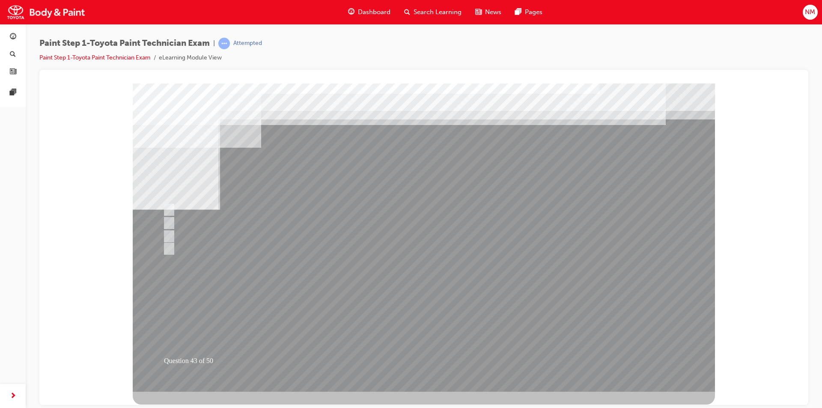
click at [570, 344] on div at bounding box center [424, 237] width 582 height 308
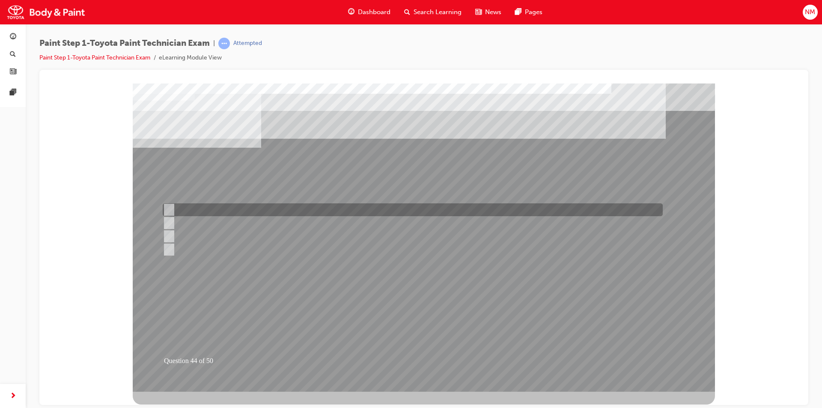
click at [167, 209] on input "Smooth in the blending area and match the texture and gloss with the surroundin…" at bounding box center [167, 209] width 9 height 9
radio input "true"
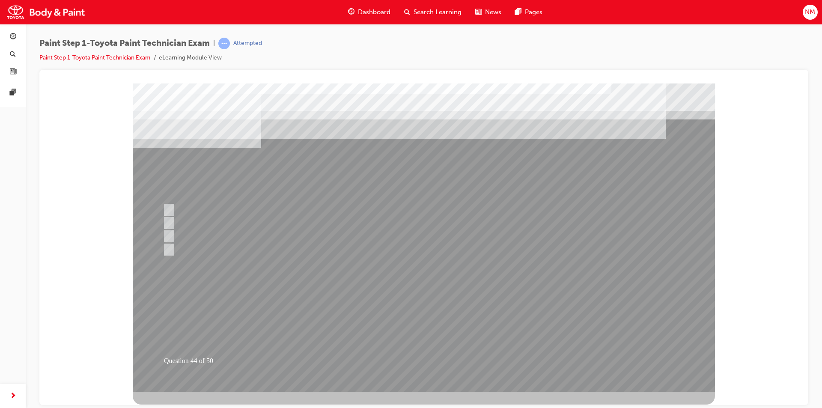
click at [604, 328] on div at bounding box center [424, 237] width 582 height 308
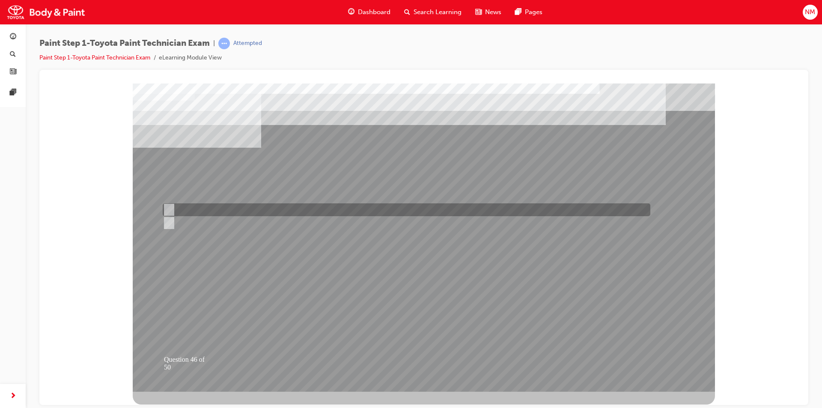
drag, startPoint x: 170, startPoint y: 210, endPoint x: 175, endPoint y: 213, distance: 6.2
click at [171, 210] on input "True" at bounding box center [167, 209] width 9 height 9
radio input "true"
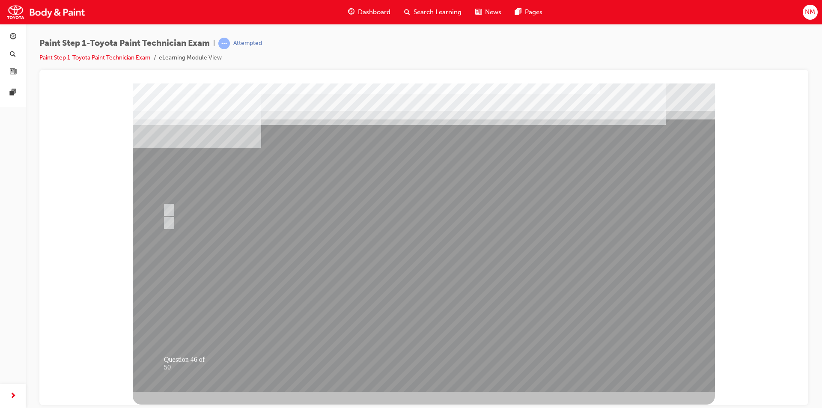
click at [682, 318] on div at bounding box center [424, 237] width 582 height 308
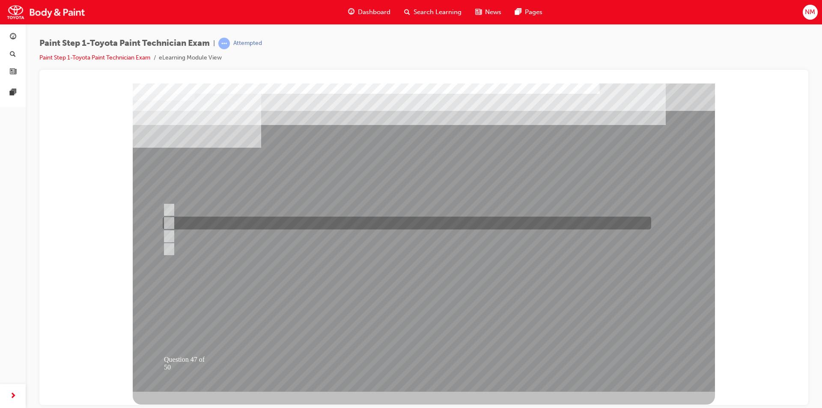
click at [169, 223] on input "Featheredging" at bounding box center [167, 222] width 9 height 9
radio input "true"
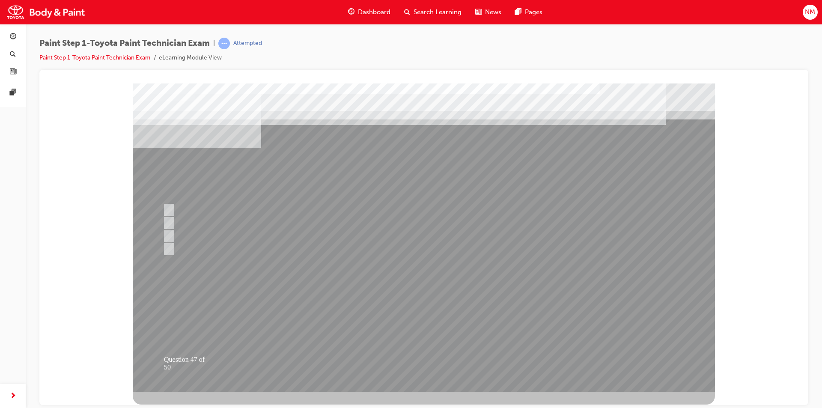
click at [516, 288] on div at bounding box center [424, 237] width 582 height 308
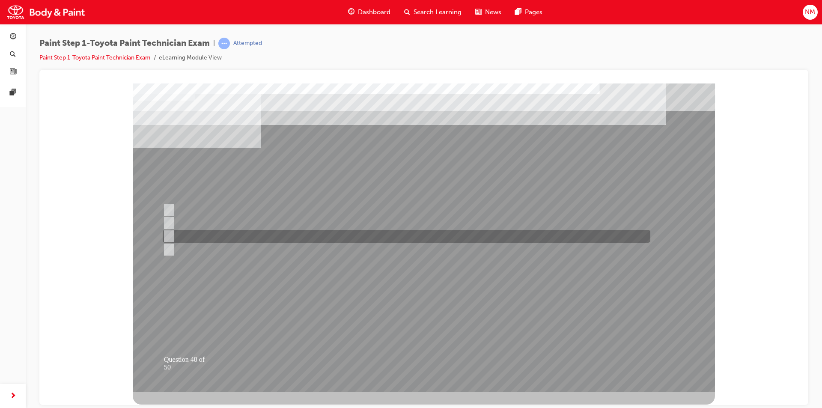
click at [170, 234] on input "Put into practice the “Customer First” philosophy." at bounding box center [167, 236] width 9 height 9
radio input "true"
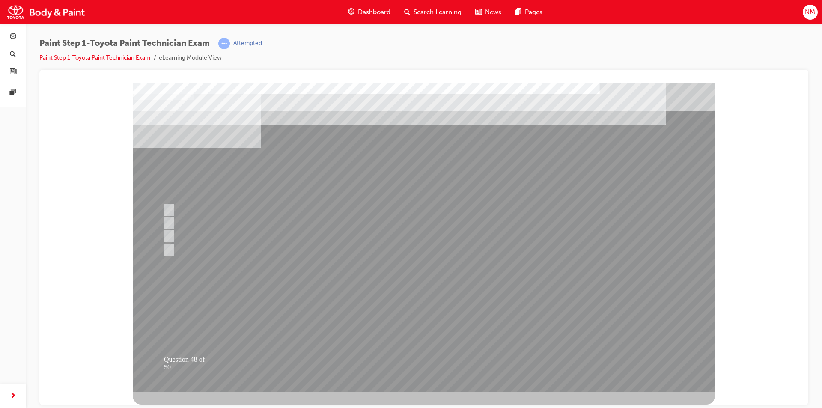
click at [487, 356] on div at bounding box center [424, 237] width 582 height 308
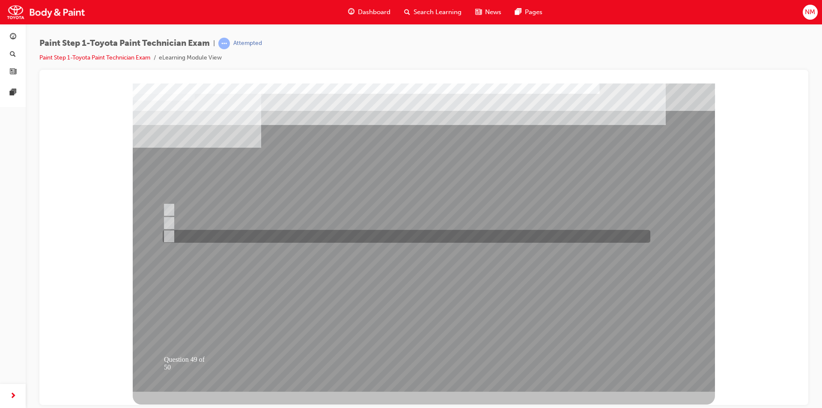
click at [195, 235] on div at bounding box center [405, 236] width 488 height 13
radio input "true"
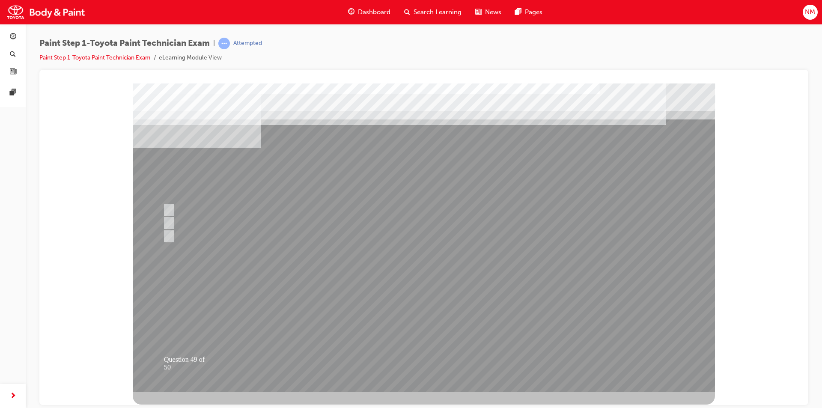
click at [611, 344] on div at bounding box center [424, 237] width 582 height 308
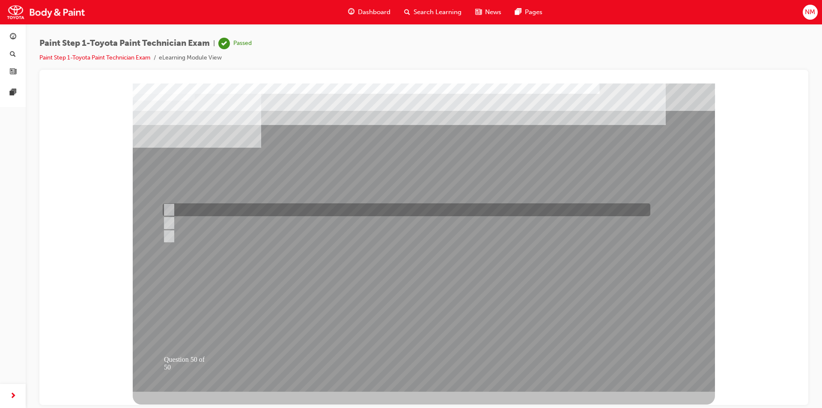
click at [166, 208] on input "Fixing the guest’s vehicle, The Right Way, The First Time." at bounding box center [167, 209] width 9 height 9
drag, startPoint x: 170, startPoint y: 208, endPoint x: 173, endPoint y: 218, distance: 10.8
click at [173, 210] on div at bounding box center [405, 209] width 488 height 13
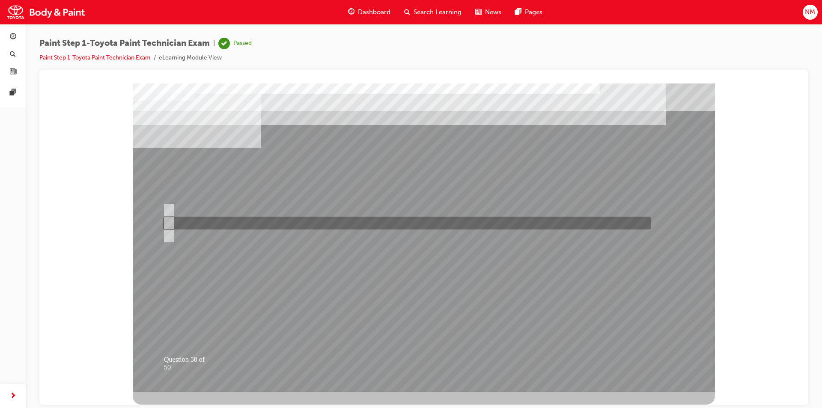
click at [173, 219] on div at bounding box center [405, 223] width 488 height 13
radio input "false"
radio input "true"
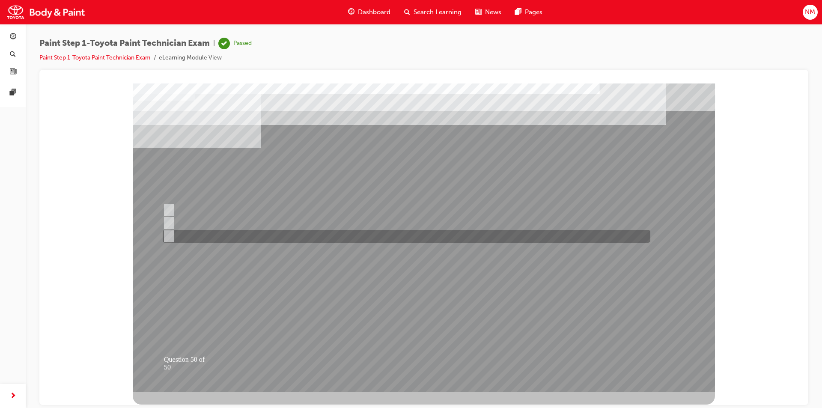
click at [169, 234] on input "Fixing the guest’s vehicle, On Time and with Reasonable Price." at bounding box center [167, 236] width 9 height 9
radio input "true"
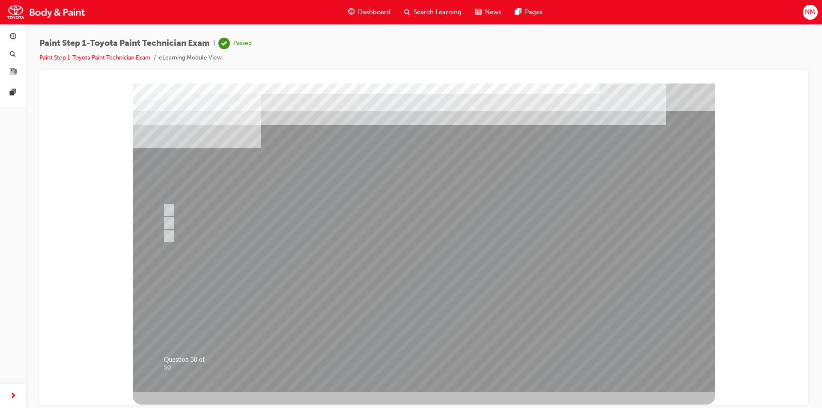
click at [525, 347] on div at bounding box center [424, 237] width 582 height 308
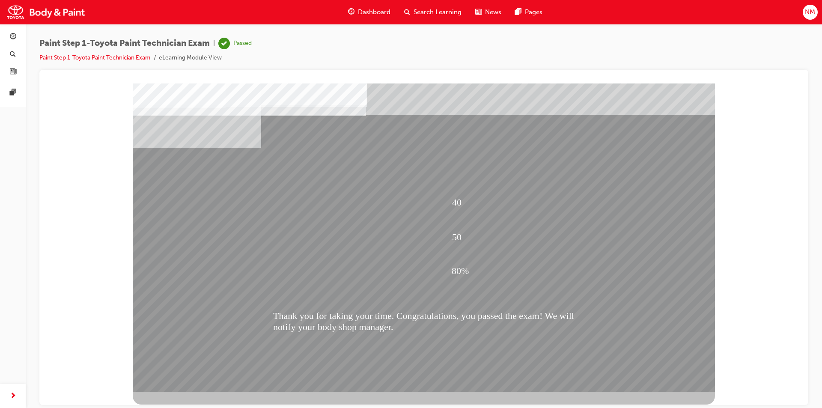
click at [810, 11] on span "NM" at bounding box center [810, 12] width 10 height 10
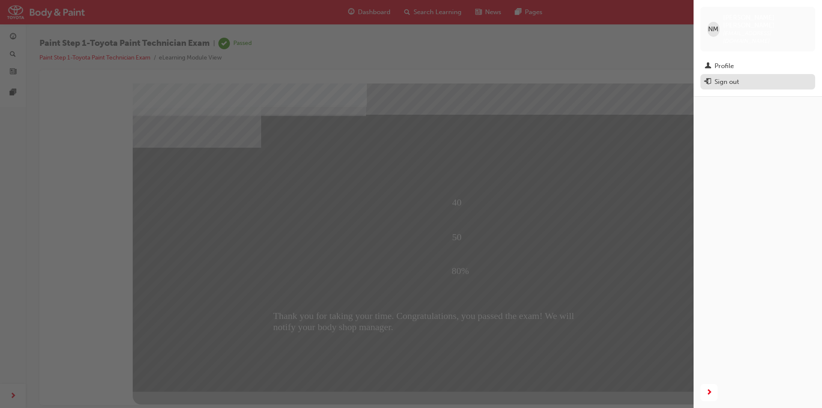
click at [725, 77] on div "Sign out" at bounding box center [726, 82] width 24 height 10
